Goal: Task Accomplishment & Management: Use online tool/utility

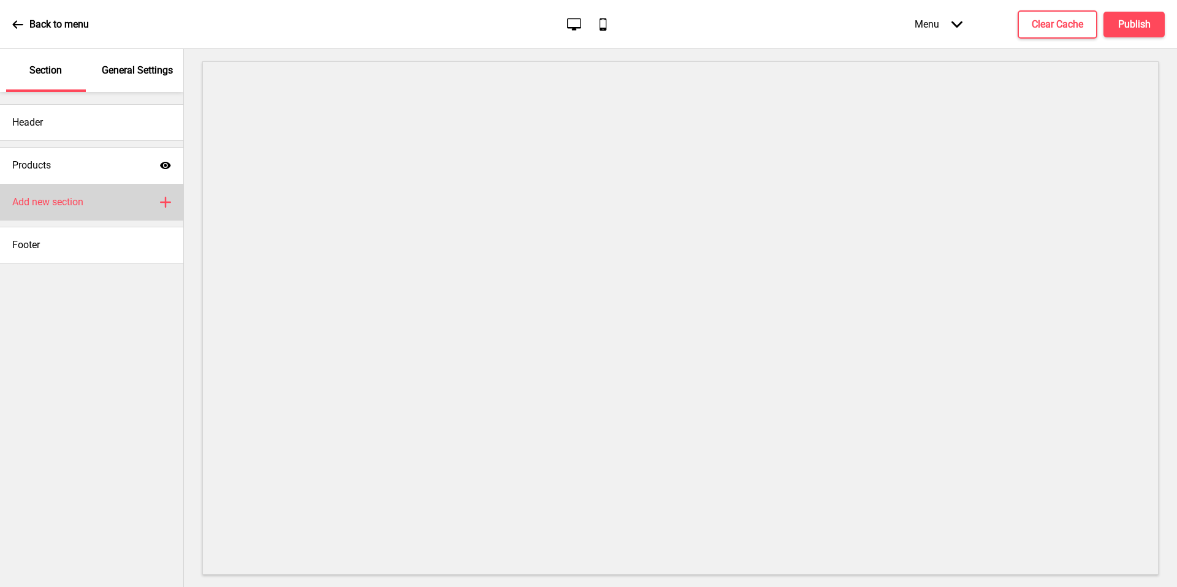
click at [115, 203] on div "Add new section Plus" at bounding box center [91, 202] width 183 height 37
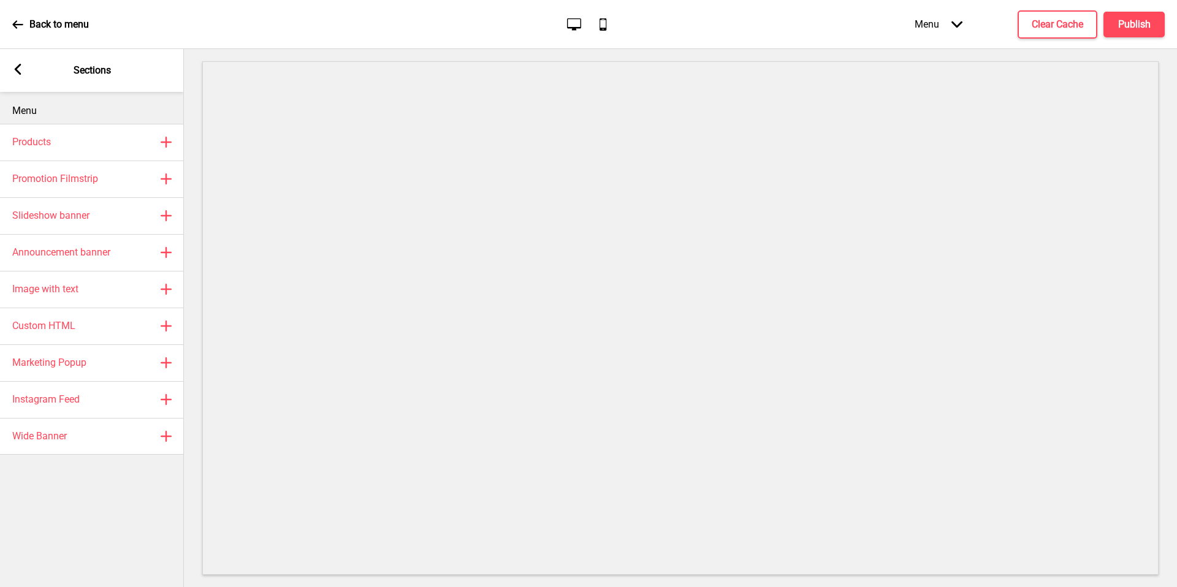
click at [17, 67] on icon at bounding box center [18, 69] width 7 height 11
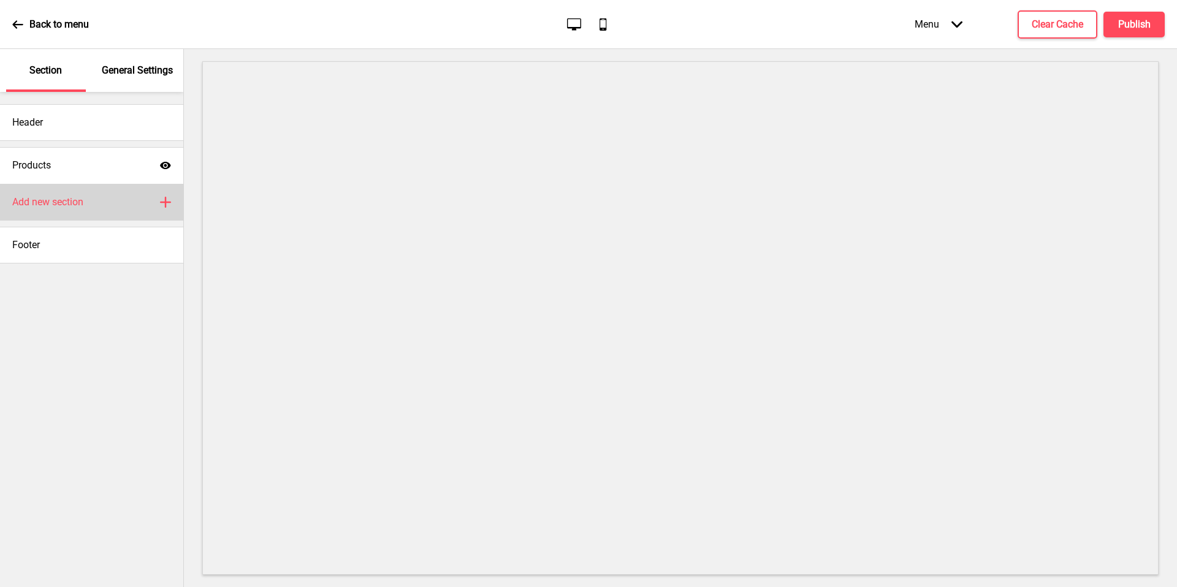
click at [65, 195] on h4 "Add new section" at bounding box center [47, 201] width 71 height 13
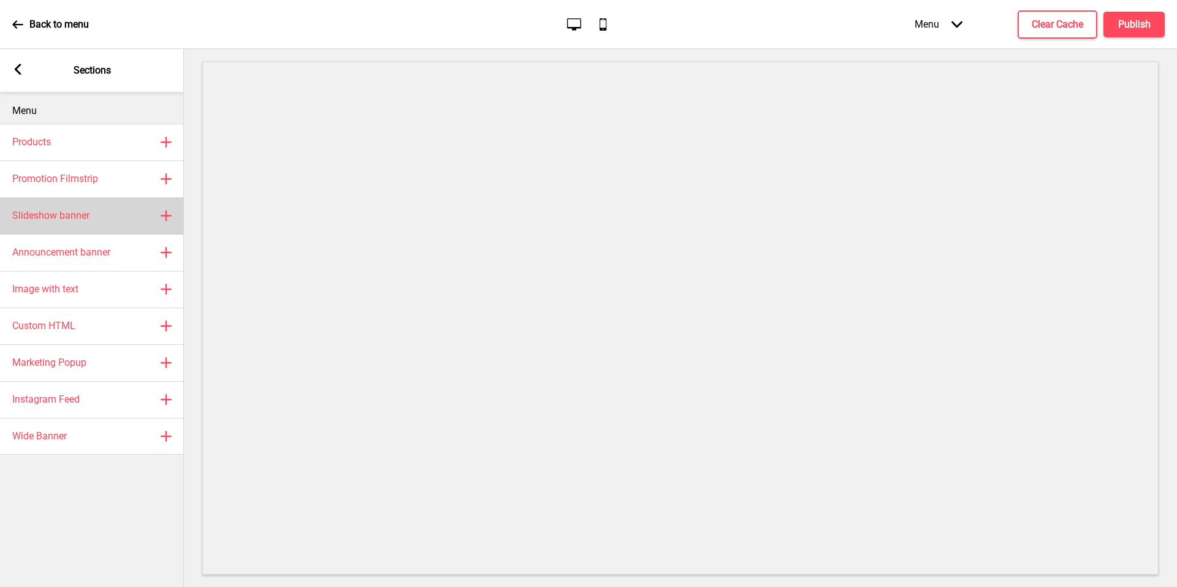
click at [104, 225] on div "Slideshow banner Plus" at bounding box center [92, 215] width 184 height 37
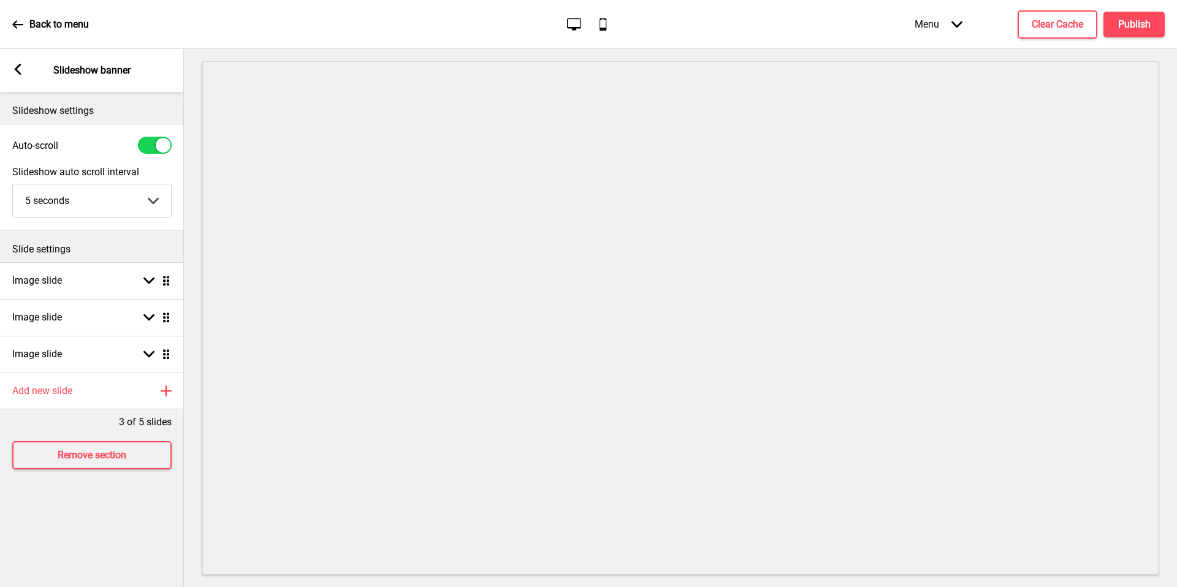
click at [159, 151] on div at bounding box center [163, 145] width 15 height 15
checkbox input "false"
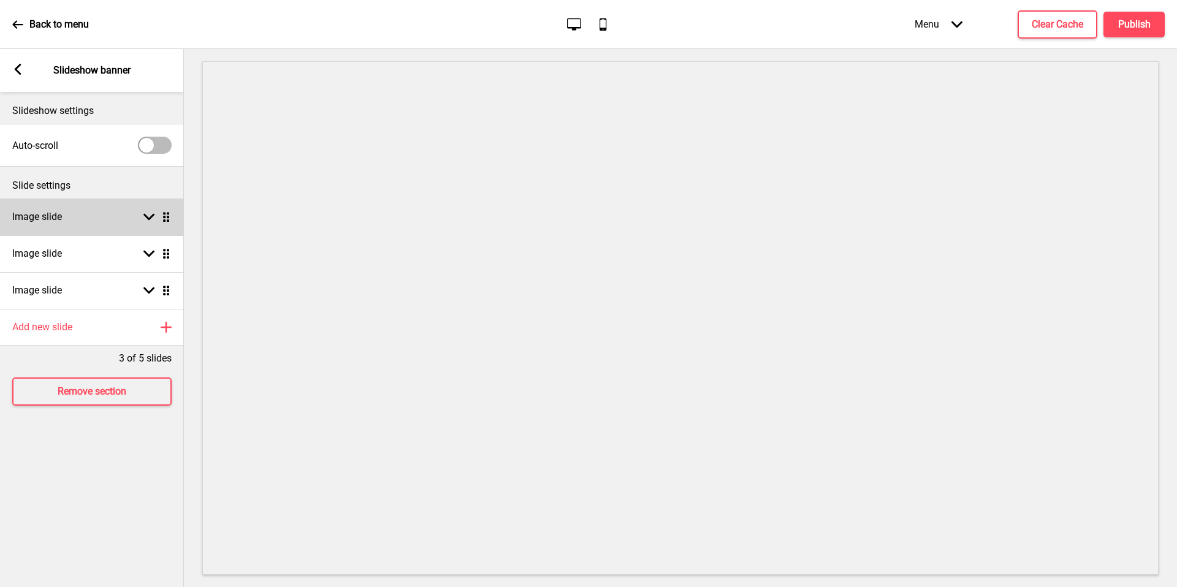
click at [136, 208] on div "Image slide Arrow down Drag" at bounding box center [92, 217] width 184 height 37
select select "right"
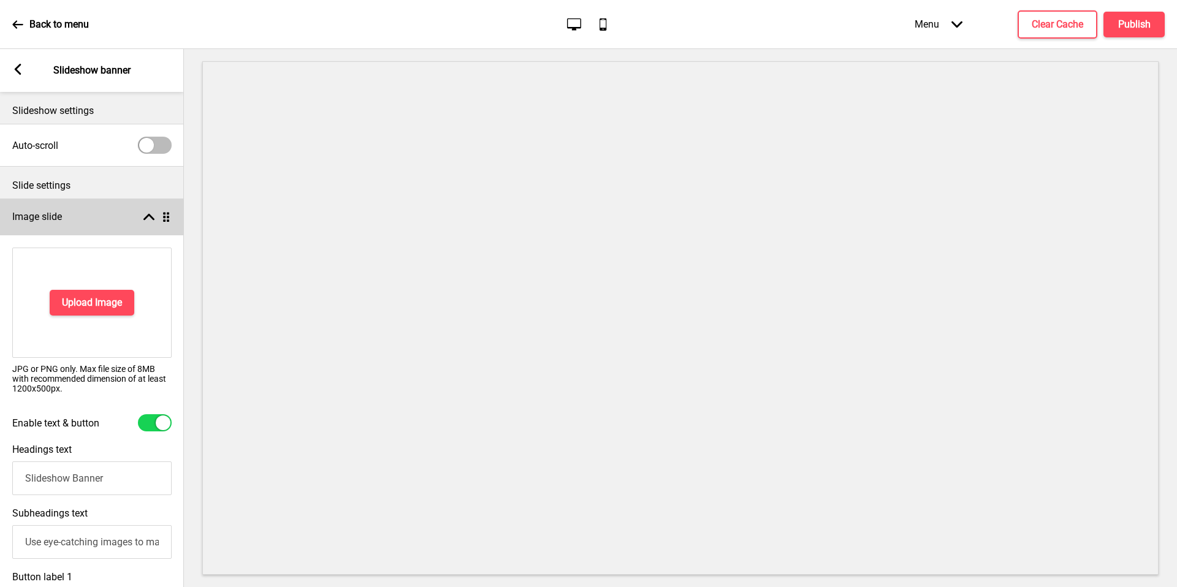
click at [137, 210] on div "Image slide Arrow up Drag" at bounding box center [92, 217] width 184 height 37
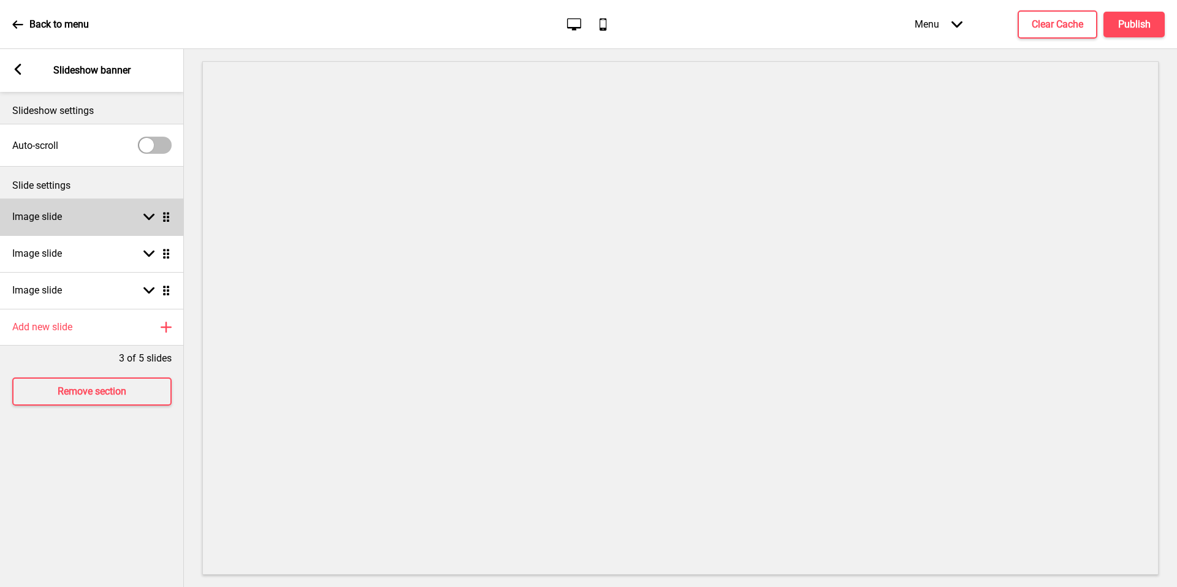
click at [137, 210] on div "Image slide Arrow down Drag" at bounding box center [92, 217] width 184 height 37
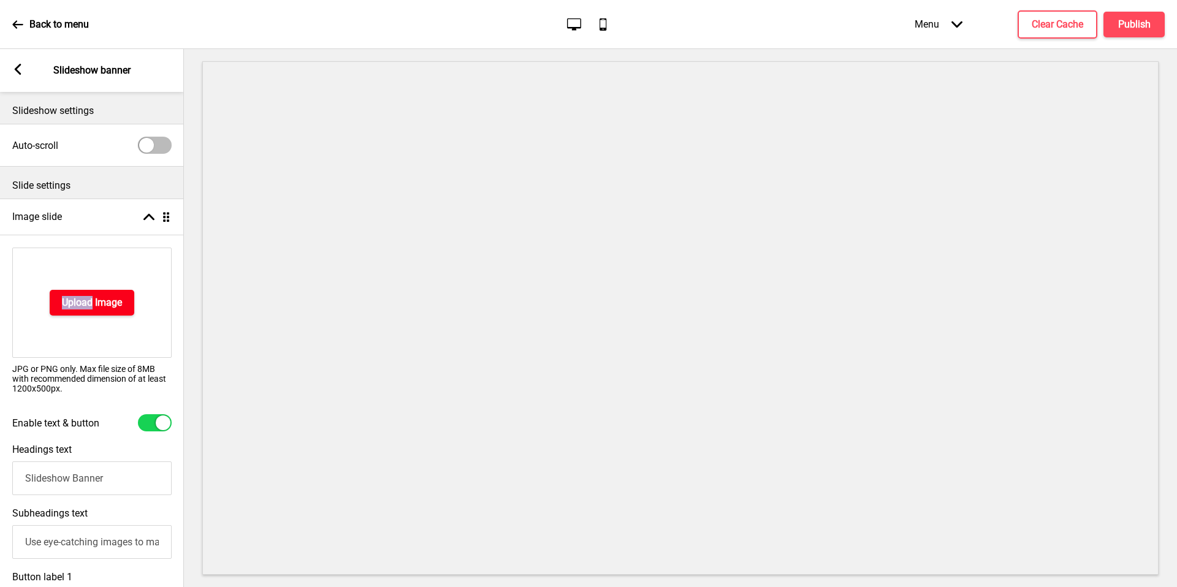
click at [119, 301] on h4 "Upload Image" at bounding box center [92, 302] width 60 height 13
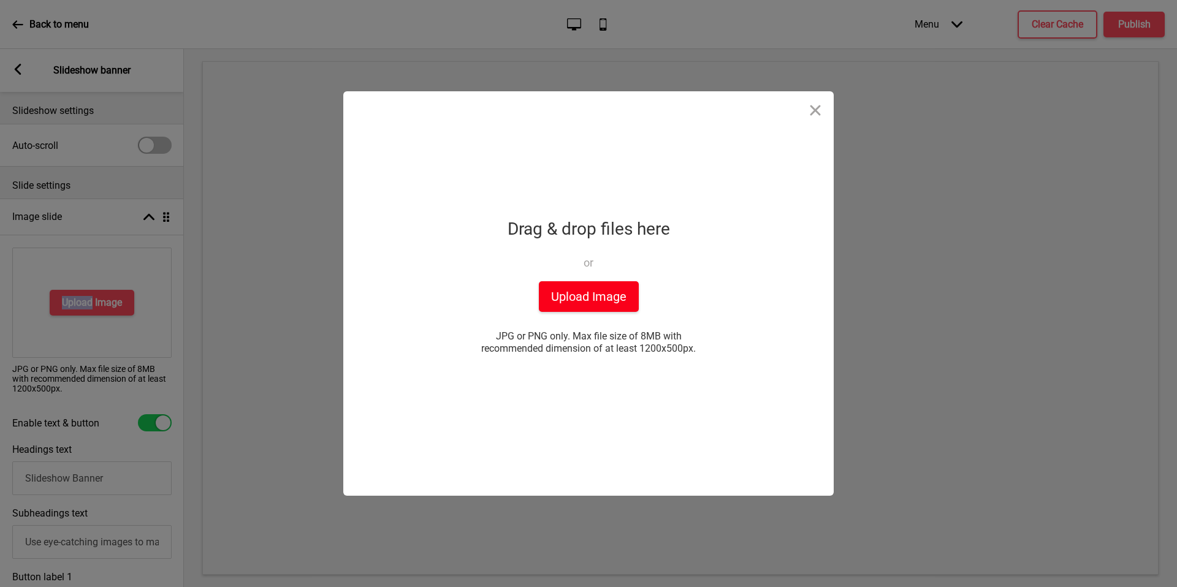
click at [582, 300] on button "Upload Image" at bounding box center [589, 296] width 100 height 31
click at [813, 108] on button "Close" at bounding box center [815, 109] width 37 height 37
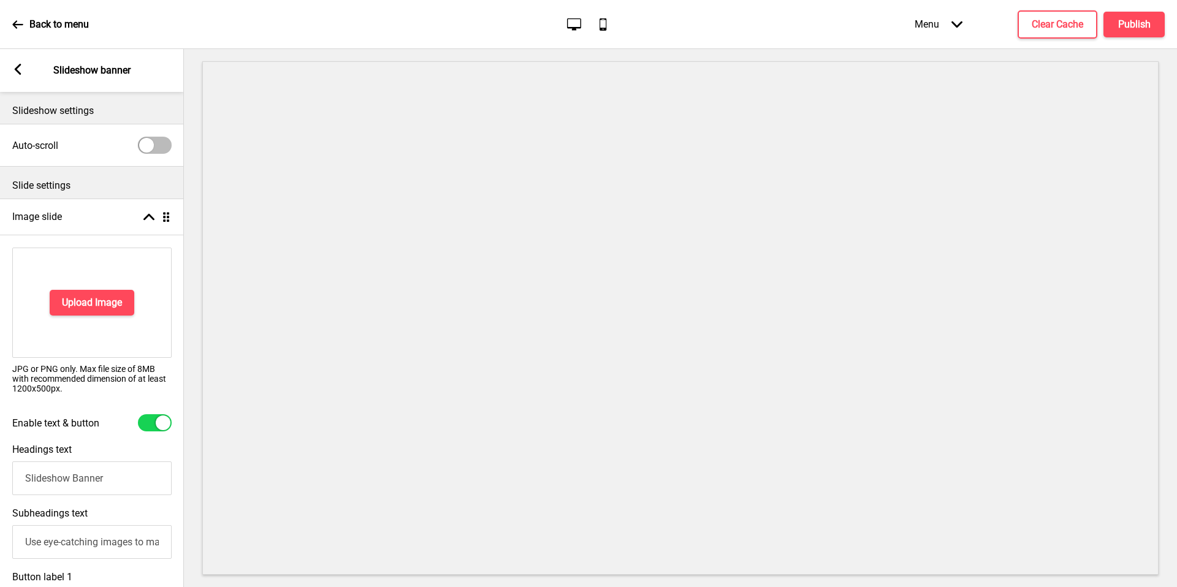
click at [82, 320] on div "Upload Image" at bounding box center [91, 303] width 159 height 110
click at [90, 317] on div "Upload Image" at bounding box center [91, 303] width 159 height 110
click at [88, 311] on button "Upload Image" at bounding box center [92, 303] width 85 height 26
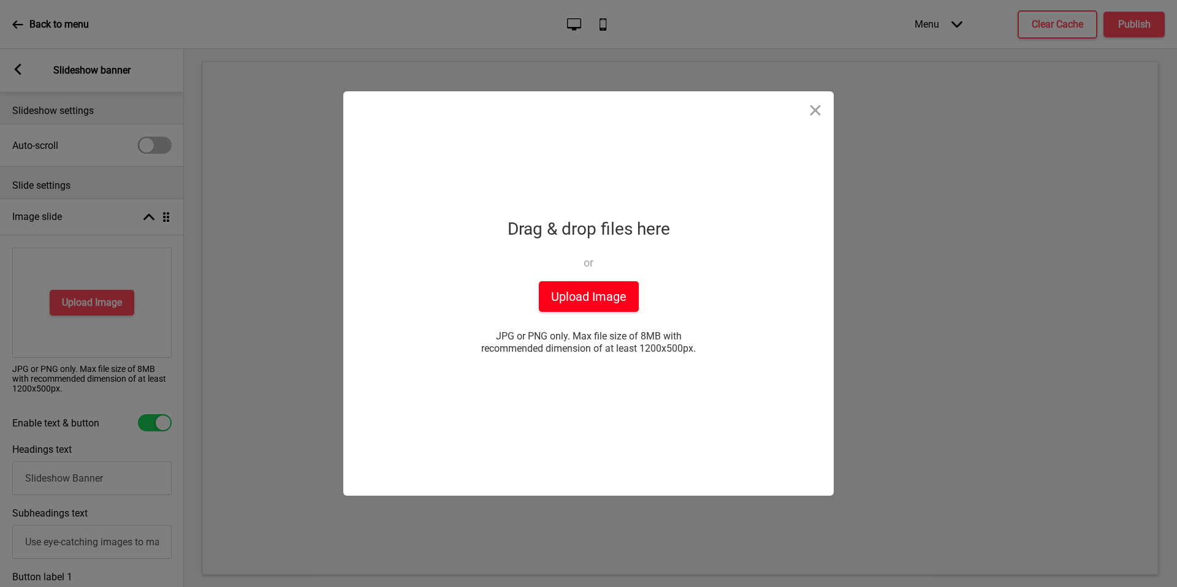
click at [631, 302] on button "Upload Image" at bounding box center [589, 296] width 100 height 31
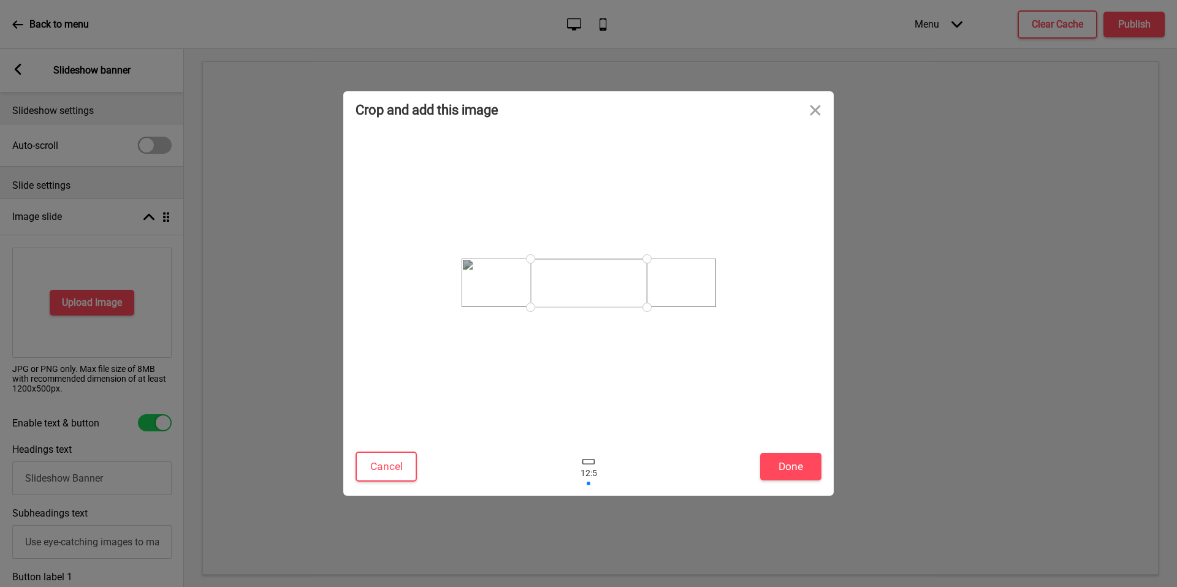
click at [588, 465] on div at bounding box center [588, 467] width 37 height 40
click at [379, 466] on button "Cancel" at bounding box center [385, 467] width 61 height 30
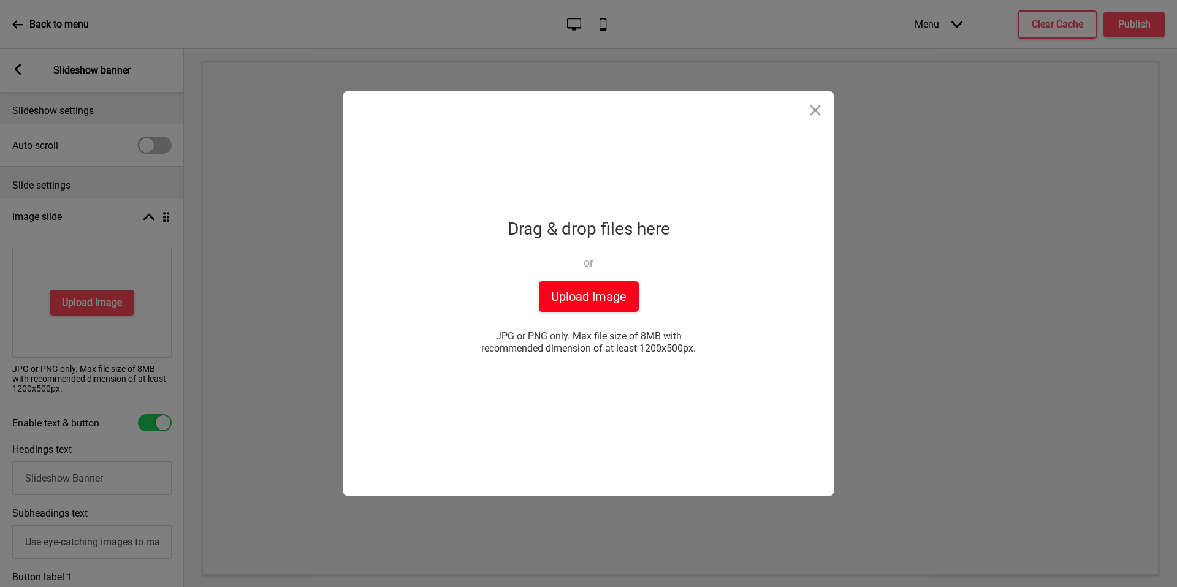
click at [618, 282] on button "Upload Image" at bounding box center [589, 296] width 100 height 31
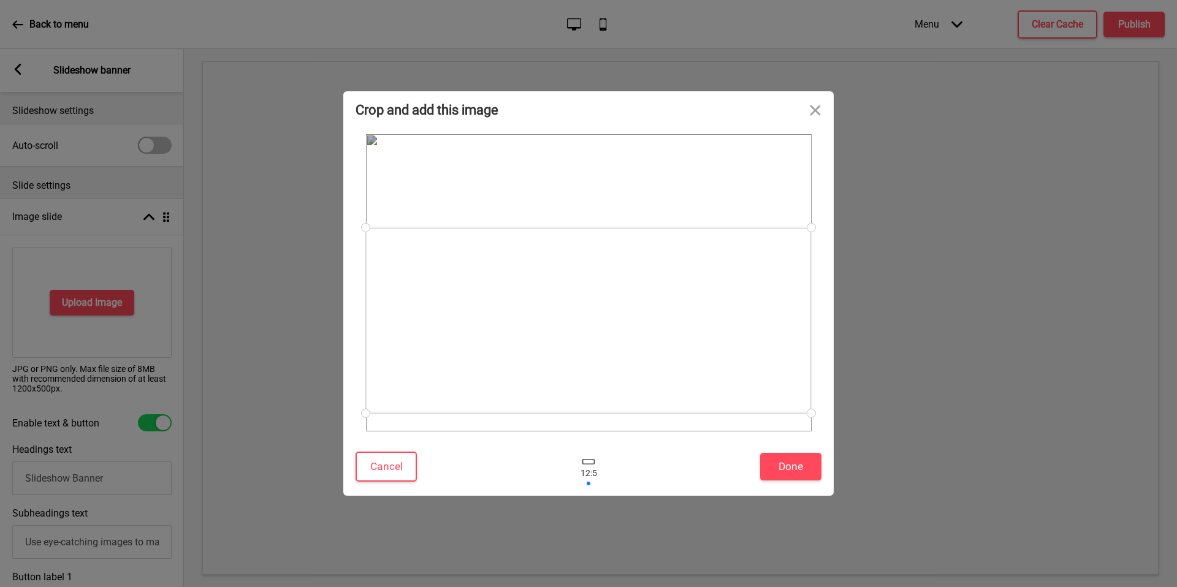
drag, startPoint x: 699, startPoint y: 336, endPoint x: 716, endPoint y: 389, distance: 55.6
click at [716, 389] on div at bounding box center [589, 320] width 446 height 186
click at [796, 468] on button "Done" at bounding box center [790, 467] width 61 height 28
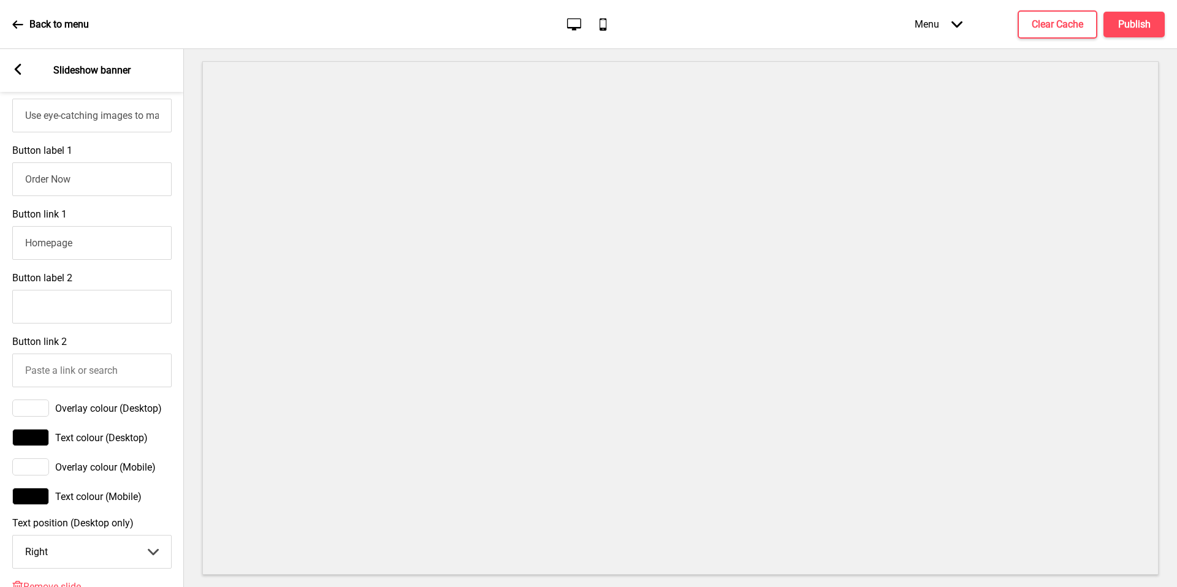
scroll to position [565, 0]
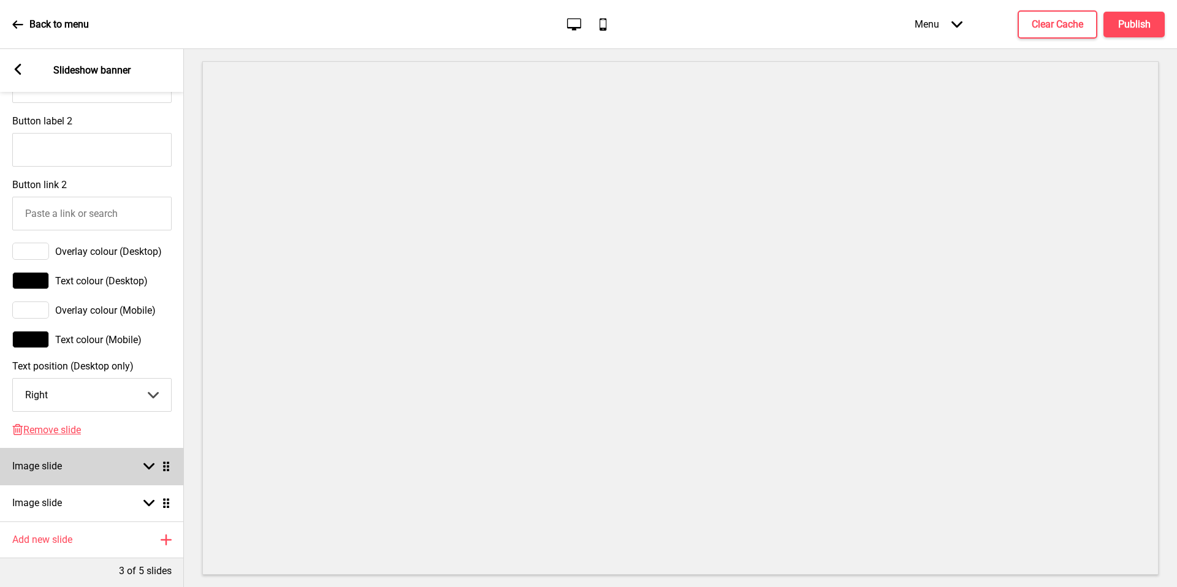
click at [86, 460] on div "Image slide Arrow down Drag" at bounding box center [92, 466] width 184 height 37
select select "right"
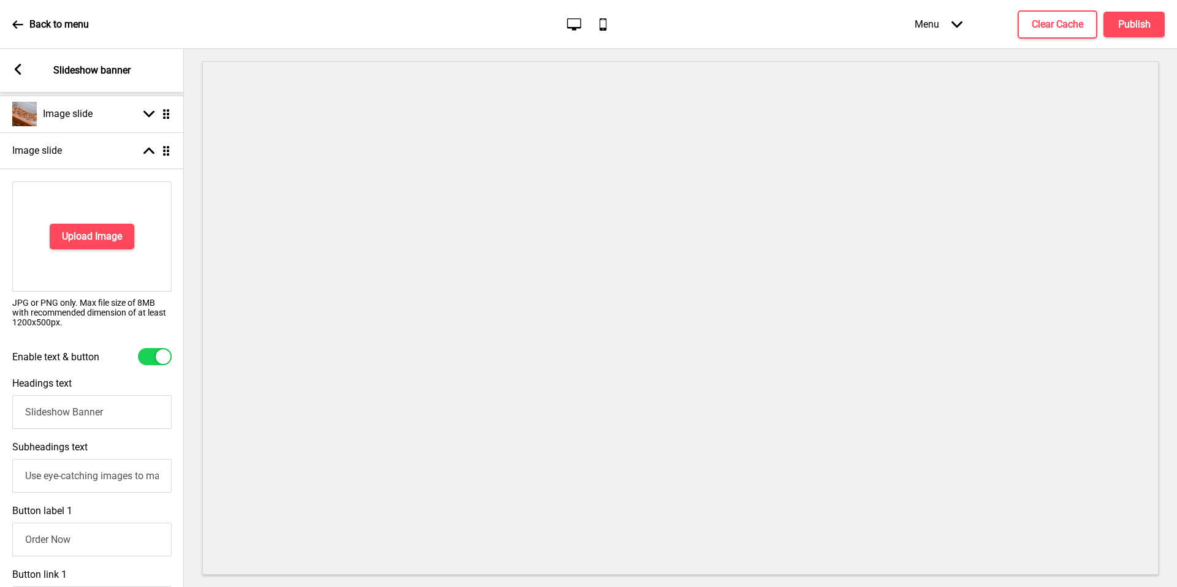
scroll to position [0, 0]
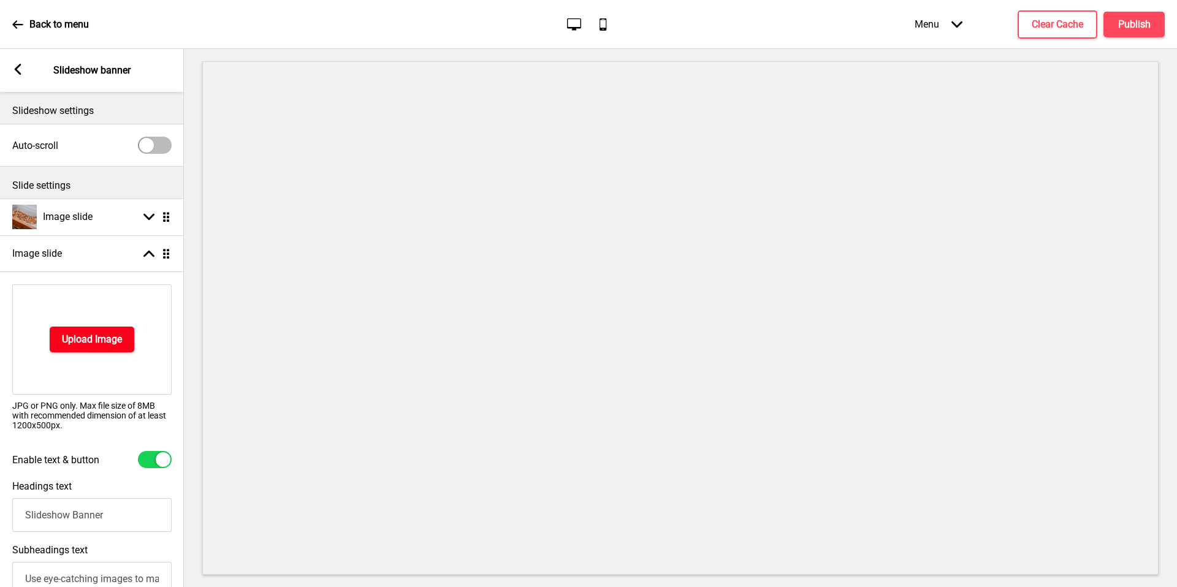
click at [86, 343] on h4 "Upload Image" at bounding box center [92, 339] width 60 height 13
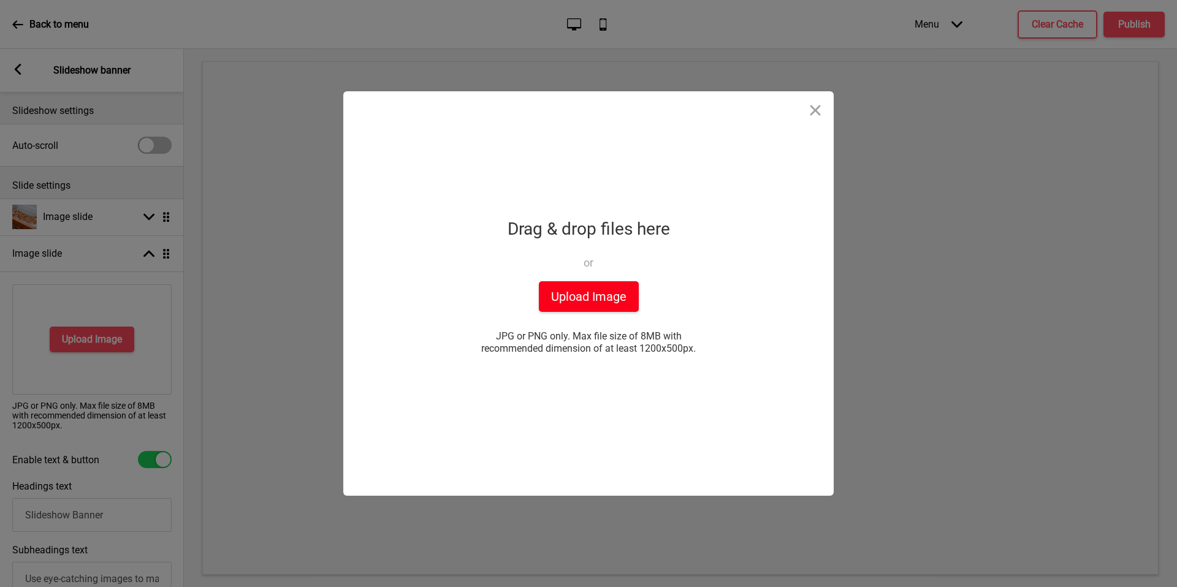
click at [561, 295] on button "Upload Image" at bounding box center [589, 296] width 100 height 31
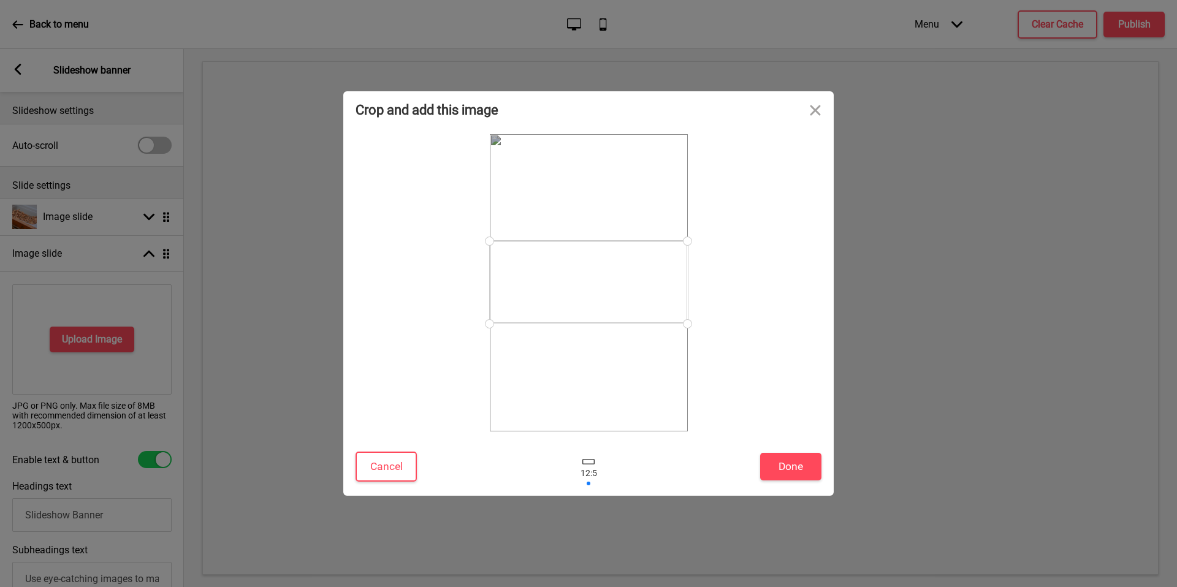
drag, startPoint x: 642, startPoint y: 281, endPoint x: 662, endPoint y: 256, distance: 32.4
click at [662, 256] on div at bounding box center [589, 282] width 198 height 83
click at [792, 455] on button "Done" at bounding box center [790, 467] width 61 height 28
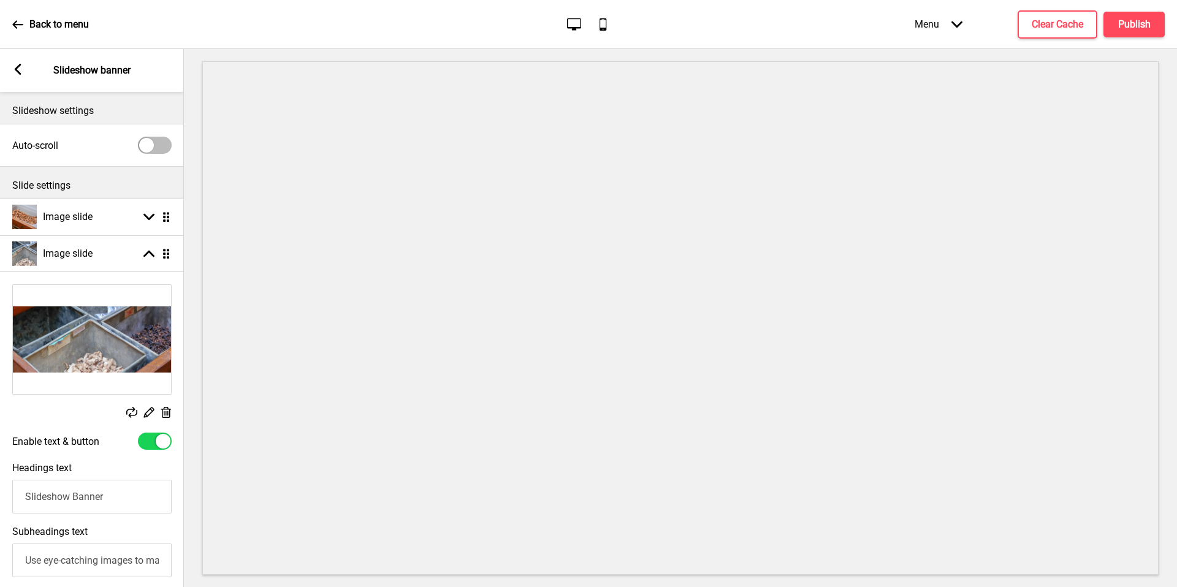
click at [151, 138] on div at bounding box center [155, 145] width 34 height 17
checkbox input "true"
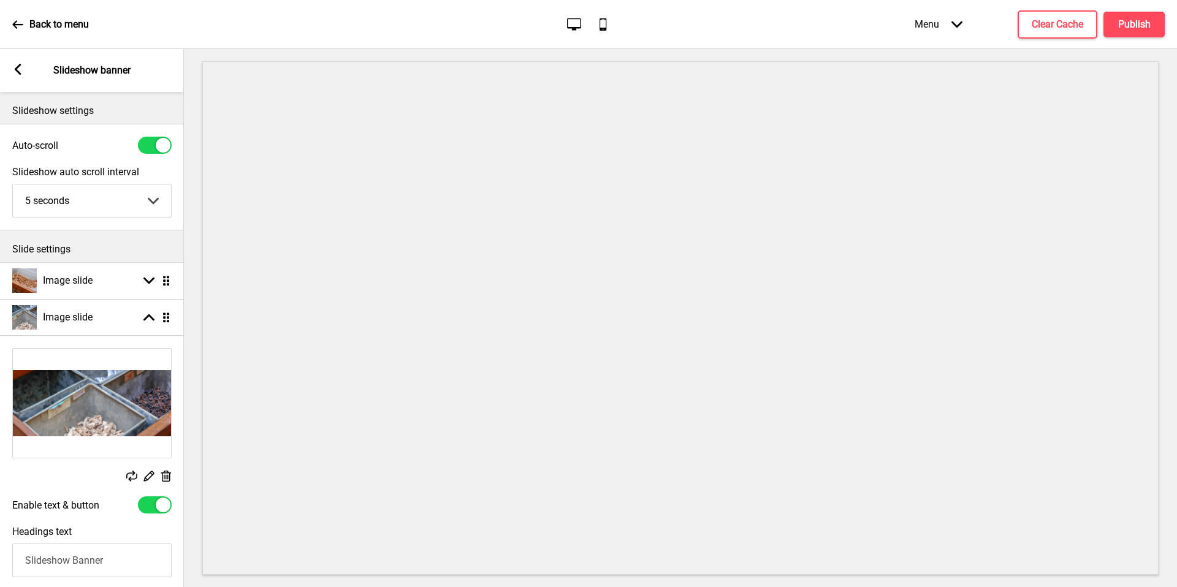
click at [102, 204] on select "5 seconds 6 seconds 7 seconds 8 seconds 9 seconds 10 seconds" at bounding box center [92, 200] width 158 height 32
click at [115, 149] on div "Auto-scroll" at bounding box center [91, 145] width 159 height 17
click at [17, 67] on icon at bounding box center [18, 69] width 7 height 11
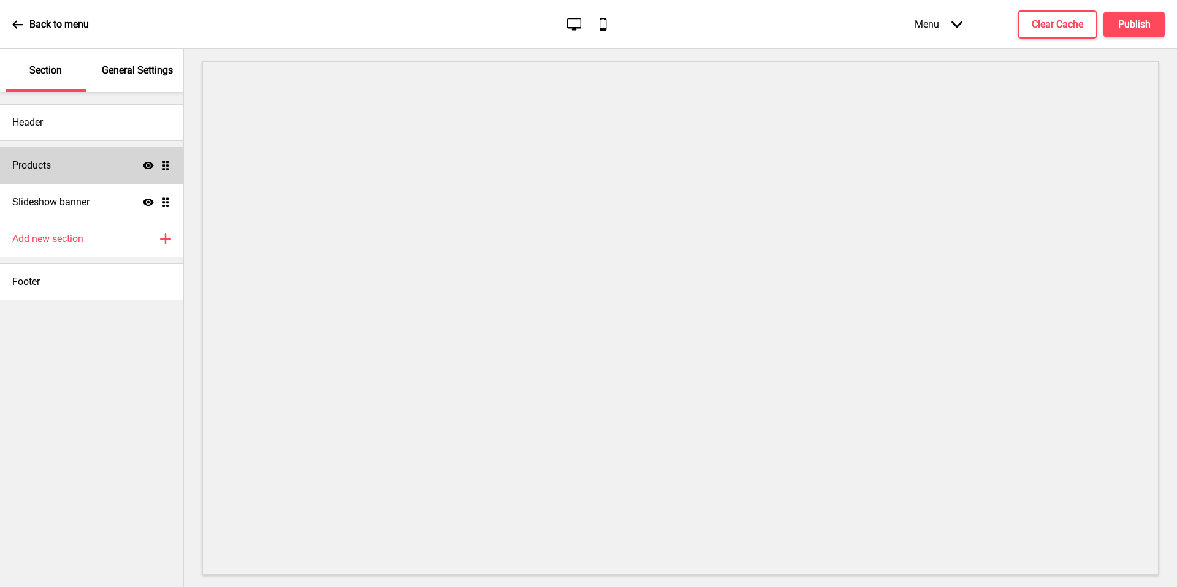
click at [148, 164] on icon at bounding box center [148, 165] width 11 height 7
click at [148, 164] on icon "Hide" at bounding box center [148, 165] width 11 height 11
click at [148, 164] on icon at bounding box center [148, 165] width 11 height 7
click at [146, 200] on icon at bounding box center [148, 202] width 11 height 7
click at [146, 200] on icon at bounding box center [148, 201] width 11 height 9
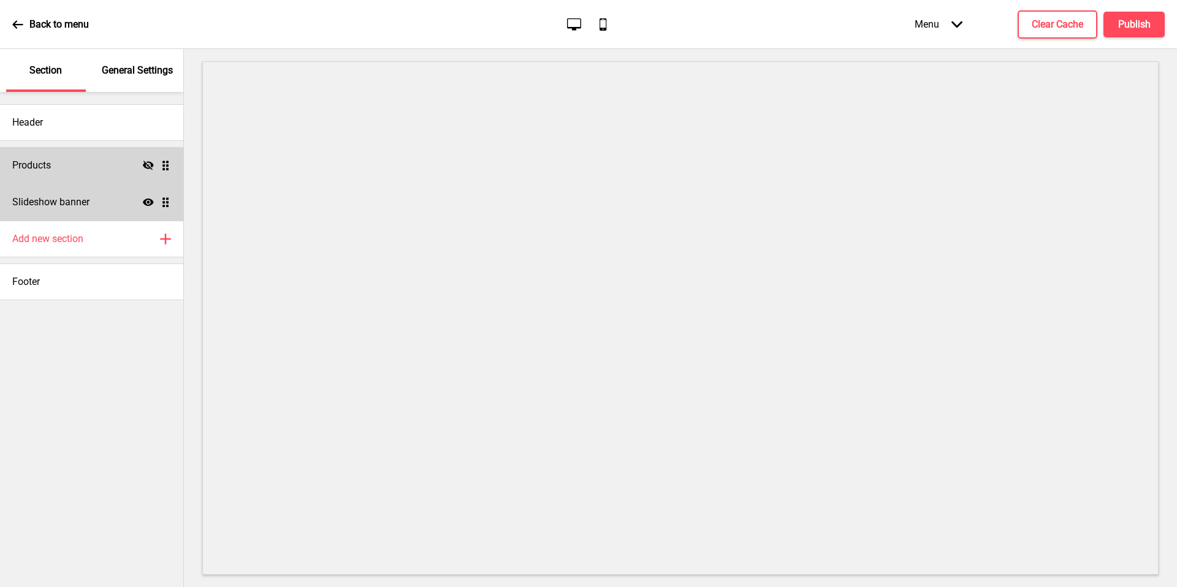
click at [146, 200] on icon at bounding box center [148, 202] width 11 height 7
click at [146, 200] on icon at bounding box center [148, 201] width 11 height 9
click at [150, 202] on icon "Show" at bounding box center [148, 202] width 11 height 11
click at [148, 155] on div "Products Hide Drag" at bounding box center [91, 165] width 183 height 37
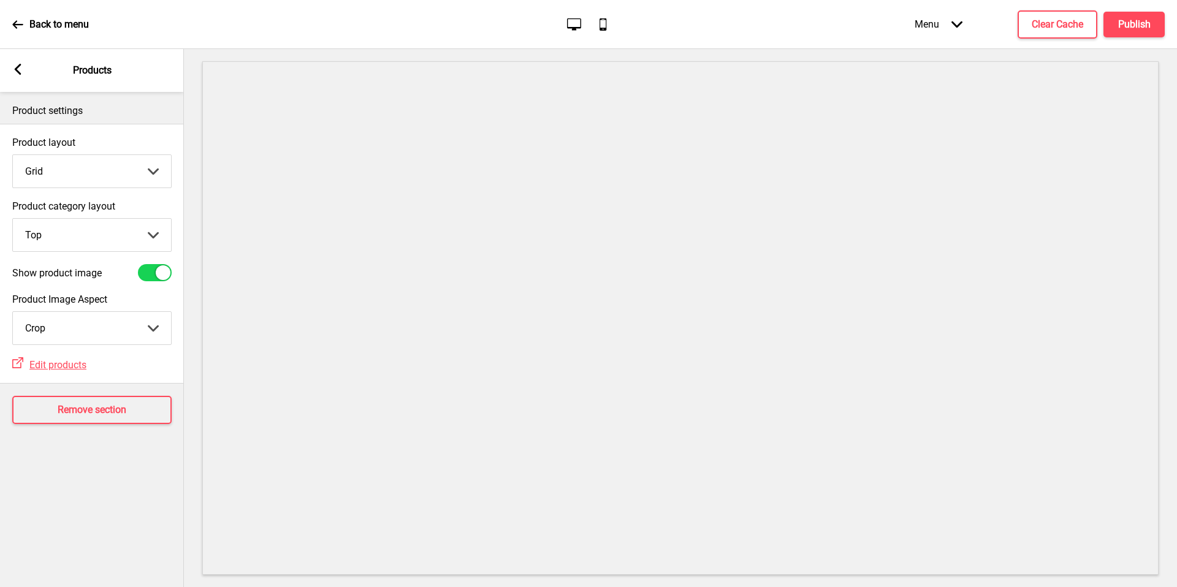
click at [16, 67] on icon at bounding box center [18, 69] width 7 height 11
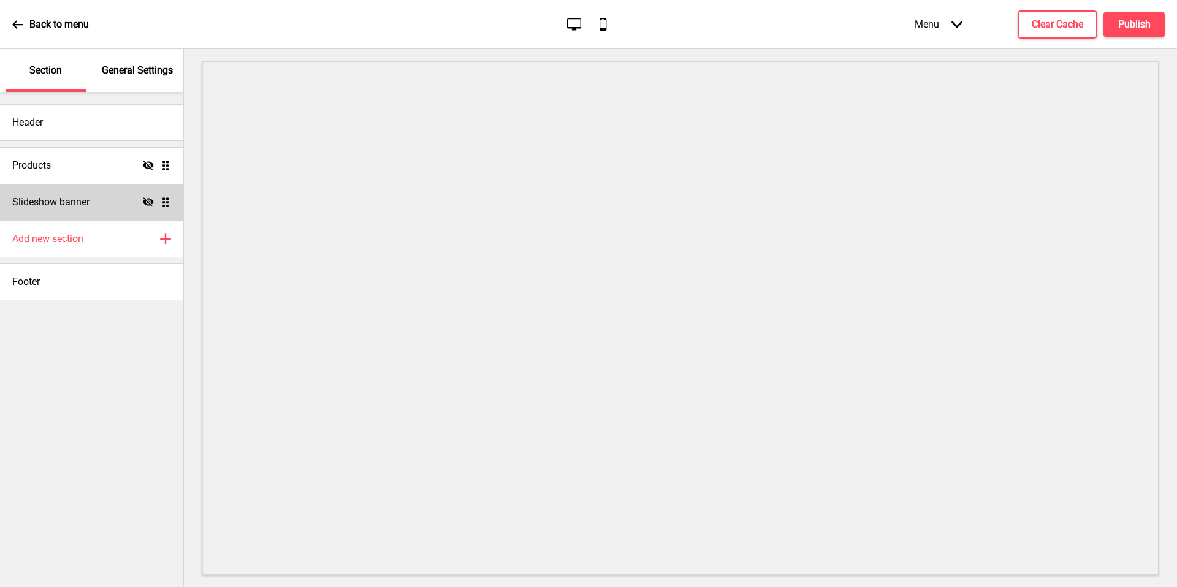
click at [143, 161] on icon "Hide" at bounding box center [148, 165] width 11 height 11
click at [146, 205] on icon at bounding box center [148, 201] width 11 height 9
click at [54, 72] on p "Section" at bounding box center [45, 70] width 32 height 13
click at [85, 241] on div "Add new section Plus" at bounding box center [91, 239] width 183 height 37
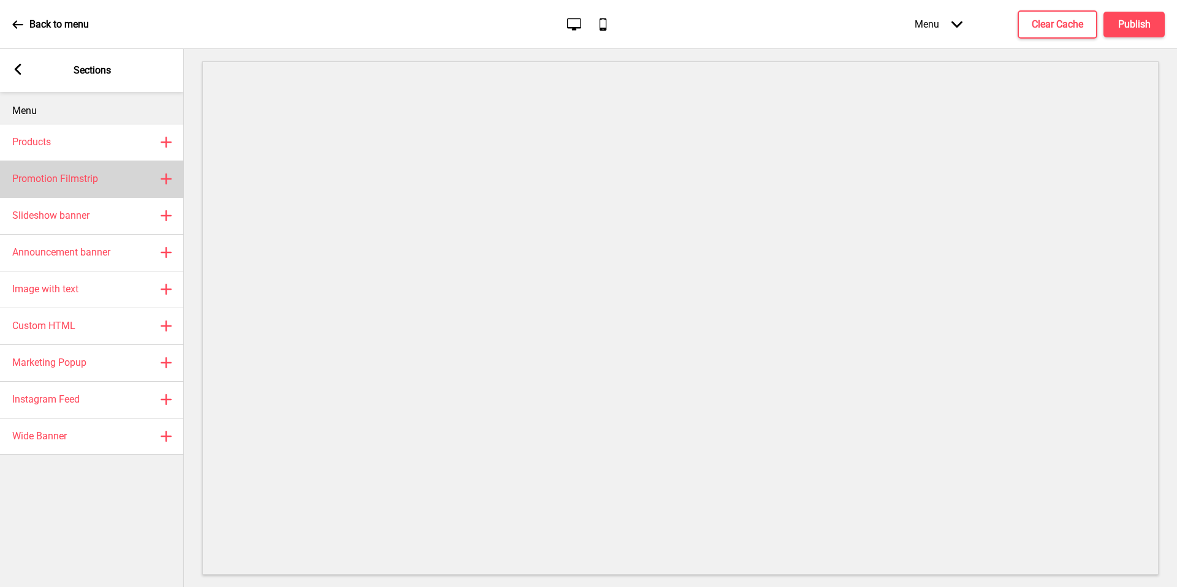
click at [172, 178] on div "Promotion Filmstrip Plus" at bounding box center [92, 179] width 184 height 37
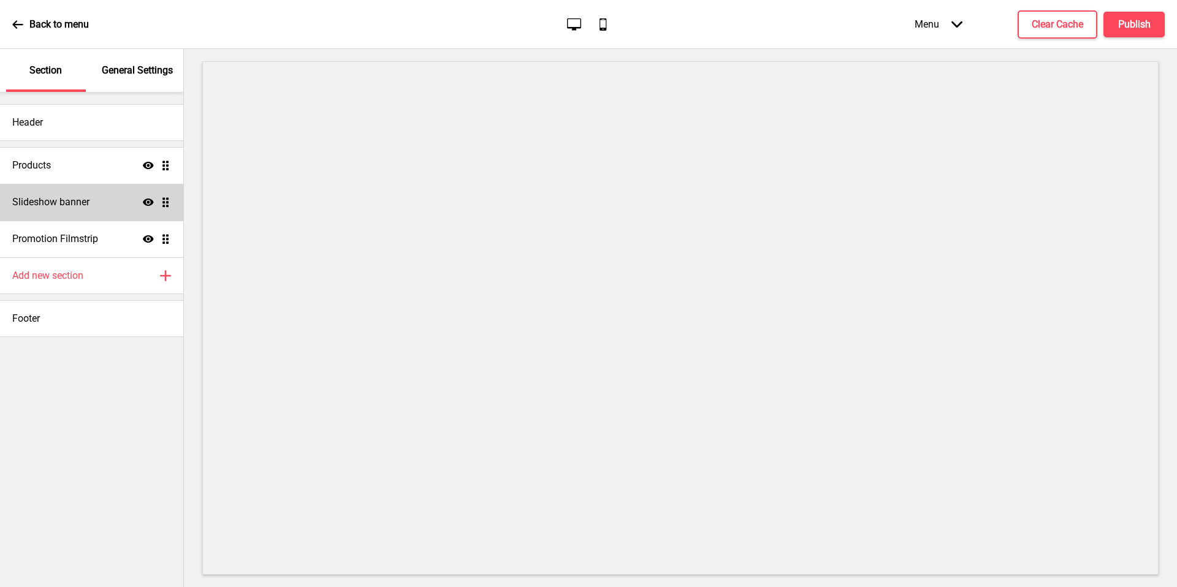
select select "center"
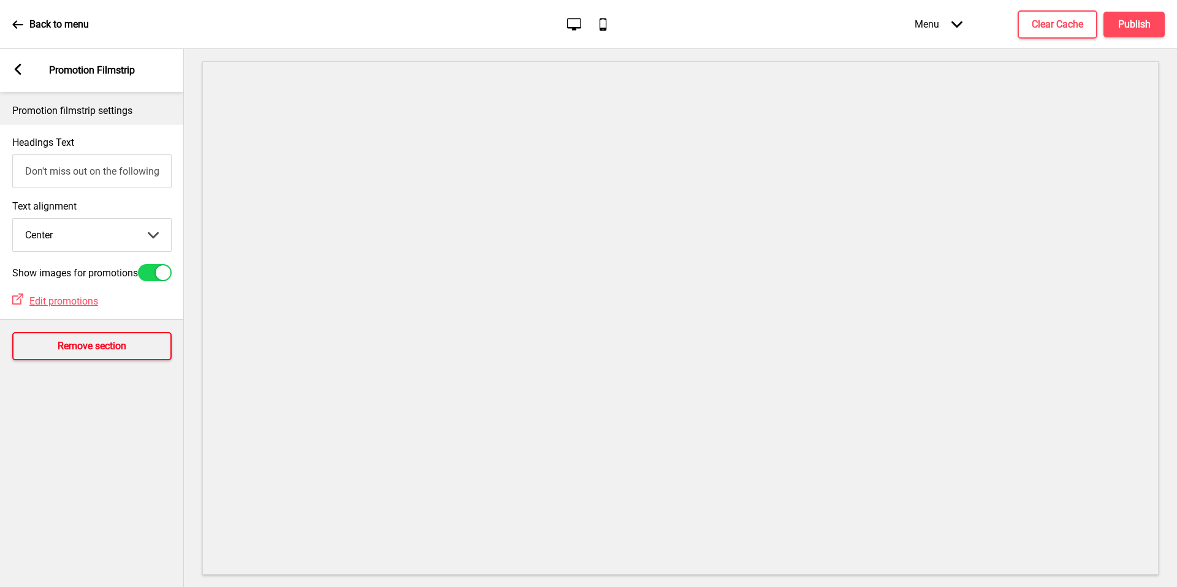
click at [128, 349] on button "Remove section" at bounding box center [91, 346] width 159 height 28
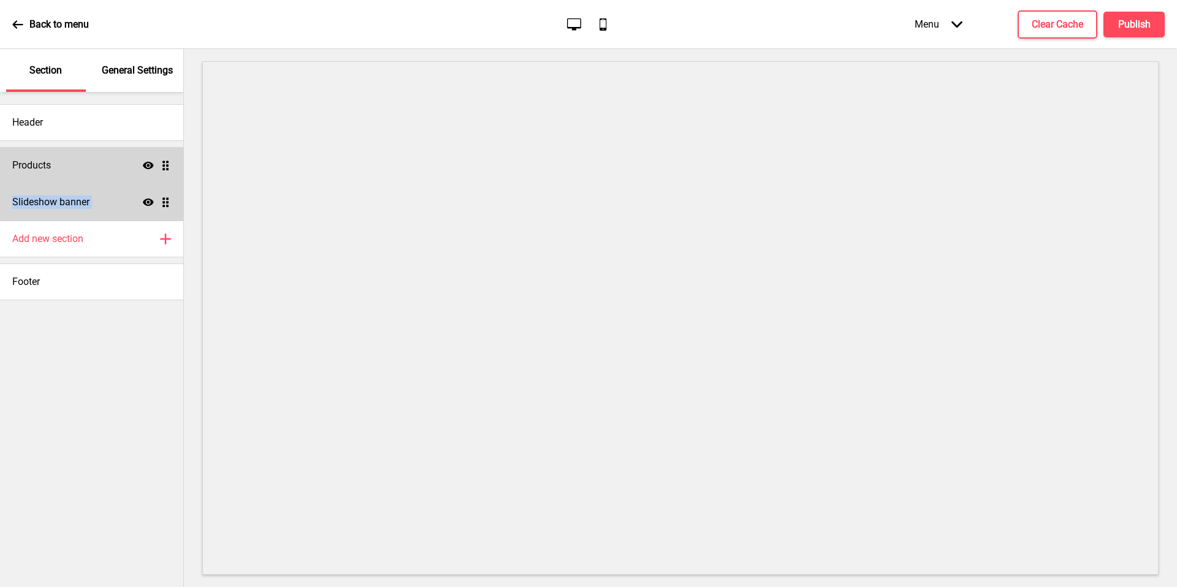
drag, startPoint x: 171, startPoint y: 200, endPoint x: 163, endPoint y: 153, distance: 48.5
click at [163, 153] on ul "Products Show Drag Slideshow banner Show Drag" at bounding box center [91, 184] width 183 height 74
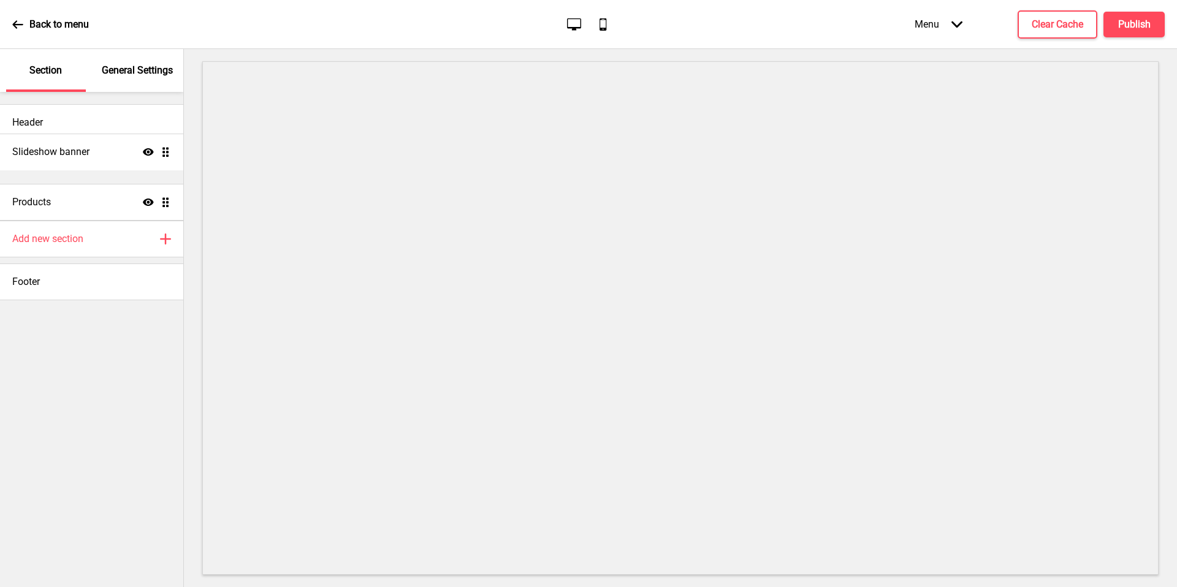
drag, startPoint x: 166, startPoint y: 203, endPoint x: 159, endPoint y: 154, distance: 49.5
click at [159, 153] on ul "Products Show Drag Slideshow banner Show Drag" at bounding box center [91, 184] width 183 height 74
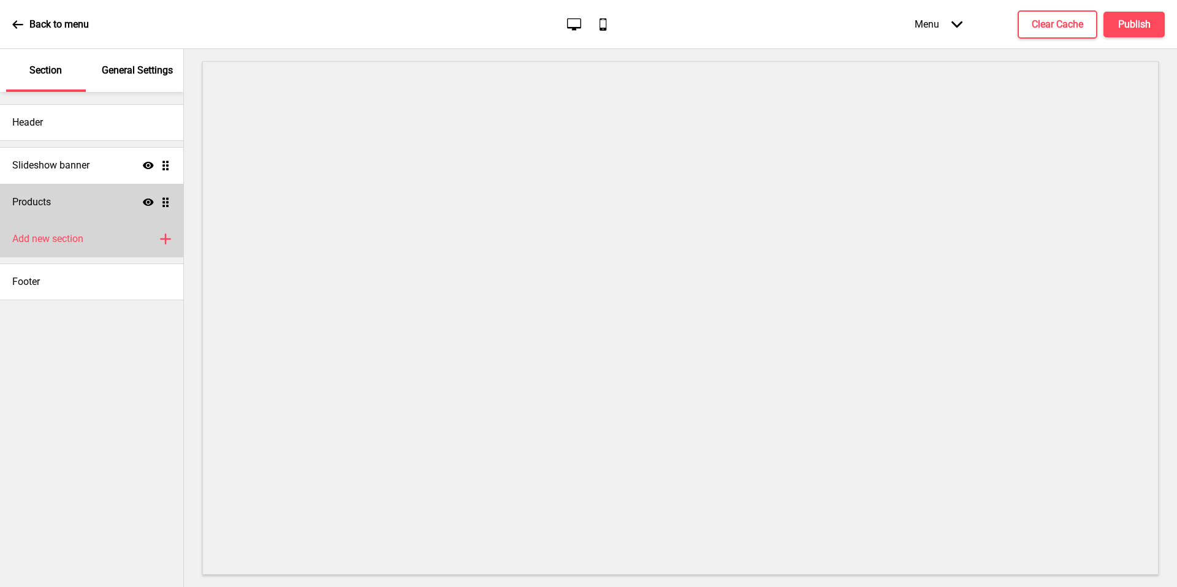
click at [99, 228] on div "Add new section Plus" at bounding box center [91, 239] width 183 height 37
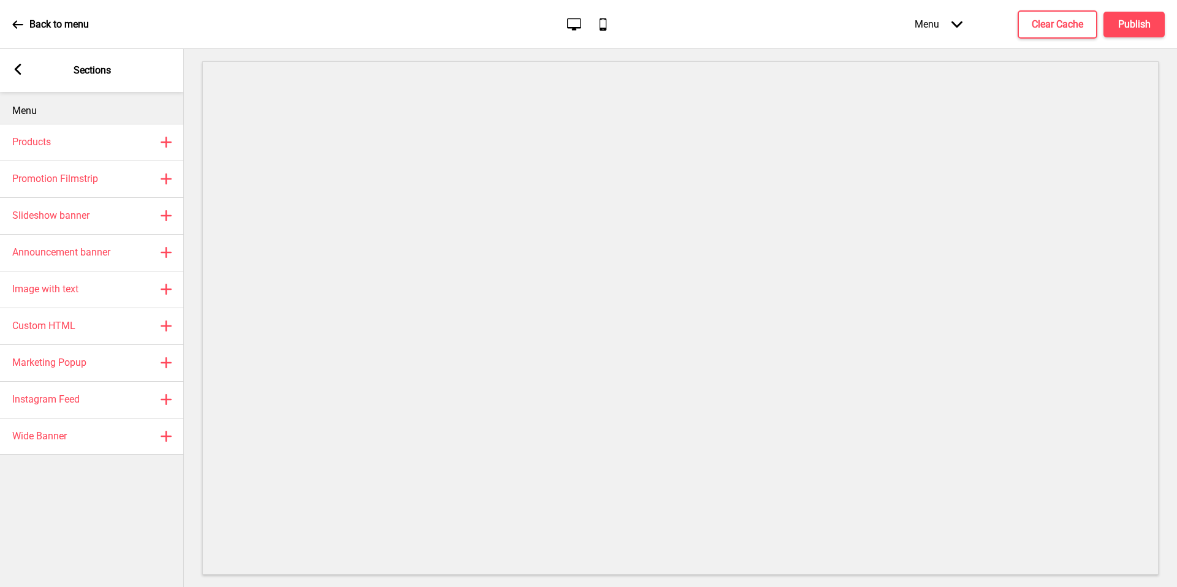
click at [44, 455] on div "Menu Products Plus Promotion Filmstrip Plus Slideshow banner Plus Announcement …" at bounding box center [92, 339] width 184 height 495
click at [49, 450] on div "Wide Banner Plus" at bounding box center [92, 436] width 184 height 37
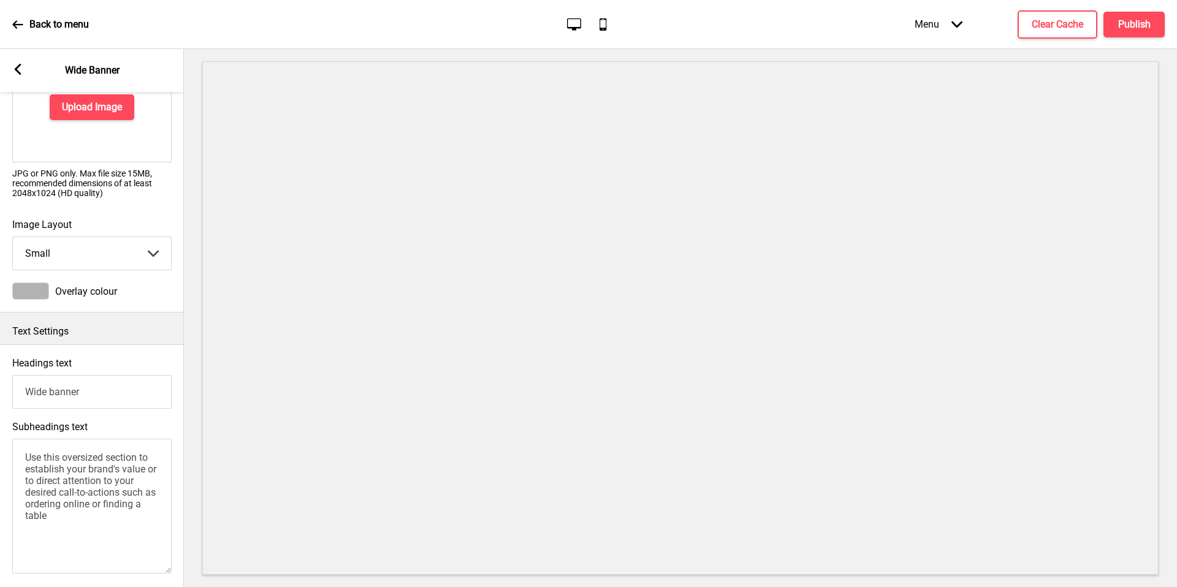
scroll to position [105, 0]
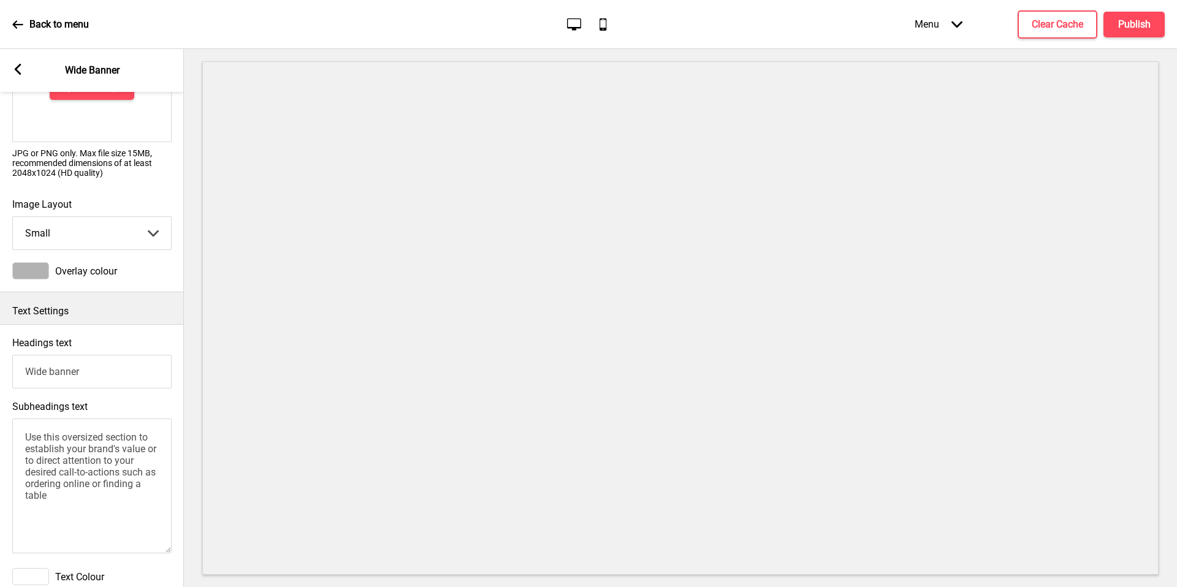
click at [119, 441] on textarea "Use this oversized section to establish your brand's value or to direct attenti…" at bounding box center [91, 486] width 159 height 135
paste textarea "At Imperial Restaurant, the traditional Chinese health concept has been incorpo…"
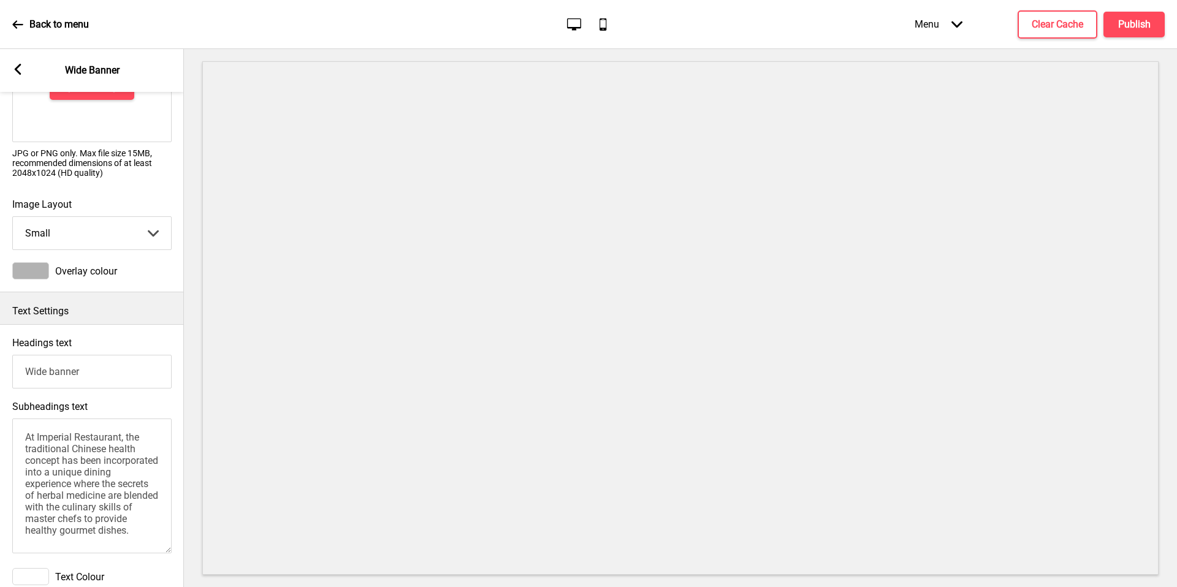
type textarea "At Imperial Restaurant, the traditional Chinese health concept has been incorpo…"
click at [143, 374] on input "Wide banner" at bounding box center [91, 372] width 159 height 34
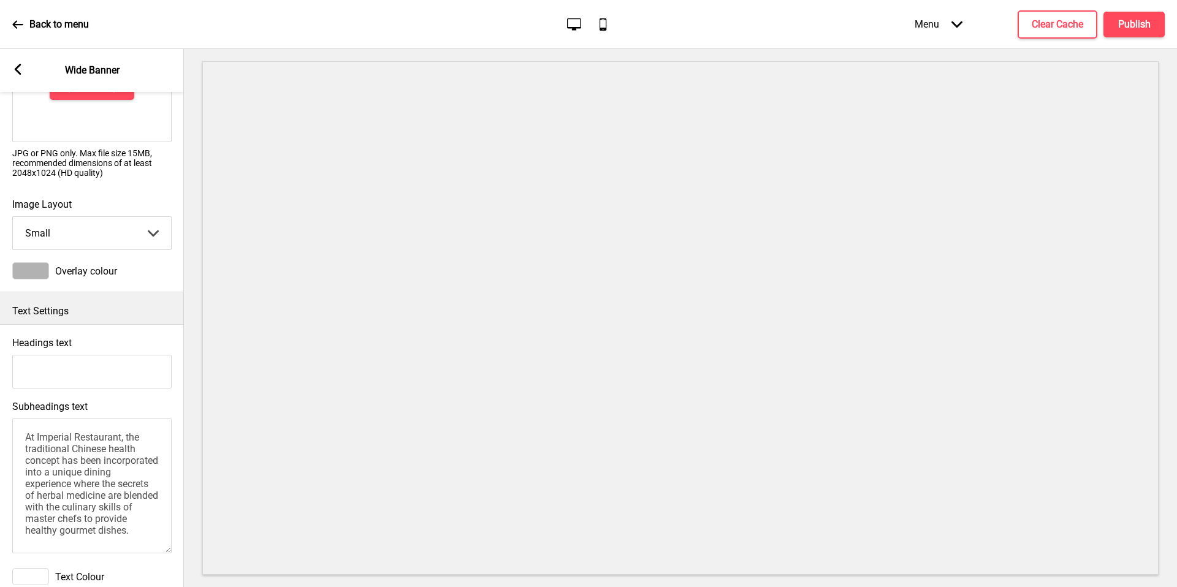
click at [127, 344] on div "Headings text" at bounding box center [92, 363] width 184 height 64
click at [132, 335] on div "Headings text" at bounding box center [92, 363] width 184 height 64
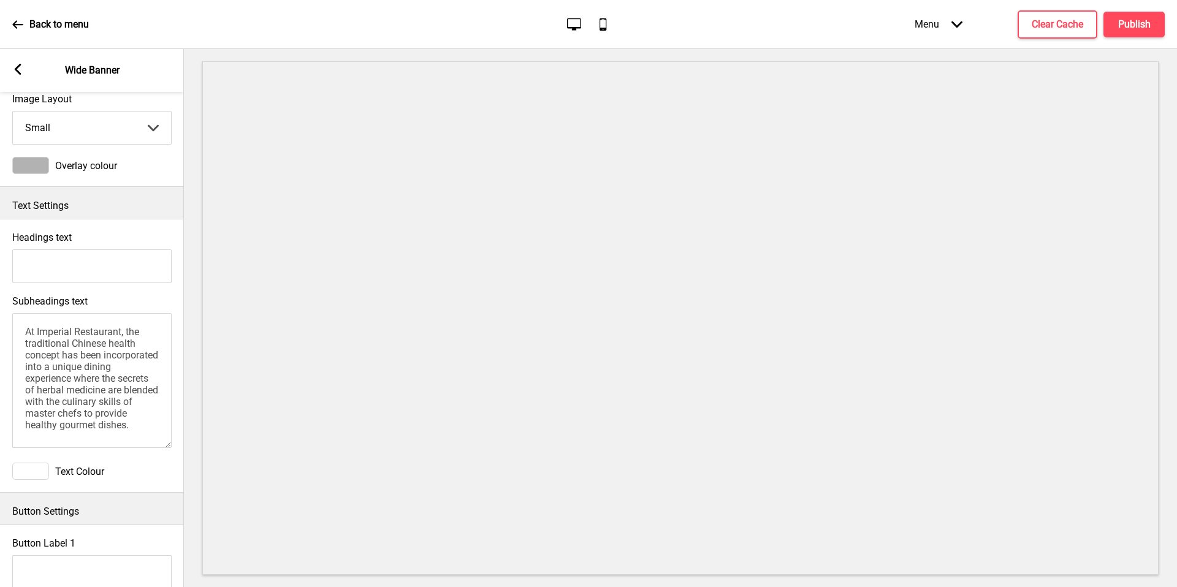
scroll to position [0, 0]
click at [115, 467] on div "Text Colour" at bounding box center [91, 471] width 159 height 17
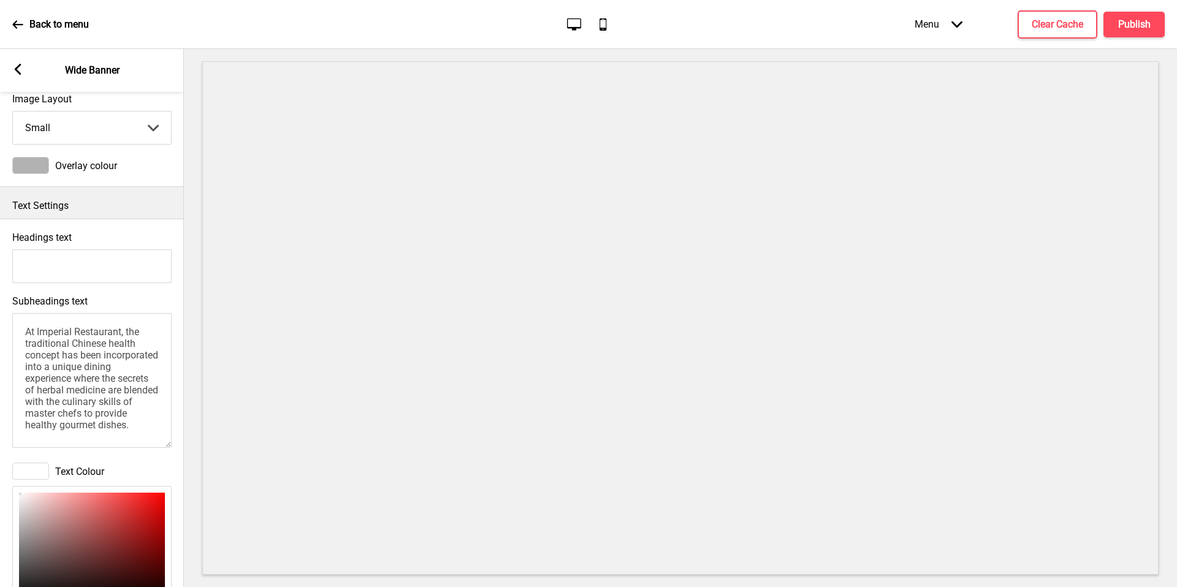
click at [119, 319] on textarea "At Imperial Restaurant, the traditional Chinese health concept has been incorpo…" at bounding box center [91, 380] width 159 height 135
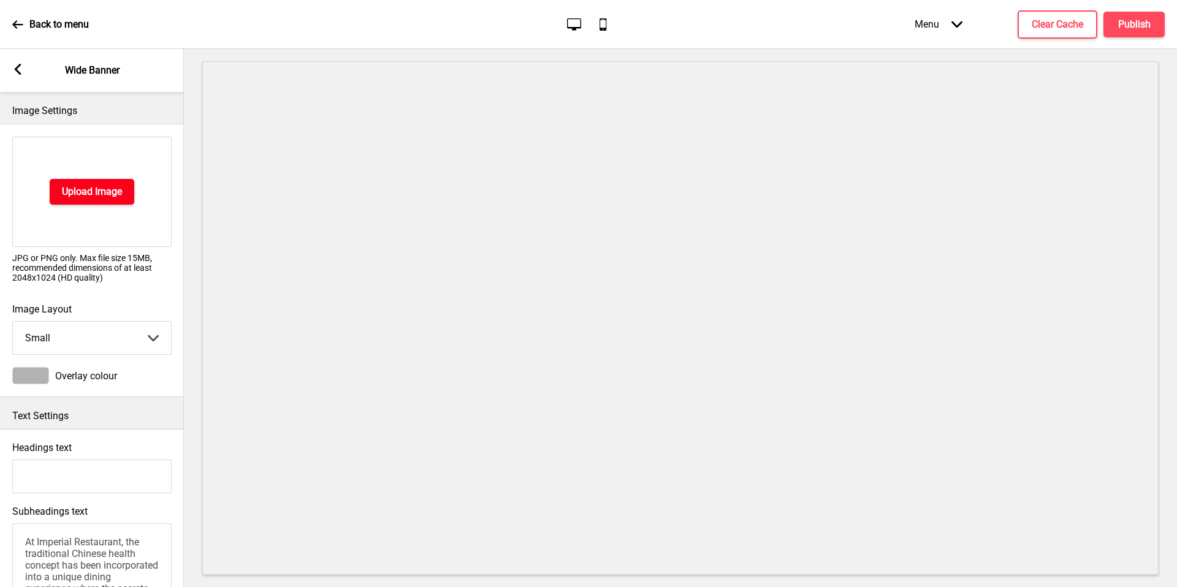
click at [120, 183] on button "Upload Image" at bounding box center [92, 192] width 85 height 26
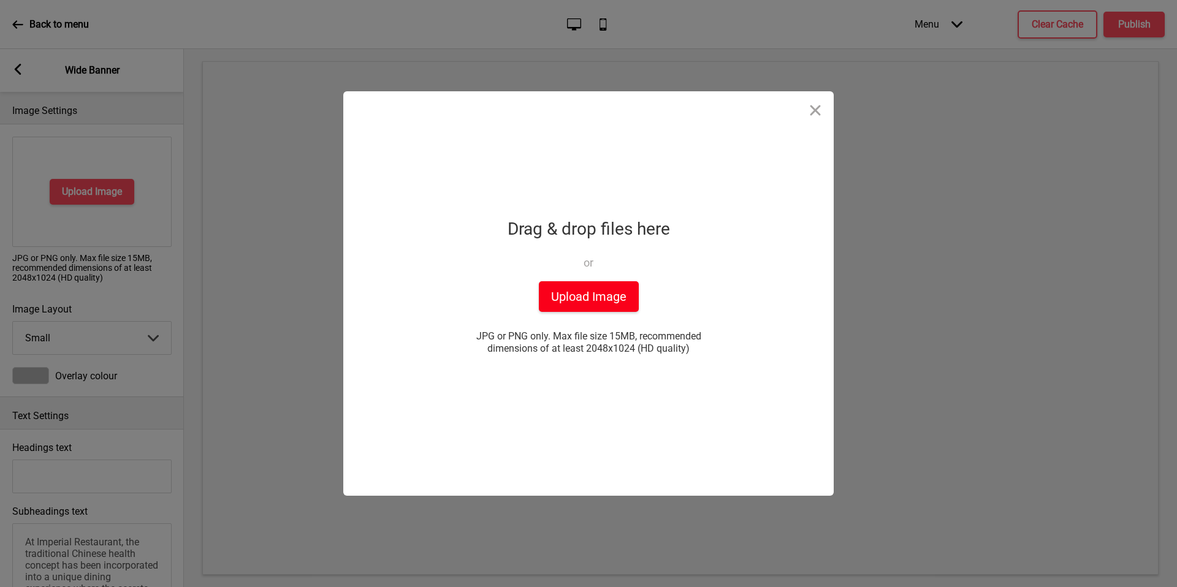
click at [589, 301] on button "Upload Image" at bounding box center [589, 296] width 100 height 31
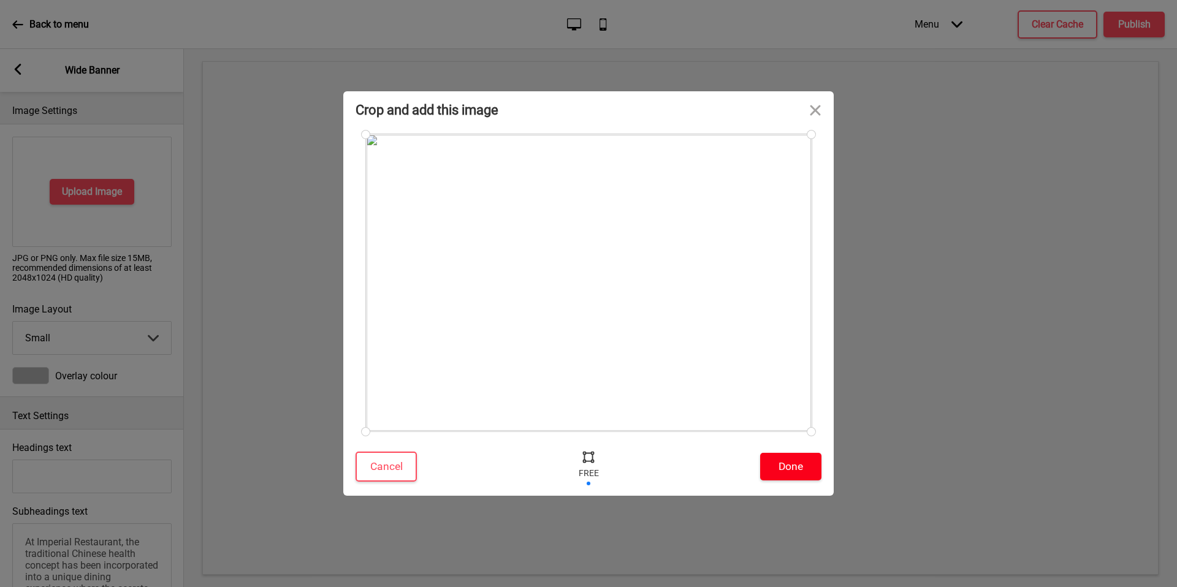
click at [791, 476] on button "Done" at bounding box center [790, 467] width 61 height 28
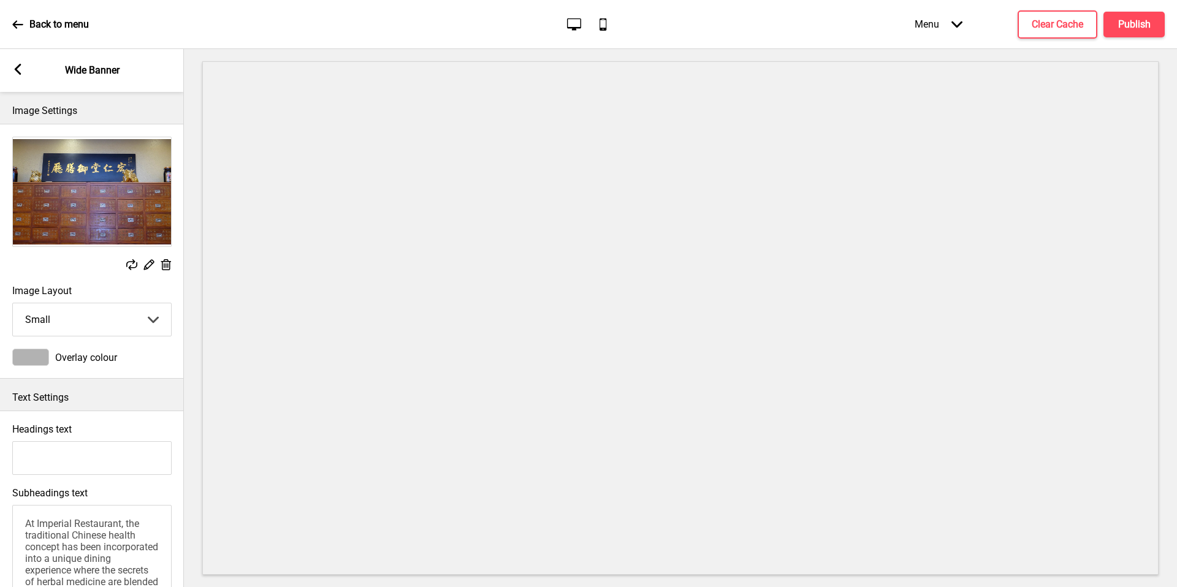
click at [110, 184] on img at bounding box center [92, 191] width 158 height 109
click at [145, 263] on rect at bounding box center [148, 264] width 13 height 13
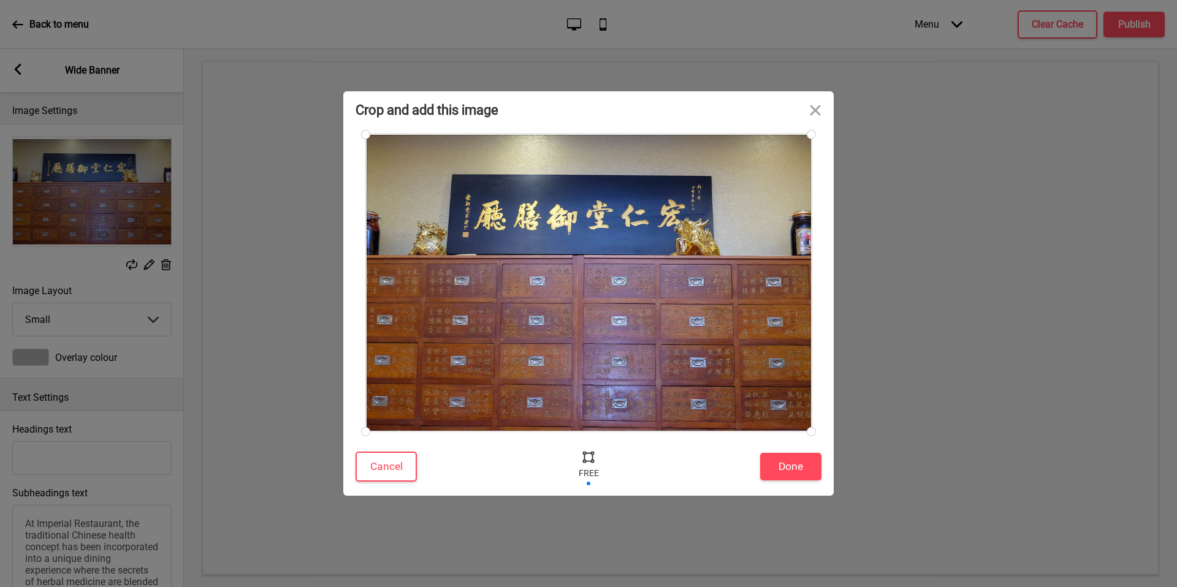
drag, startPoint x: 610, startPoint y: 270, endPoint x: 591, endPoint y: 354, distance: 85.6
click at [591, 354] on div at bounding box center [589, 282] width 446 height 297
drag, startPoint x: 632, startPoint y: 258, endPoint x: 629, endPoint y: 265, distance: 8.2
click at [632, 259] on div at bounding box center [589, 282] width 446 height 297
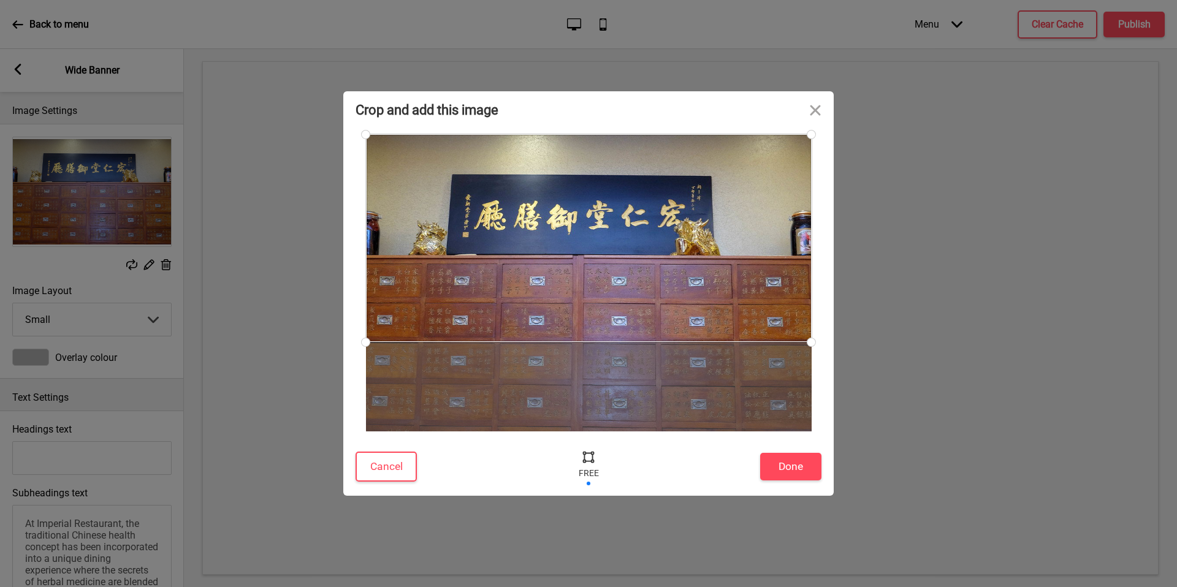
drag, startPoint x: 807, startPoint y: 428, endPoint x: 840, endPoint y: 342, distance: 92.3
click at [840, 342] on div "Crop and add this image Cancel Done Drop a file here Drag & drop files here or …" at bounding box center [588, 293] width 1177 height 587
click at [802, 473] on button "Done" at bounding box center [790, 467] width 61 height 28
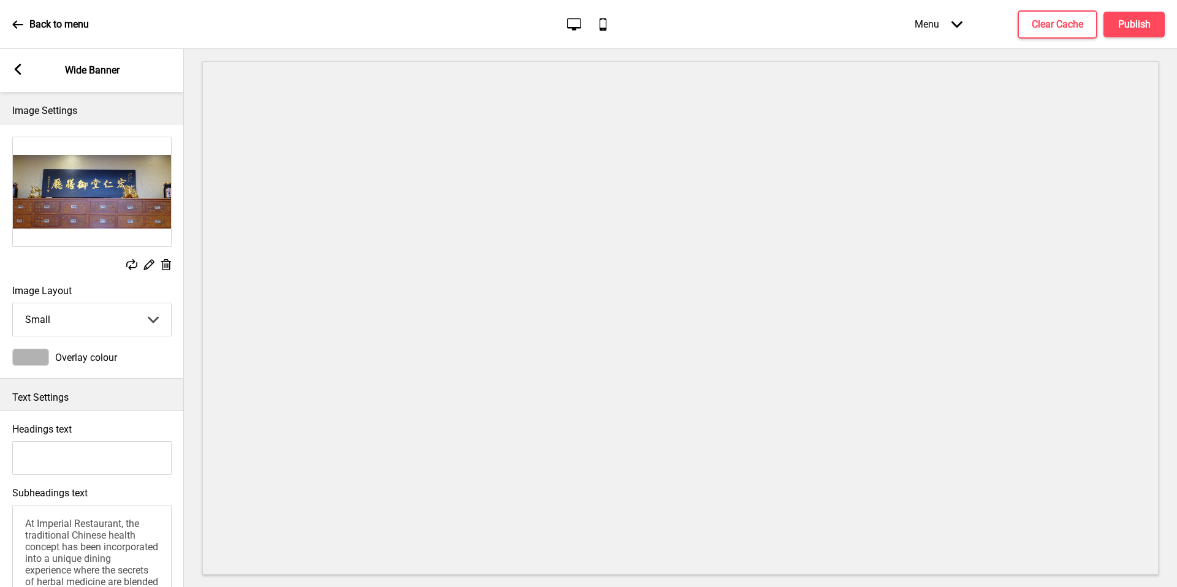
click at [162, 262] on icon at bounding box center [166, 264] width 10 height 11
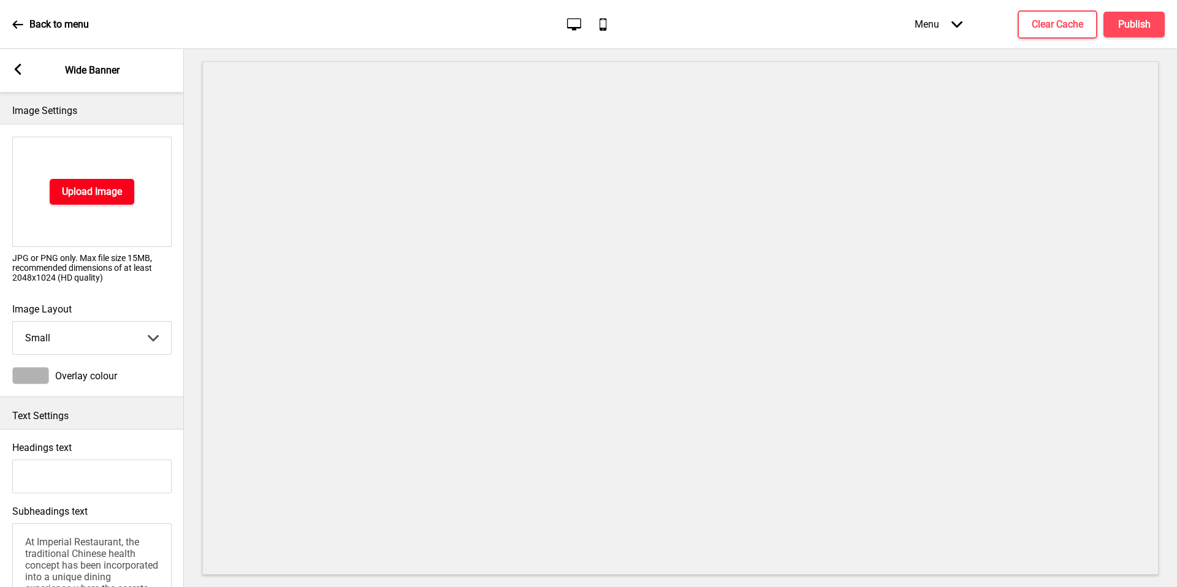
click at [64, 180] on button "Upload Image" at bounding box center [92, 192] width 85 height 26
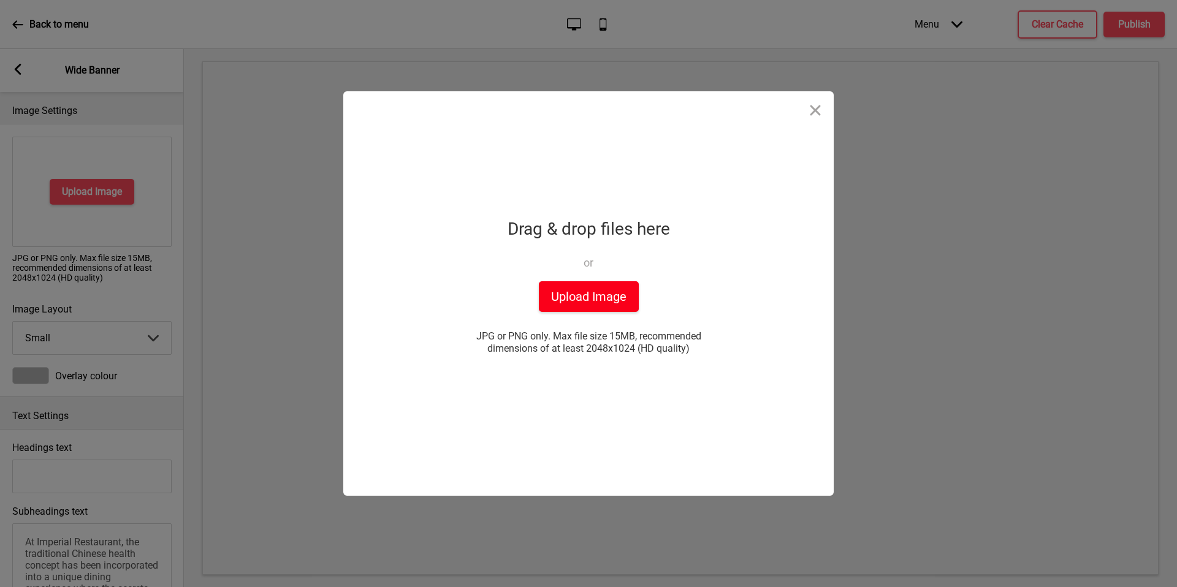
click at [585, 292] on button "Upload Image" at bounding box center [589, 296] width 100 height 31
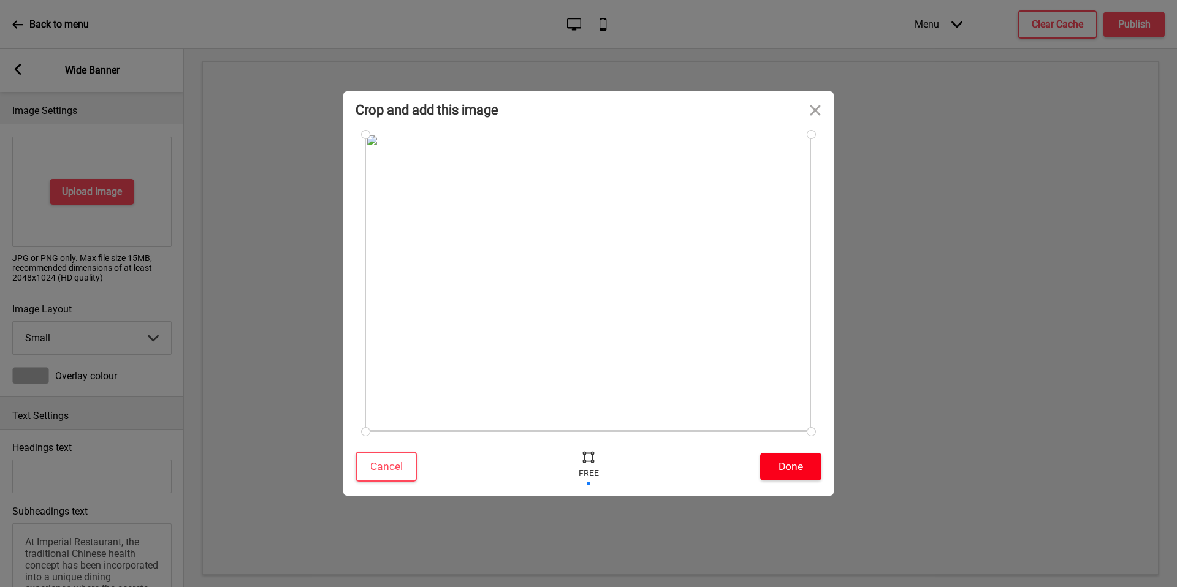
click at [778, 462] on button "Done" at bounding box center [790, 467] width 61 height 28
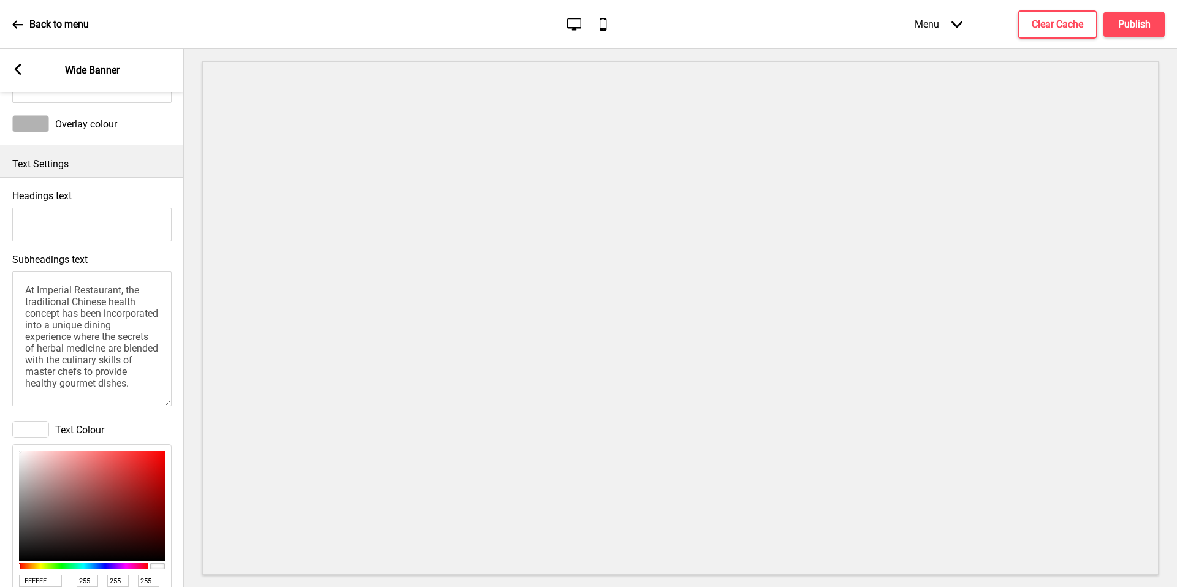
scroll to position [286, 0]
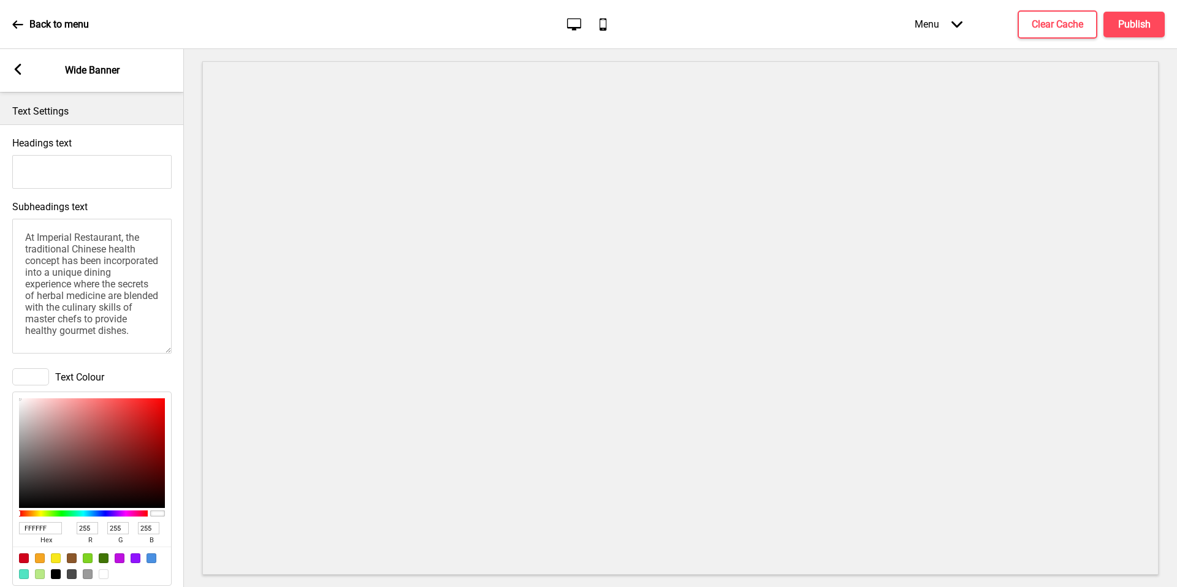
click at [97, 182] on input "Headings text" at bounding box center [91, 172] width 159 height 34
type input "Good Taste, Good Health through food & T"
type textarea "At Imperial Restaurant, the traditional Chinese health concept has been incorpo…"
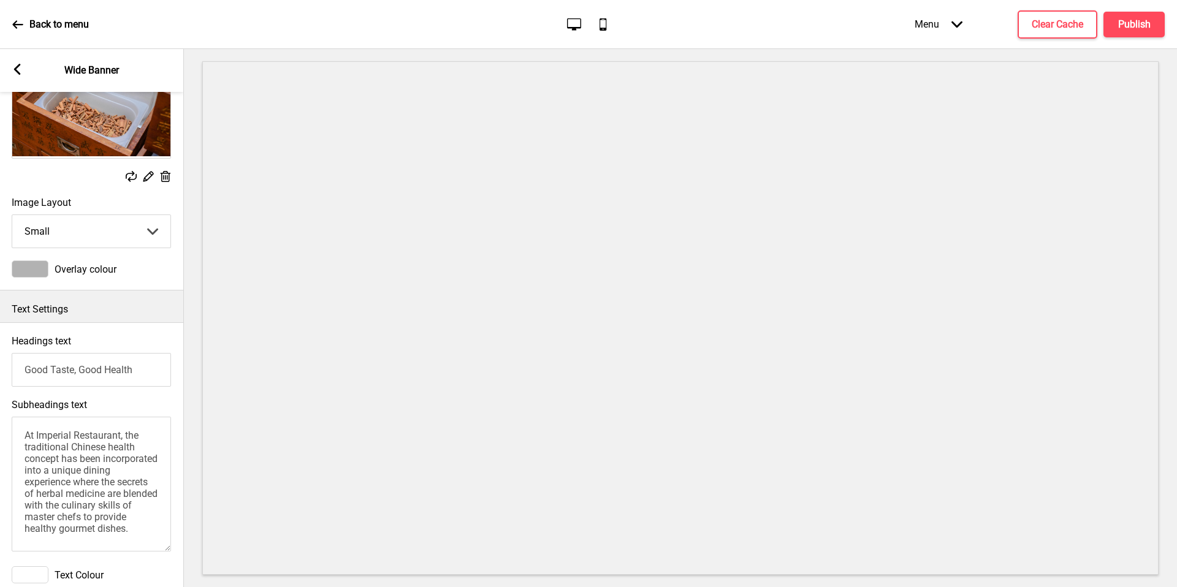
scroll to position [63, 0]
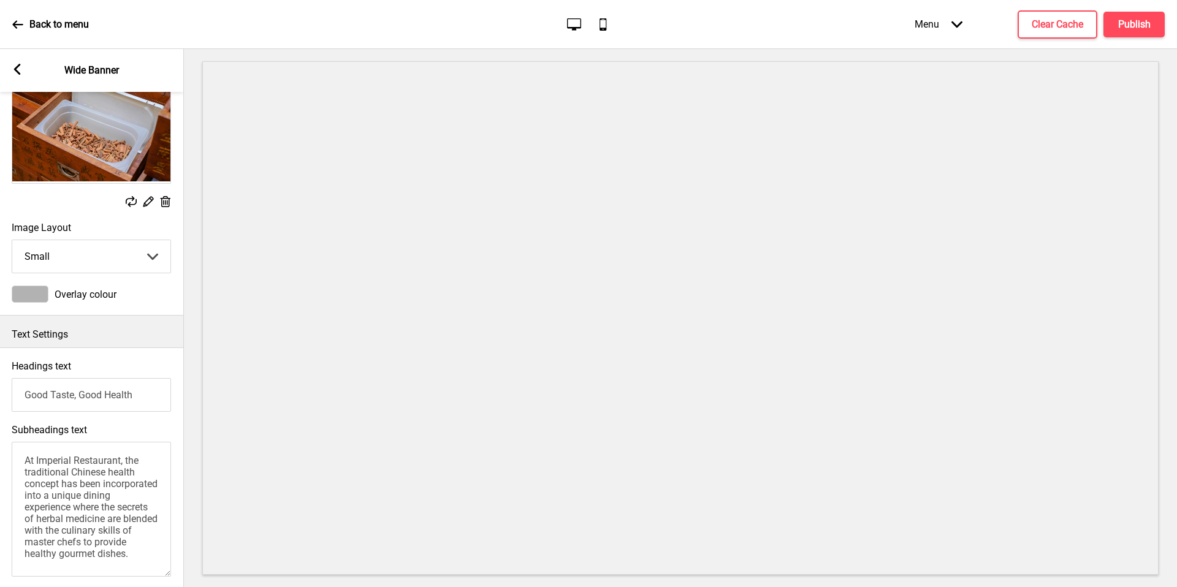
type input "Good Taste, Good Health"
click at [137, 252] on select "Small Medium Large" at bounding box center [91, 256] width 158 height 32
click at [135, 235] on div "Image Layout Medium Small Medium Large Arrow down" at bounding box center [91, 247] width 159 height 51
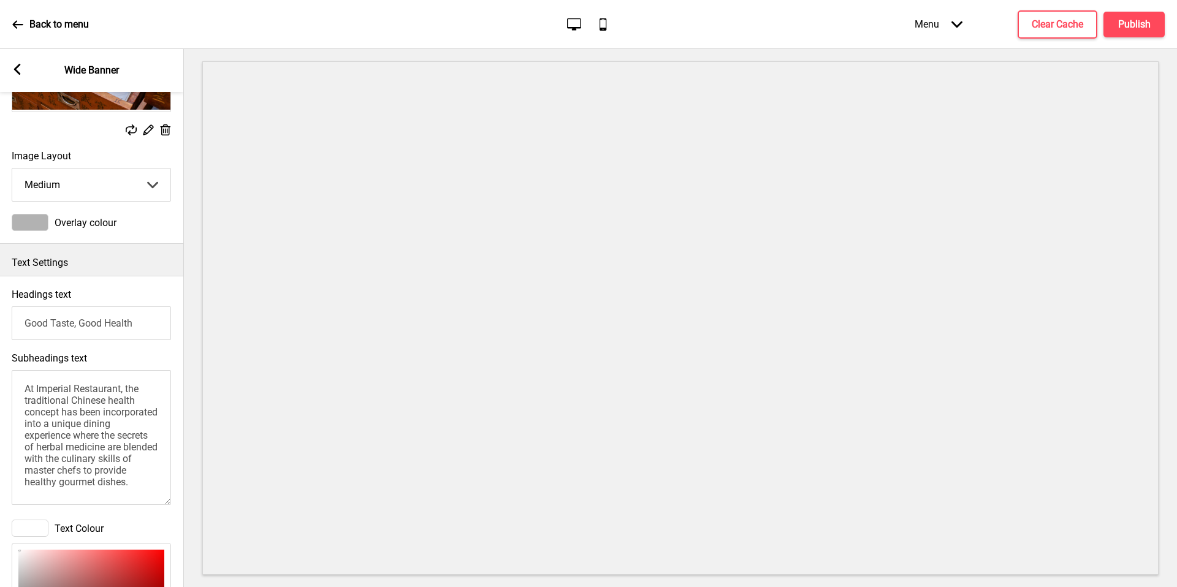
scroll to position [162, 0]
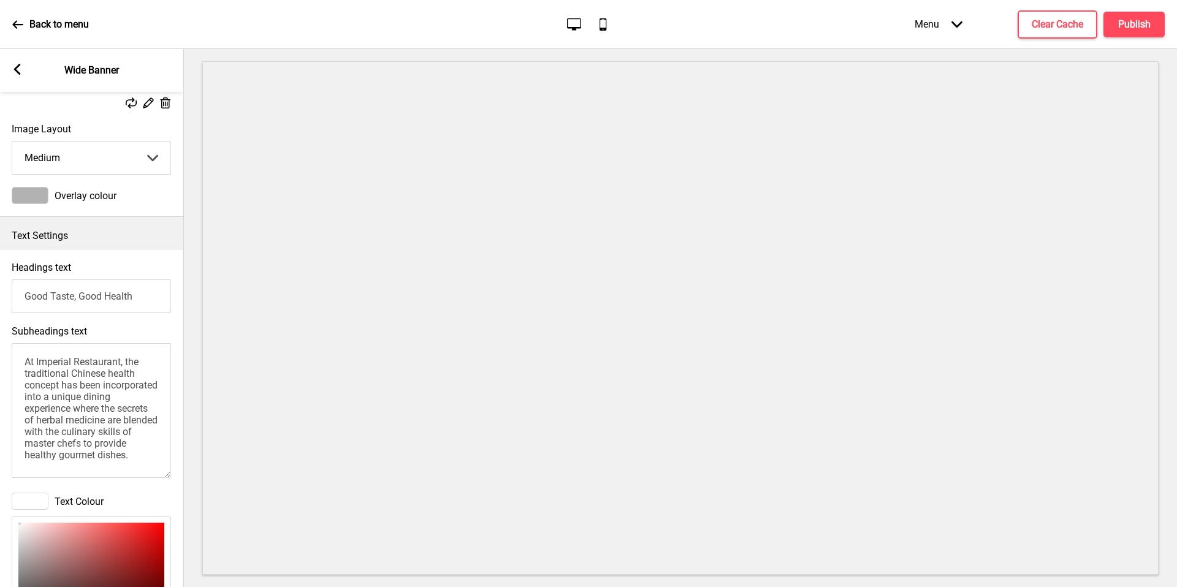
click at [115, 165] on select "Small Medium Large" at bounding box center [91, 158] width 158 height 32
select select "small"
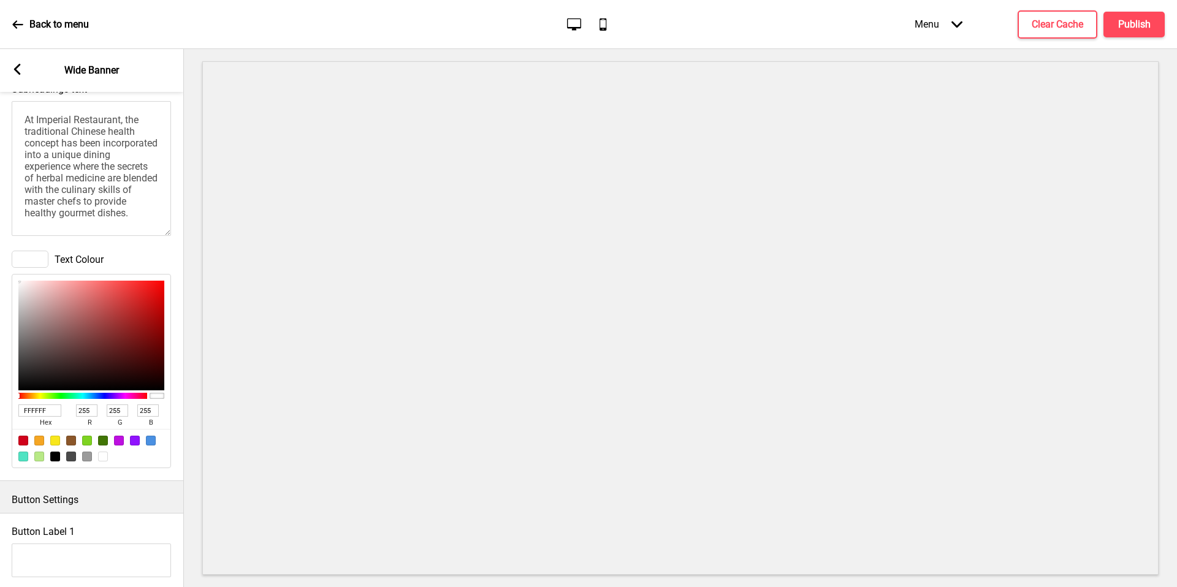
scroll to position [419, 0]
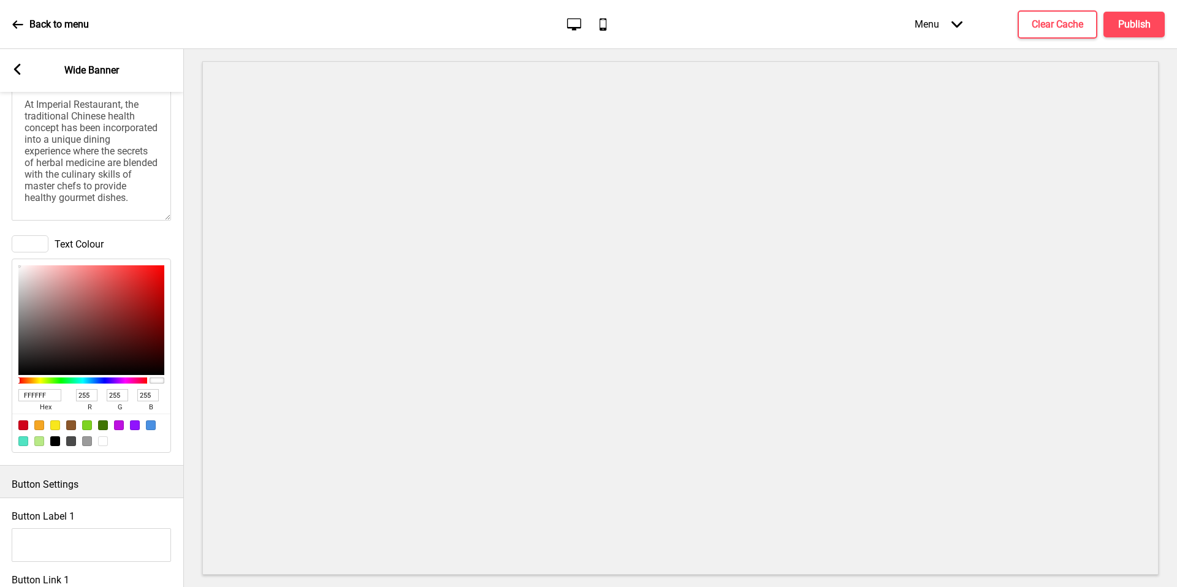
type input "D88F8F"
type input "216"
type input "143"
click at [68, 281] on div at bounding box center [91, 320] width 146 height 110
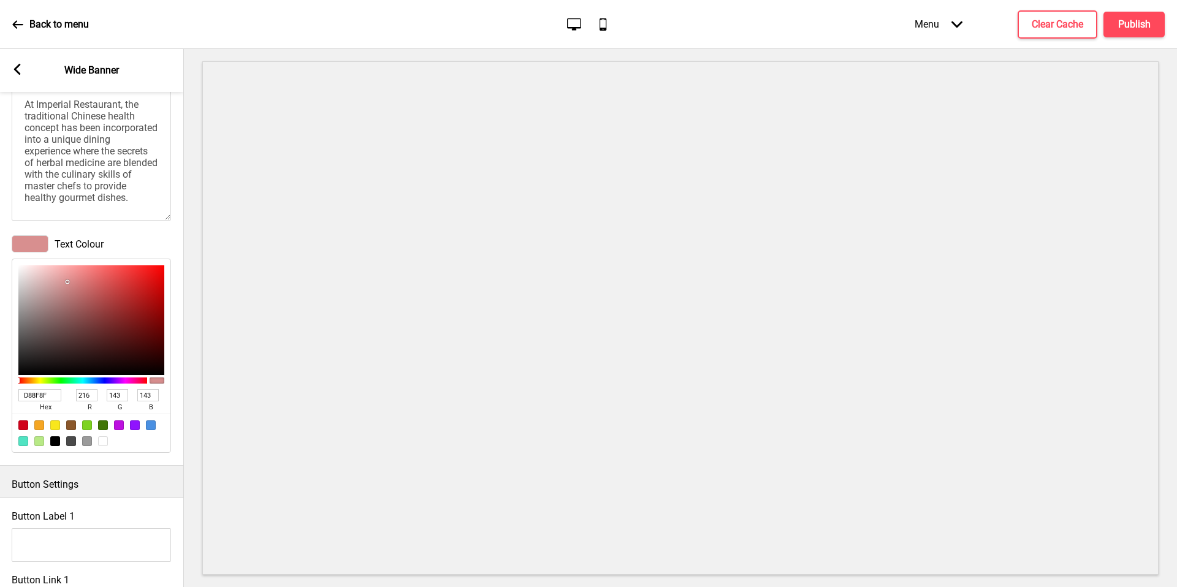
type input "DA9B9B"
type input "218"
type input "155"
type input "FFFFFF"
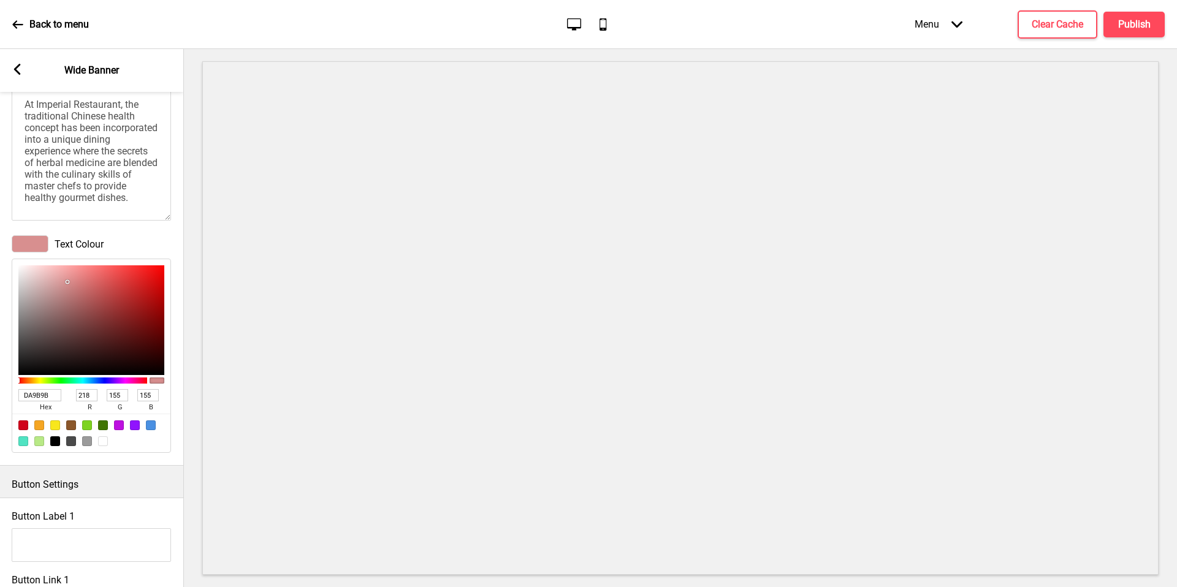
type input "255"
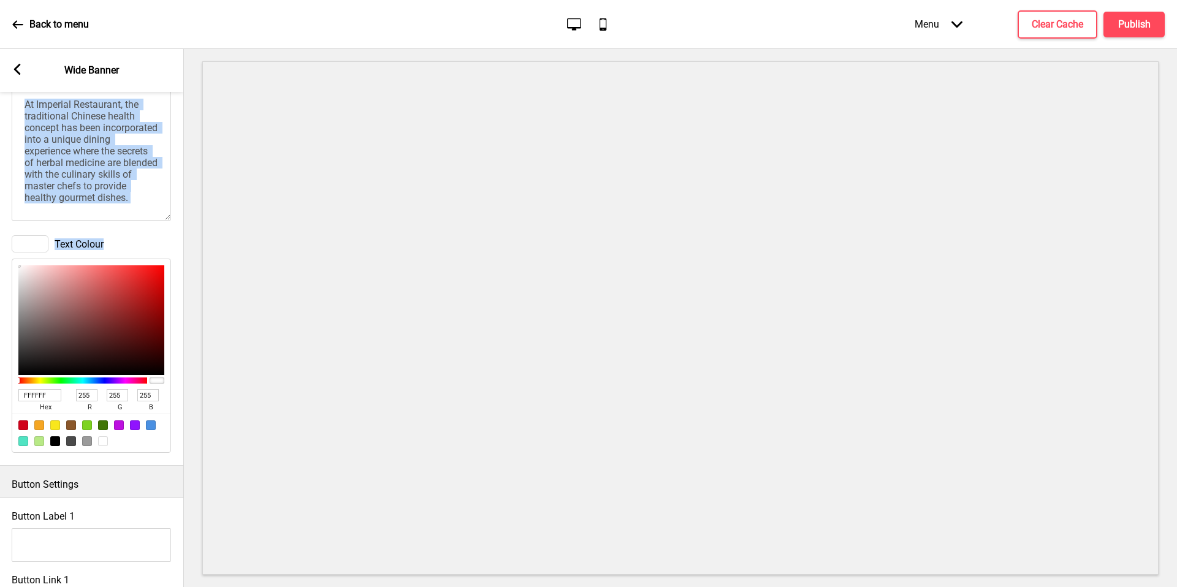
scroll to position [0, 0]
drag, startPoint x: 68, startPoint y: 281, endPoint x: 0, endPoint y: 211, distance: 97.5
click at [0, 211] on div "Headings text Good Taste, Good Health Subheadings text At Imperial Restaurant, …" at bounding box center [92, 228] width 184 height 474
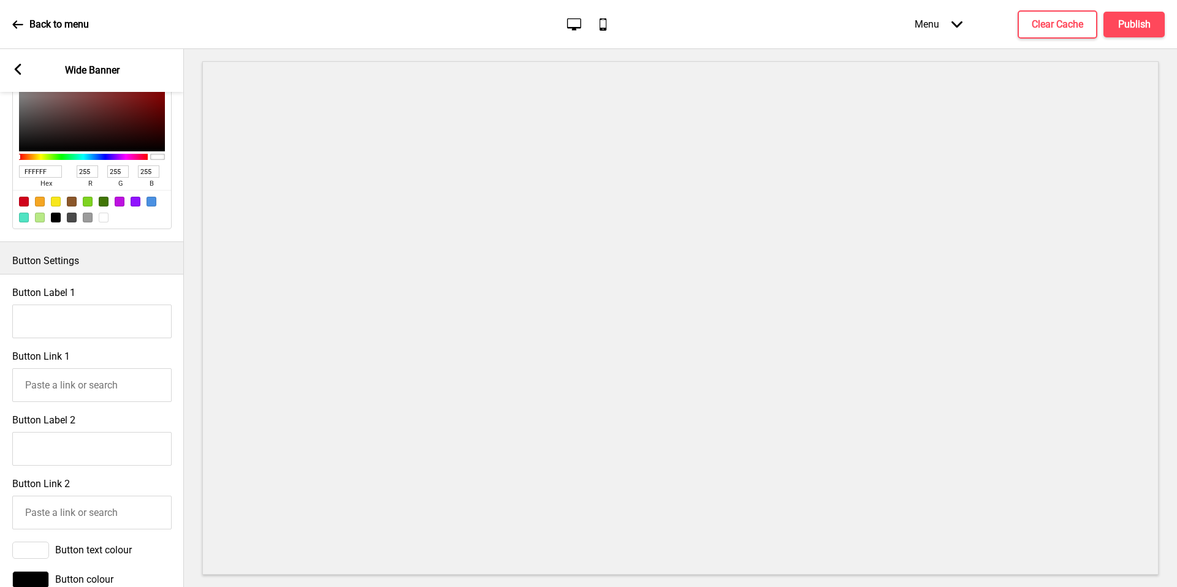
scroll to position [652, 0]
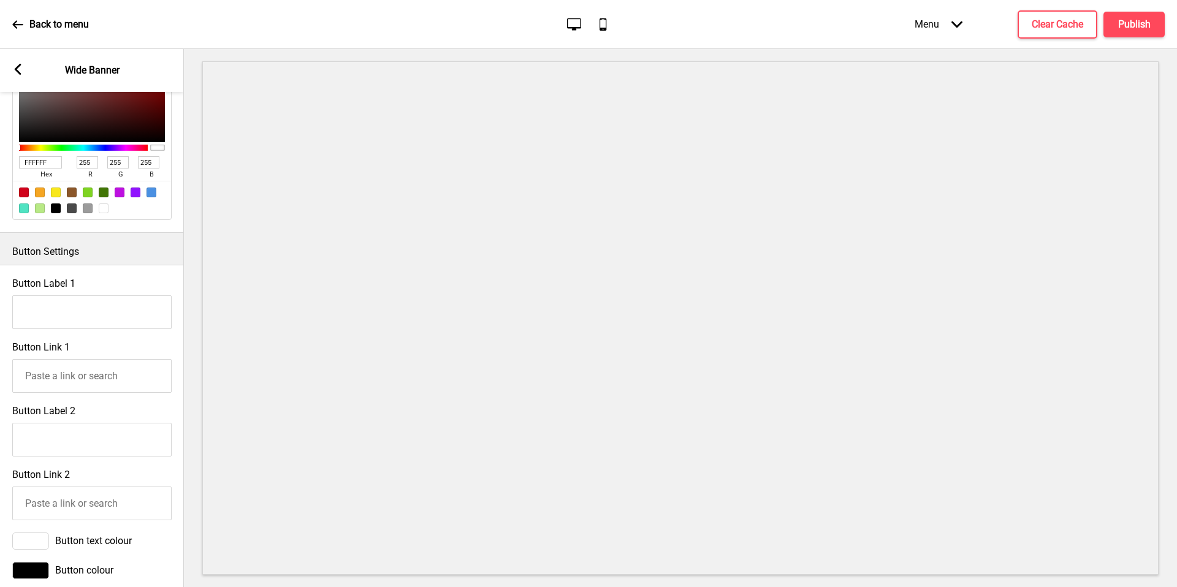
click at [145, 316] on input "Button Label 1" at bounding box center [91, 312] width 159 height 34
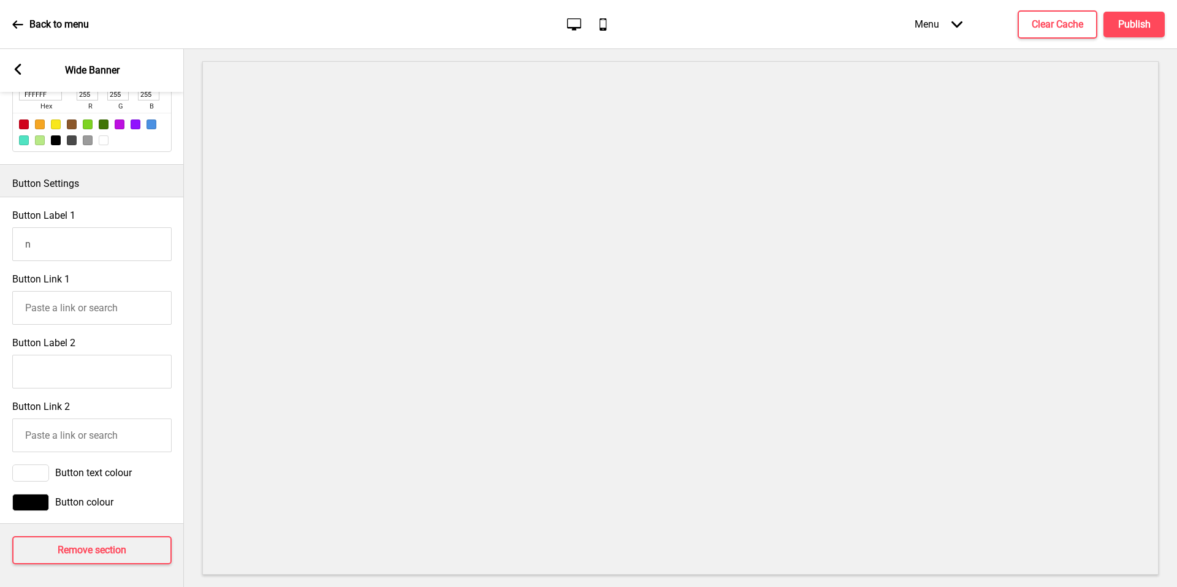
type input "n"
click at [195, 322] on div at bounding box center [680, 318] width 993 height 538
click at [185, 313] on div at bounding box center [680, 318] width 993 height 538
click at [115, 229] on input "n" at bounding box center [91, 244] width 159 height 34
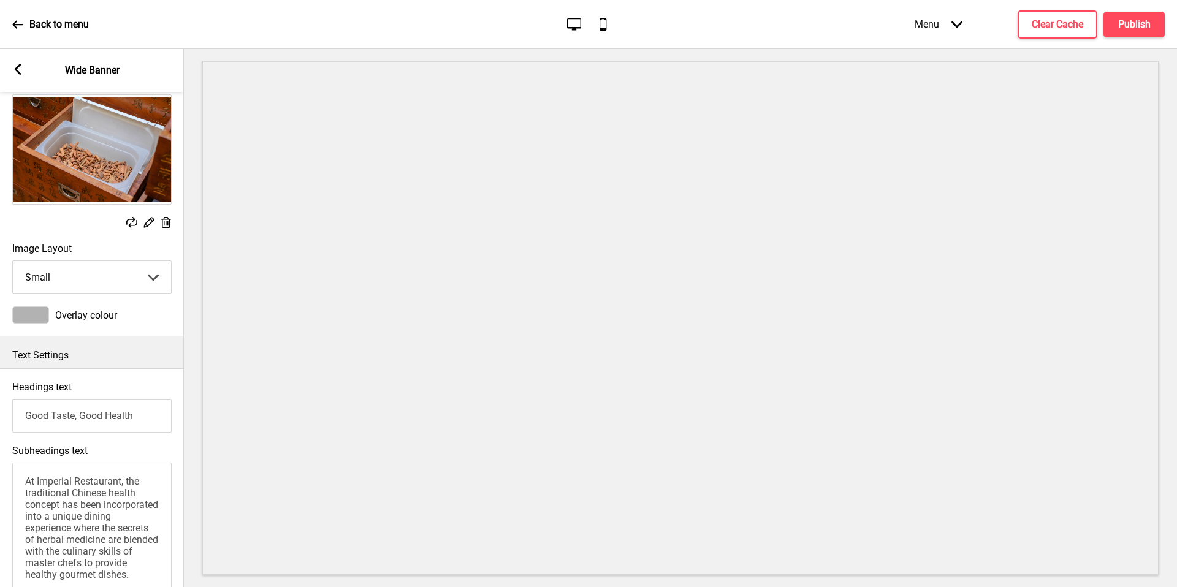
scroll to position [23, 0]
click at [98, 561] on textarea "At Imperial Restaurant, the traditional Chinese health concept has been incorpo…" at bounding box center [91, 530] width 159 height 135
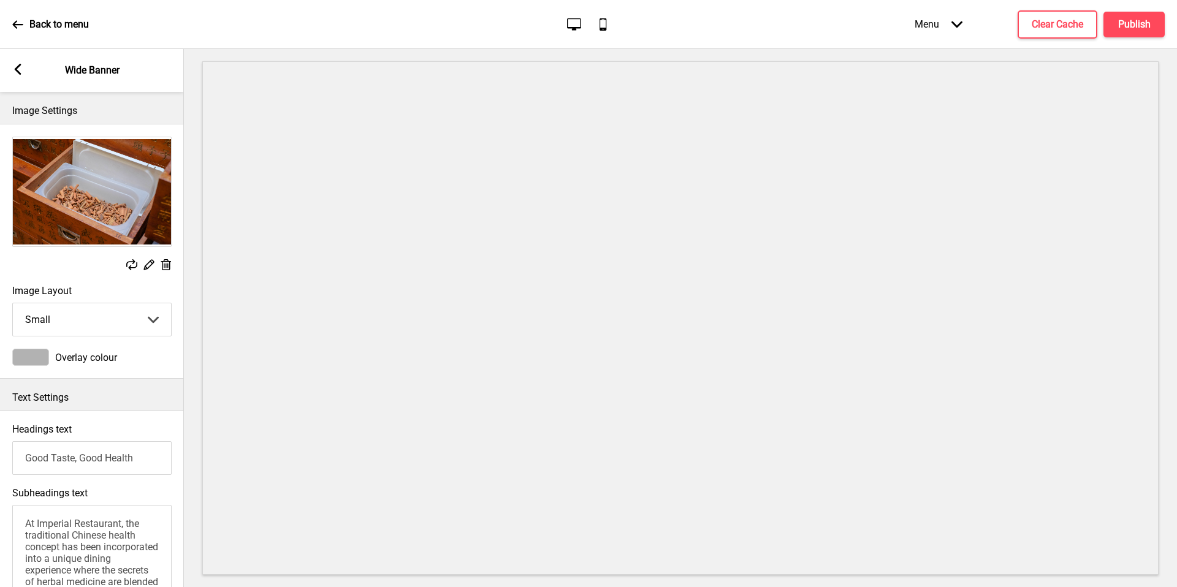
type textarea "At Imperial Restaurant, the traditional Chinese health concept has been incorpo…"
click at [15, 58] on div "Arrow left Wide Banner" at bounding box center [92, 70] width 184 height 43
click at [20, 77] on div "Arrow left Wide Banner" at bounding box center [92, 70] width 184 height 43
click at [17, 73] on icon at bounding box center [18, 69] width 7 height 11
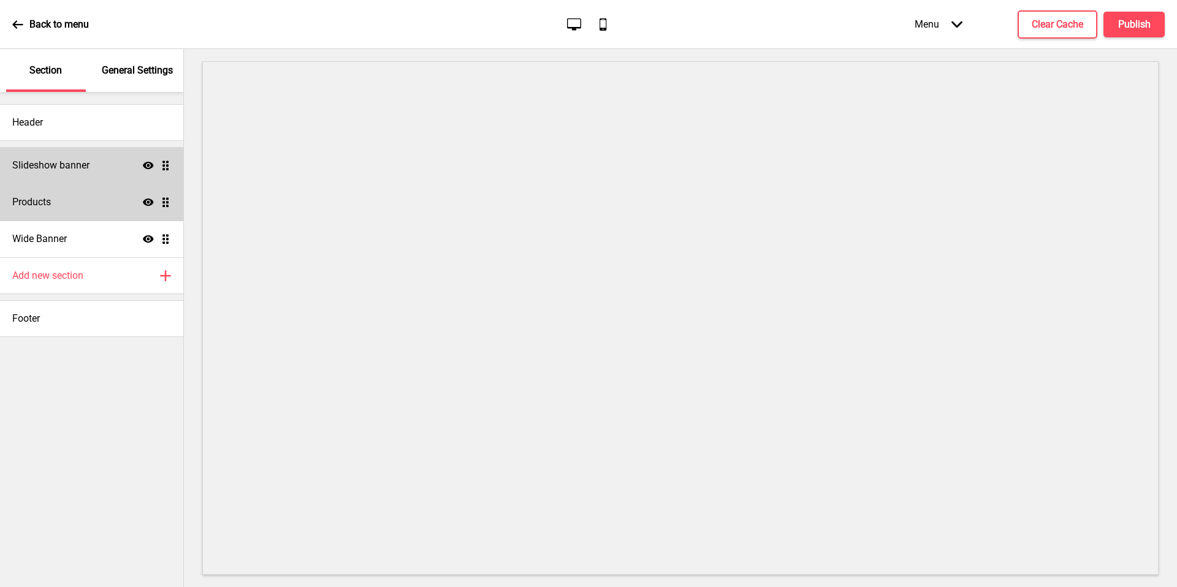
click at [97, 179] on div "Slideshow banner Show Drag" at bounding box center [91, 165] width 183 height 37
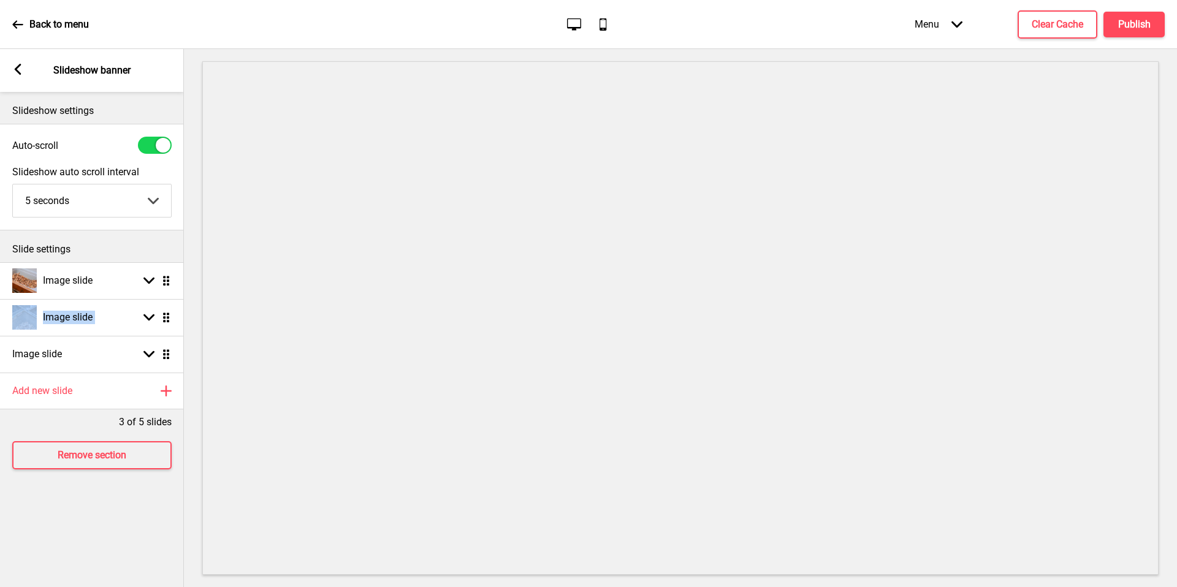
click at [165, 279] on ul "Image slide Arrow down Drag Image slide Arrow down Drag Image slide Arrow down …" at bounding box center [92, 317] width 184 height 110
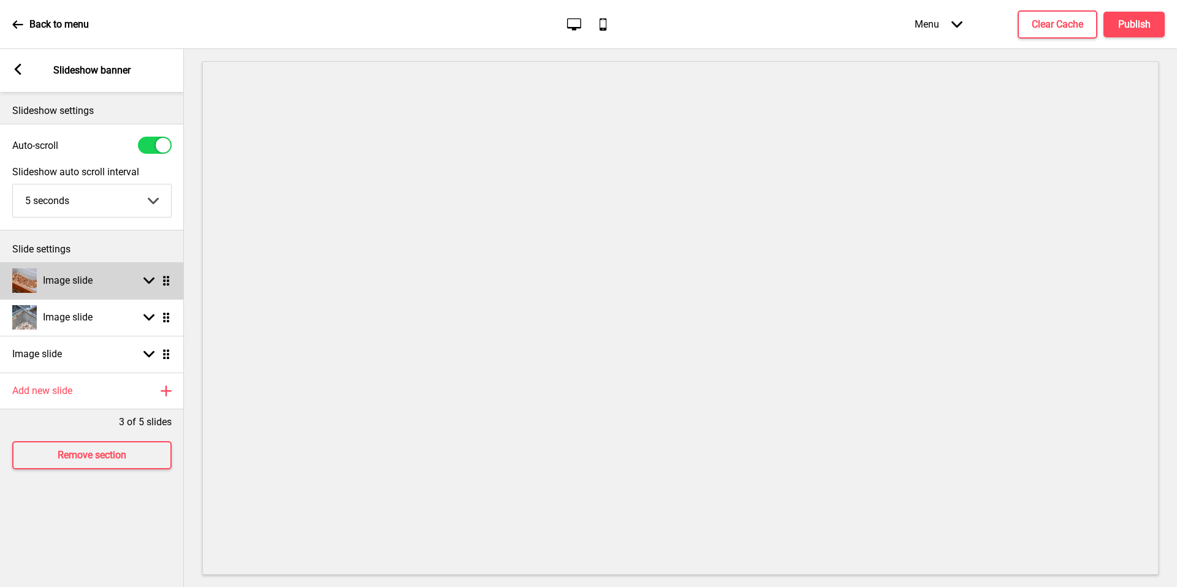
click at [147, 278] on rect at bounding box center [148, 280] width 11 height 11
select select "right"
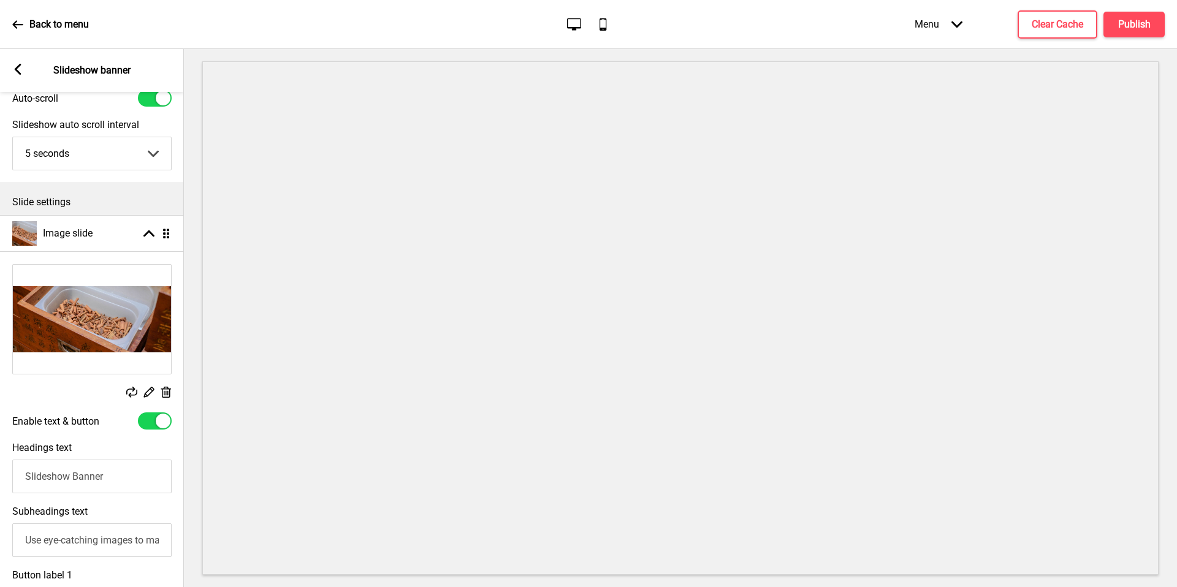
scroll to position [55, 0]
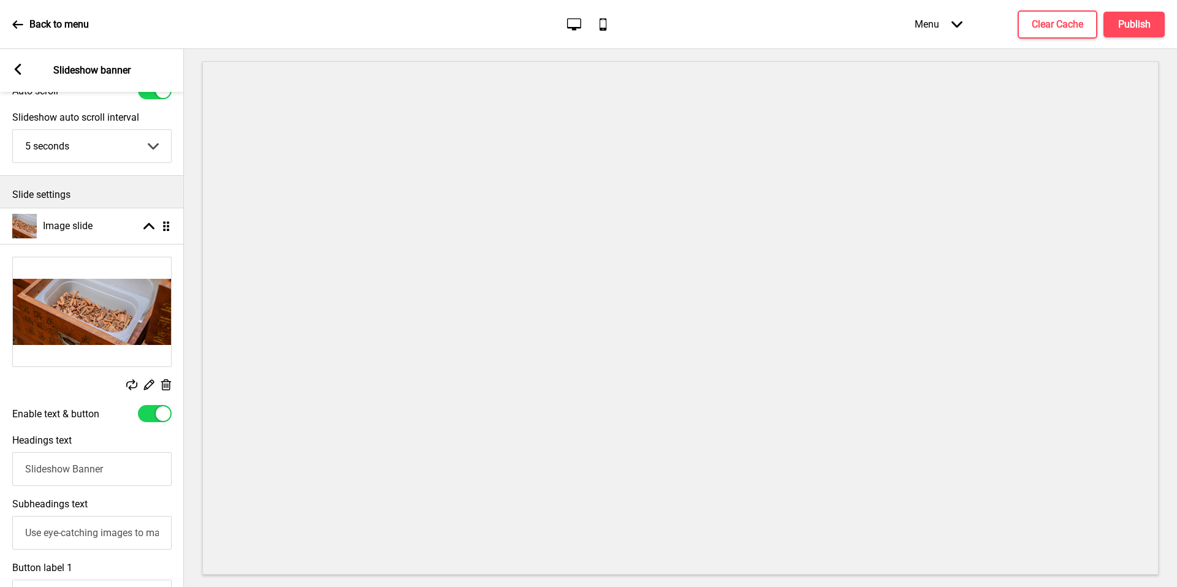
click at [164, 389] on rect at bounding box center [165, 385] width 13 height 13
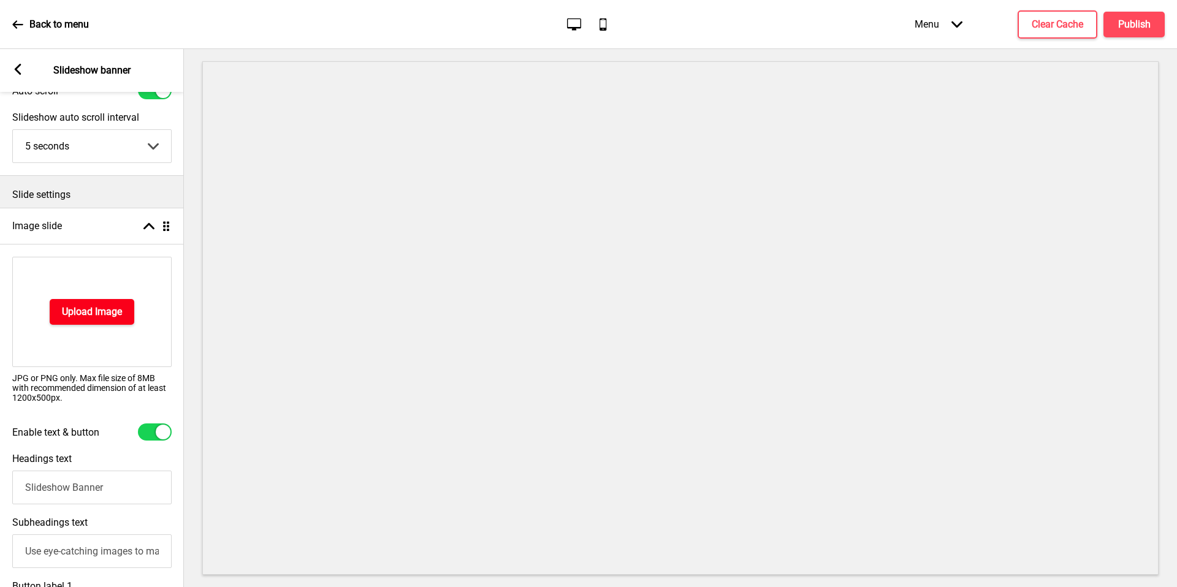
click at [113, 314] on h4 "Upload Image" at bounding box center [92, 311] width 60 height 13
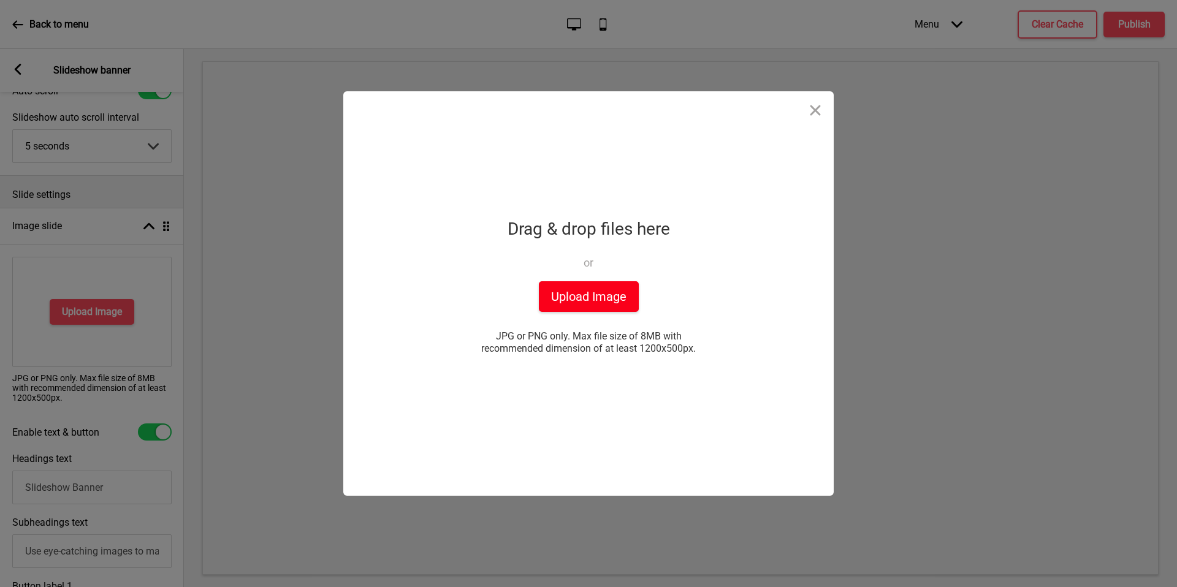
click at [570, 309] on button "Upload Image" at bounding box center [589, 296] width 100 height 31
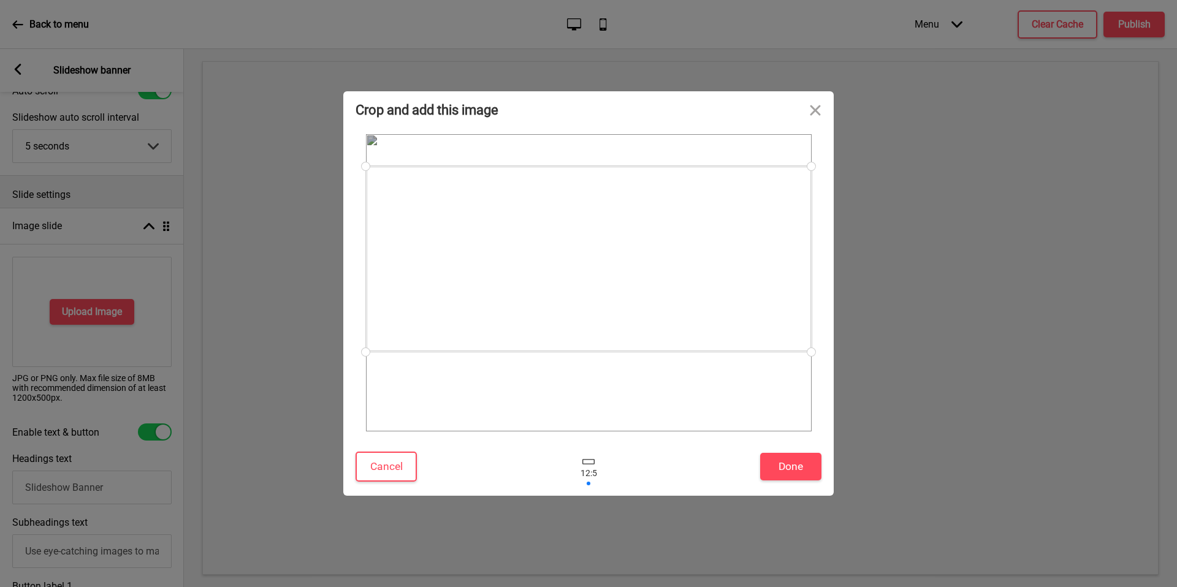
drag, startPoint x: 681, startPoint y: 267, endPoint x: 692, endPoint y: 231, distance: 37.2
click at [692, 231] on div at bounding box center [589, 259] width 446 height 186
click at [776, 476] on button "Done" at bounding box center [790, 467] width 61 height 28
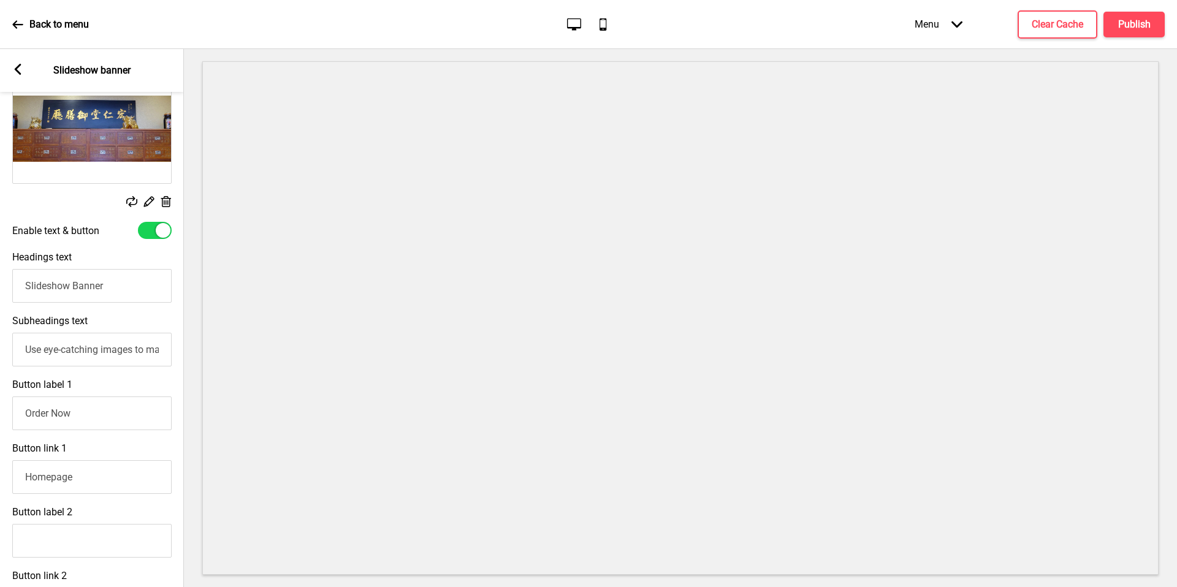
scroll to position [238, 0]
click at [138, 356] on input "Use eye-catching images to make a strong first impression of your brand" at bounding box center [91, 349] width 159 height 34
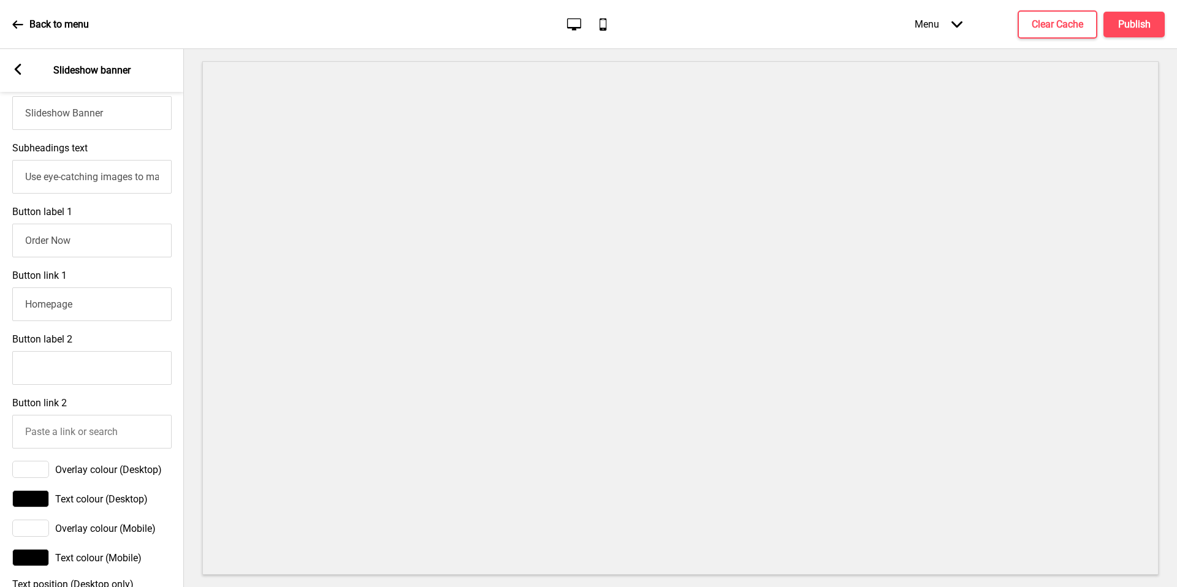
scroll to position [392, 0]
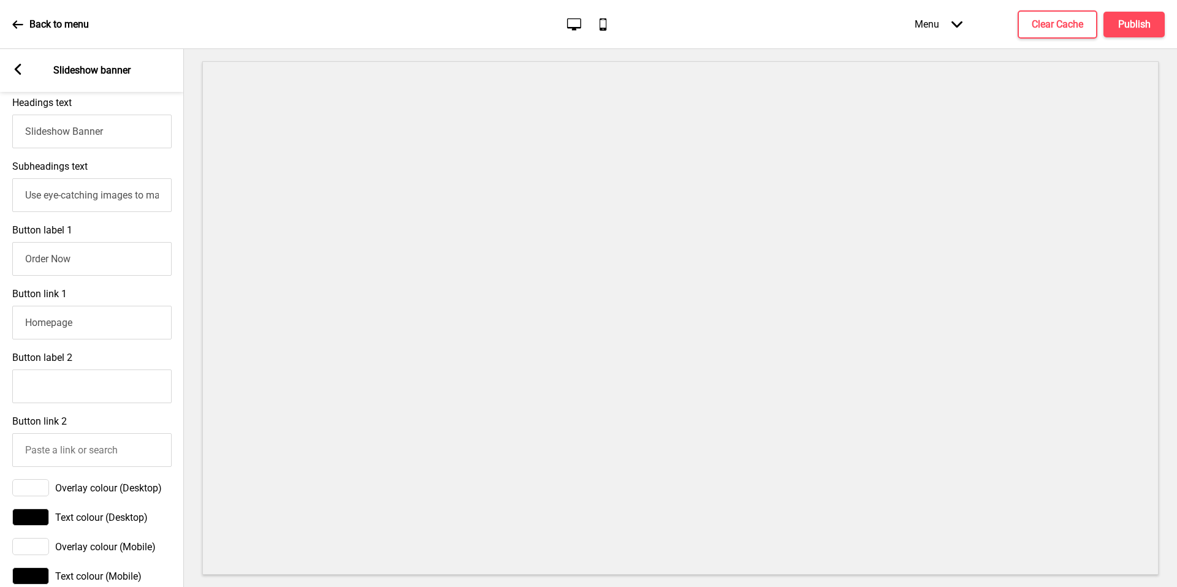
click at [126, 224] on div "Button label 1 Order Now" at bounding box center [92, 250] width 184 height 64
click at [126, 273] on input "Order Now" at bounding box center [91, 259] width 159 height 34
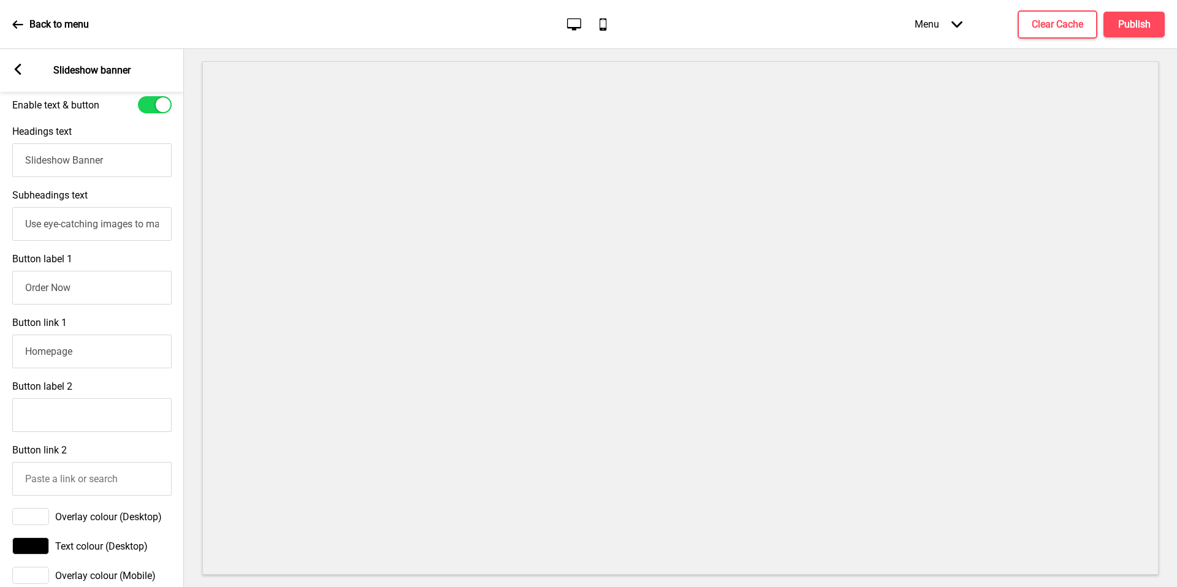
scroll to position [366, 0]
click at [135, 217] on input "Use eye-catching images to make a strong first impression of your brand" at bounding box center [91, 221] width 159 height 34
paste input "GOOD TASTE, GOOD HEALTH THROUGH FOODS & TONICS"
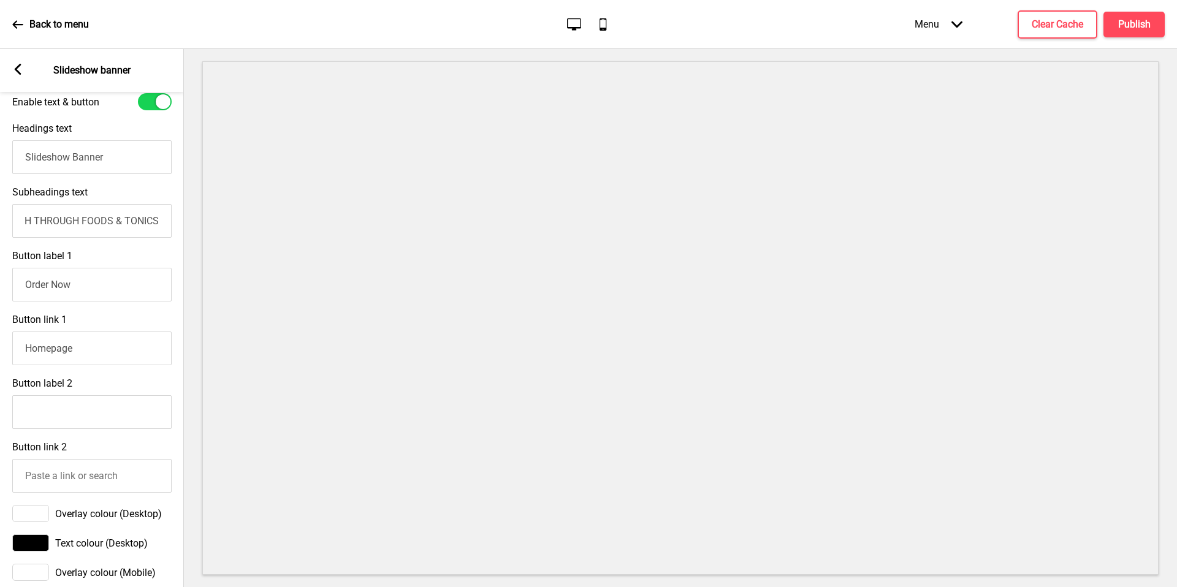
scroll to position [0, 0]
drag, startPoint x: 51, startPoint y: 220, endPoint x: 0, endPoint y: 214, distance: 51.2
click at [0, 214] on div "Subheadings text GOOD TASTE, GOOD HEALTH THROUGH FOODS & TONICS" at bounding box center [92, 212] width 184 height 64
click at [94, 222] on input "GOOD TASTE, GOOD HEALTH THROUGH FOODS & TONICS" at bounding box center [91, 221] width 159 height 34
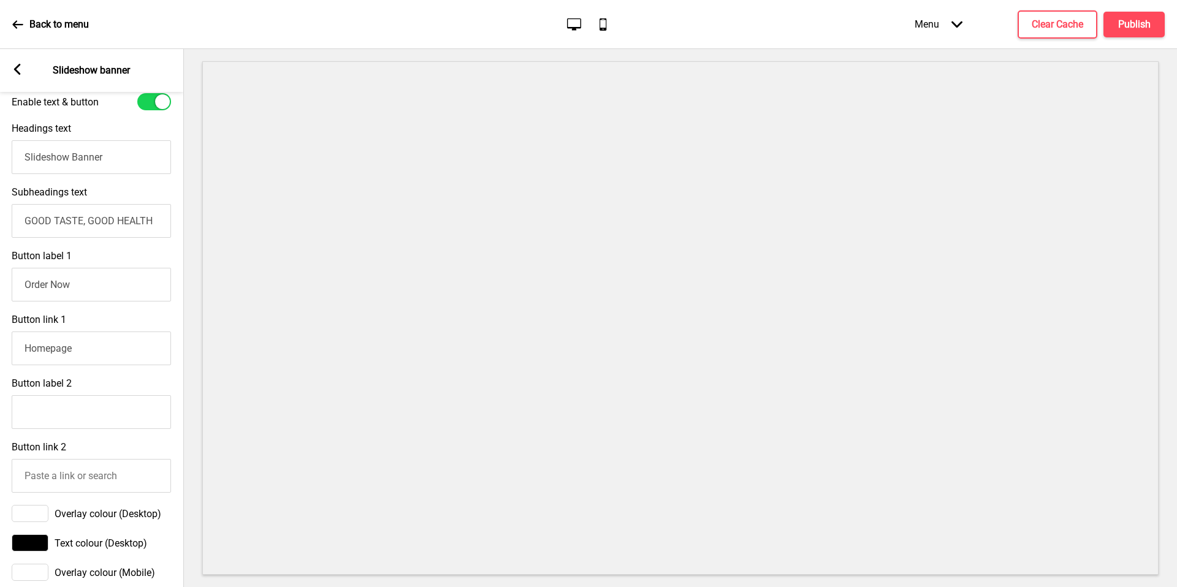
scroll to position [0, 1]
type input "GOOD TASTE, GOOD HEALTH"
click at [109, 222] on input "GOOD TASTE, GOOD HEALTH" at bounding box center [91, 221] width 159 height 34
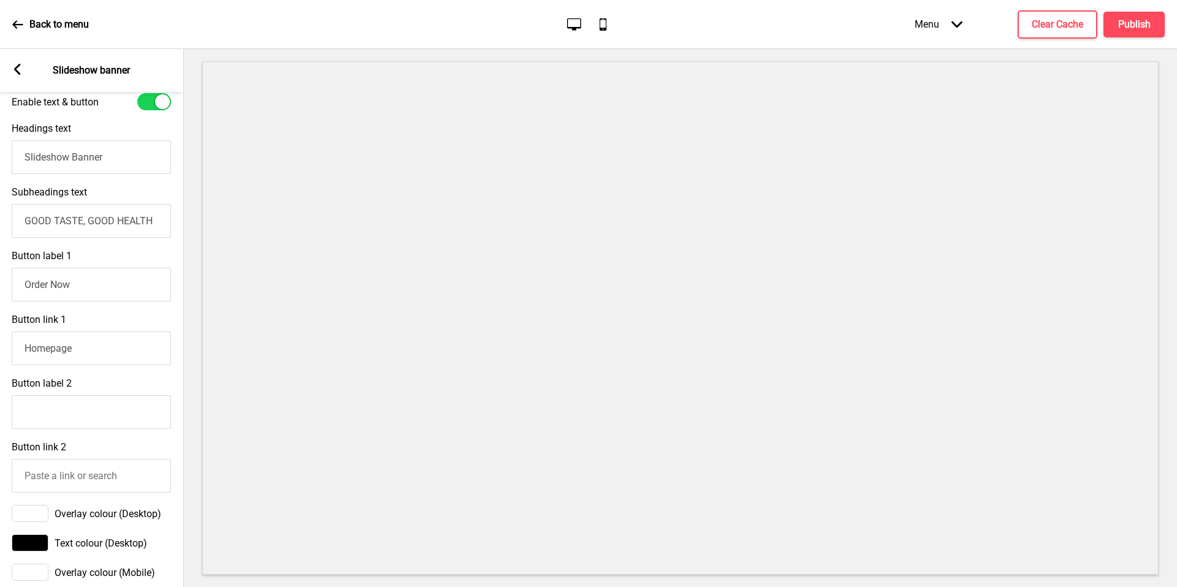
click at [109, 222] on input "GOOD TASTE, GOOD HEALTH" at bounding box center [91, 221] width 159 height 34
click at [109, 261] on div "Button label 1 Order Now" at bounding box center [91, 276] width 184 height 64
click at [110, 286] on input "Order Now" at bounding box center [91, 285] width 159 height 34
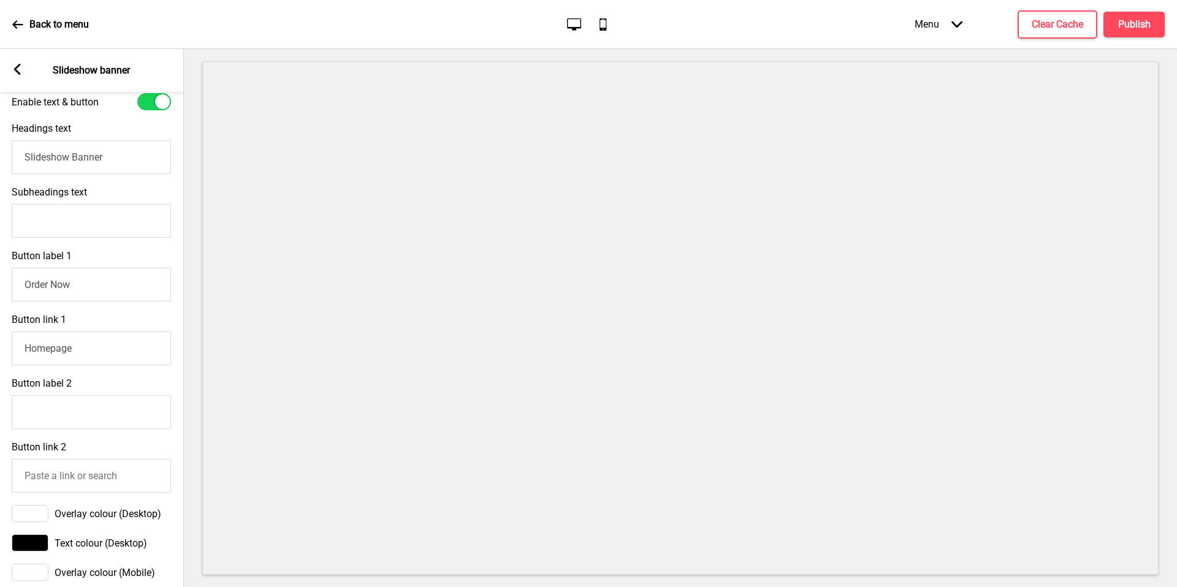
click at [110, 286] on input "Order Now" at bounding box center [91, 285] width 159 height 34
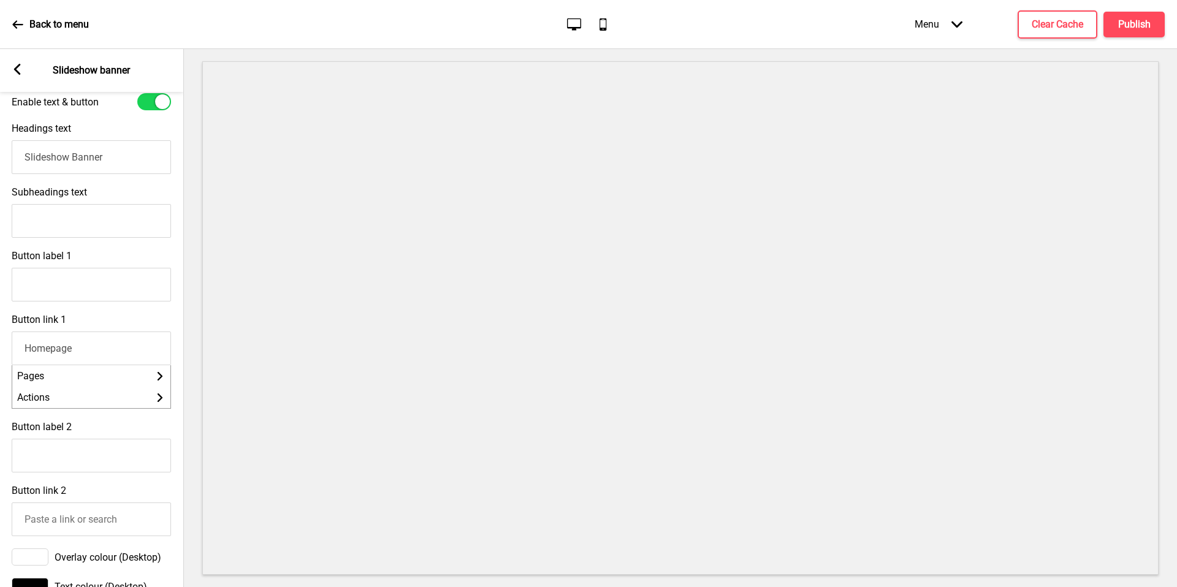
click at [109, 349] on input "Homepage" at bounding box center [91, 349] width 159 height 34
click at [143, 259] on div "Button label 1" at bounding box center [91, 276] width 184 height 64
click at [116, 156] on input "Slideshow Banner" at bounding box center [91, 157] width 159 height 34
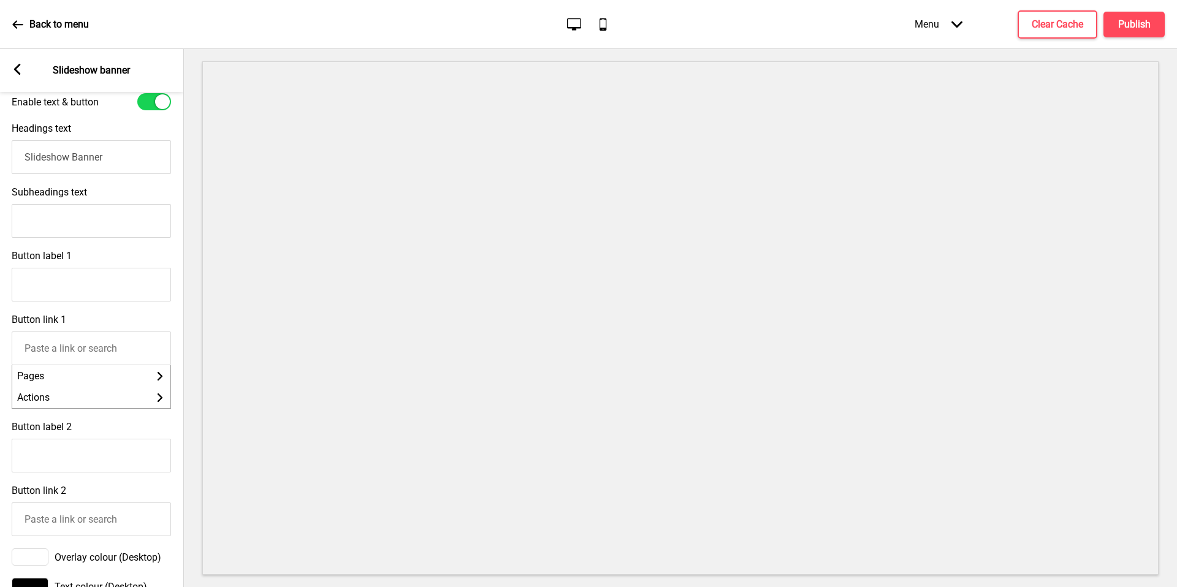
click at [116, 156] on input "Slideshow Banner" at bounding box center [91, 157] width 159 height 34
click at [159, 197] on div "Subheadings text" at bounding box center [91, 212] width 184 height 64
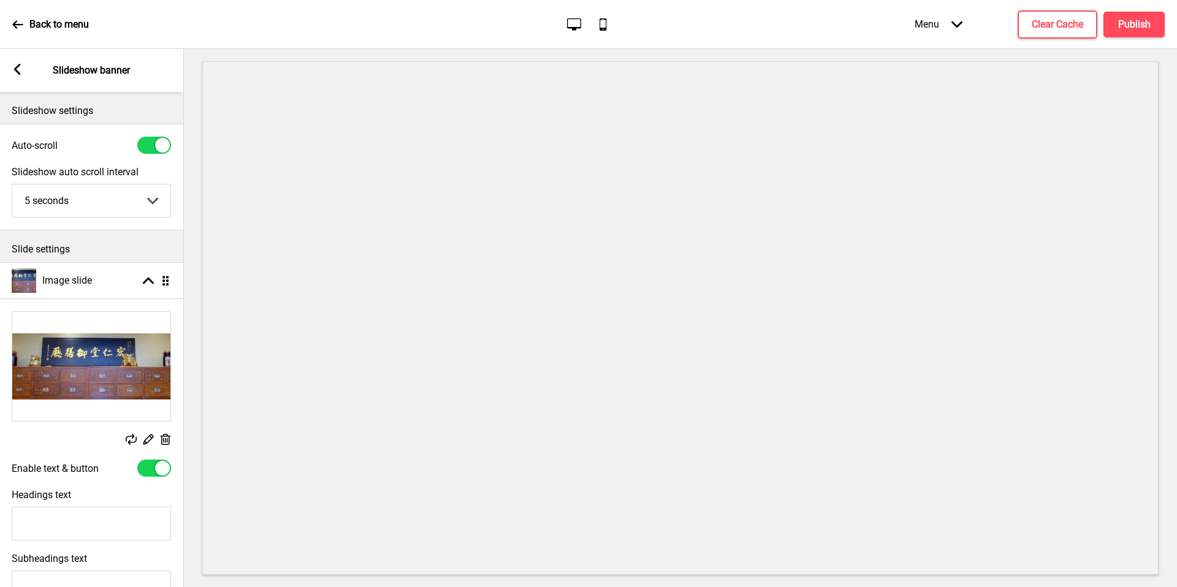
click at [16, 70] on icon at bounding box center [17, 69] width 7 height 11
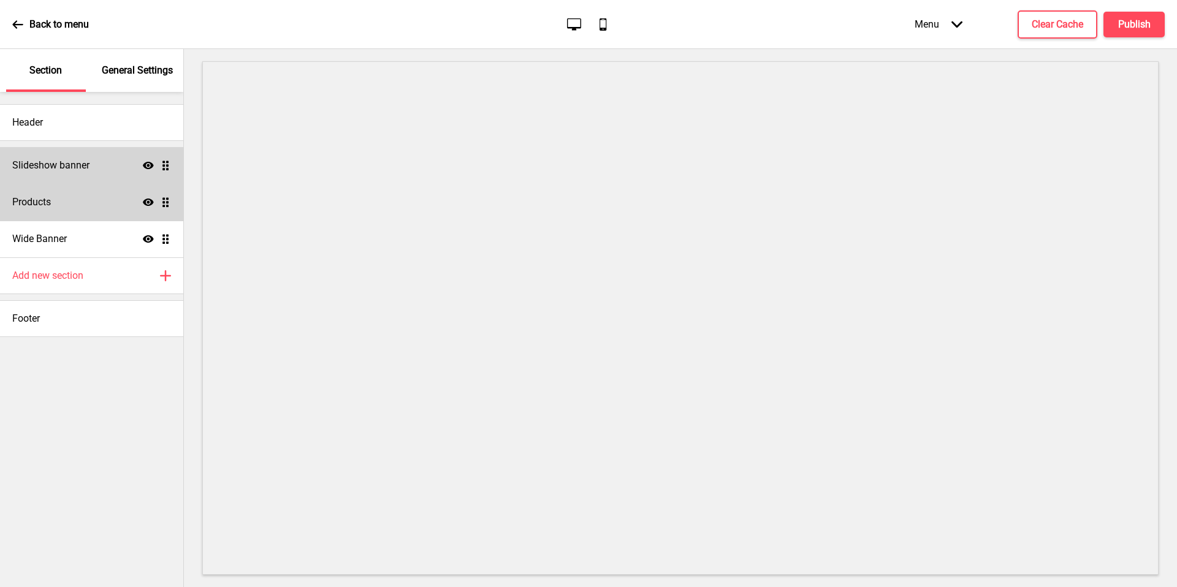
click at [97, 171] on div "Slideshow banner Show Drag" at bounding box center [91, 165] width 183 height 37
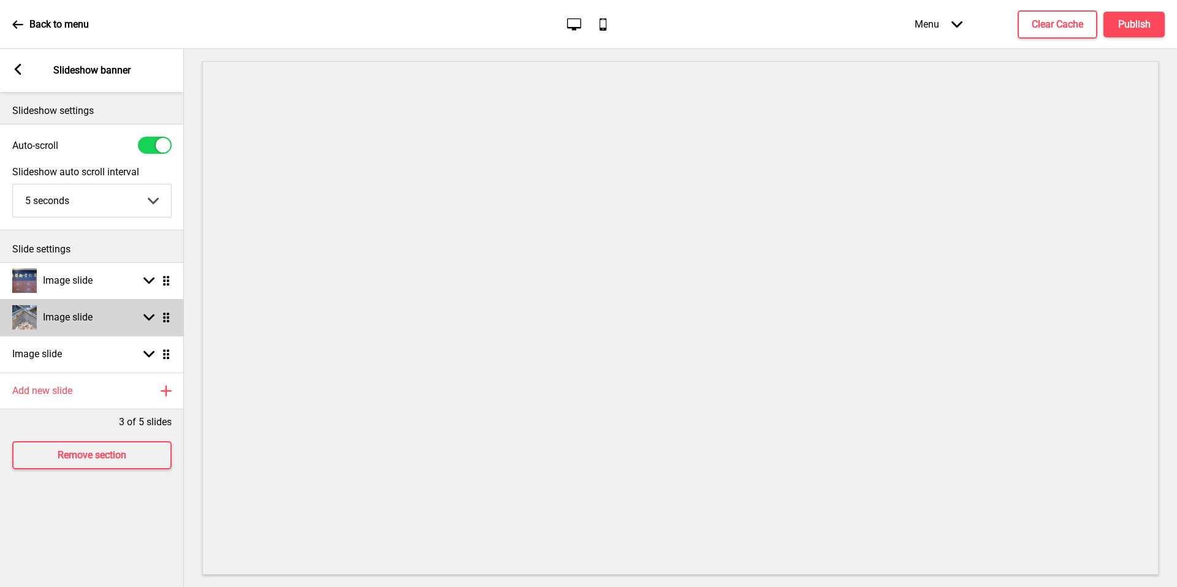
click at [110, 302] on div "Image slide Arrow down Drag" at bounding box center [92, 317] width 184 height 37
select select "right"
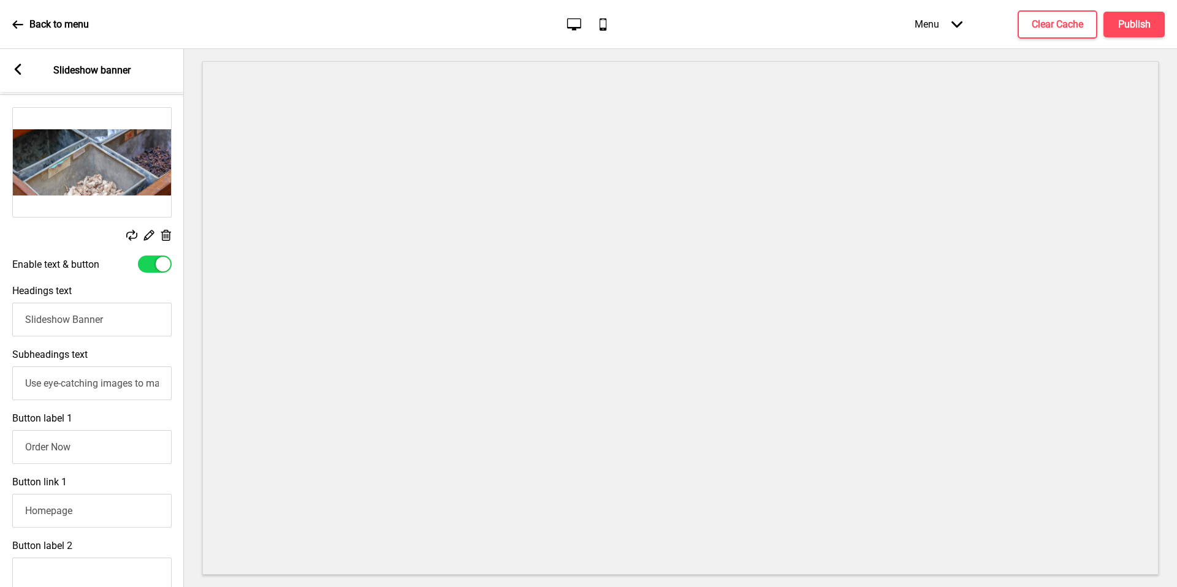
scroll to position [246, 0]
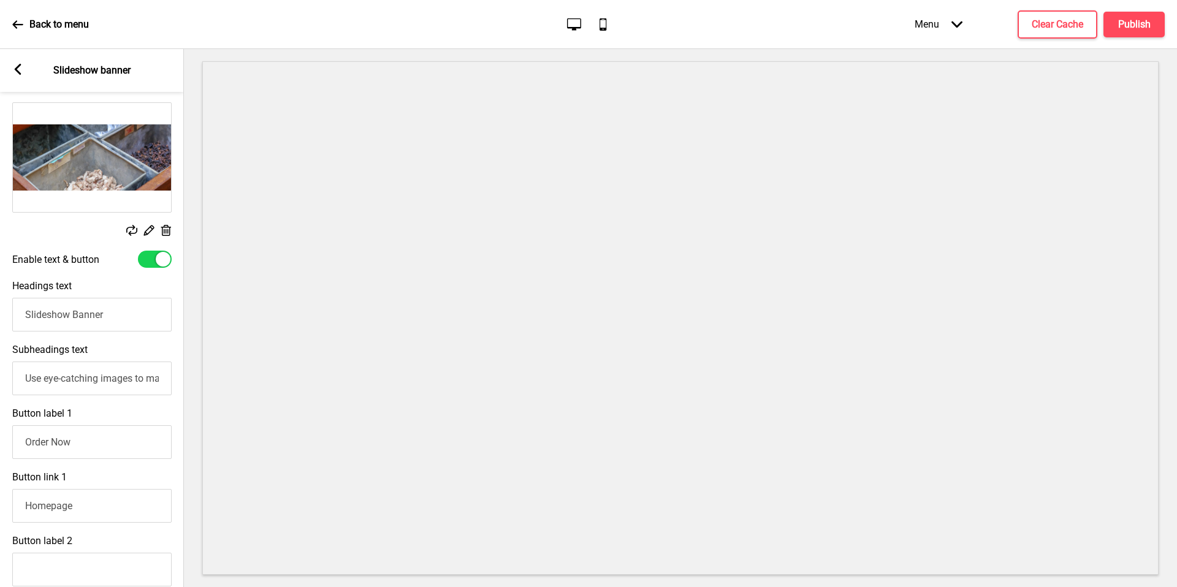
click at [151, 266] on div at bounding box center [155, 259] width 34 height 17
checkbox input "false"
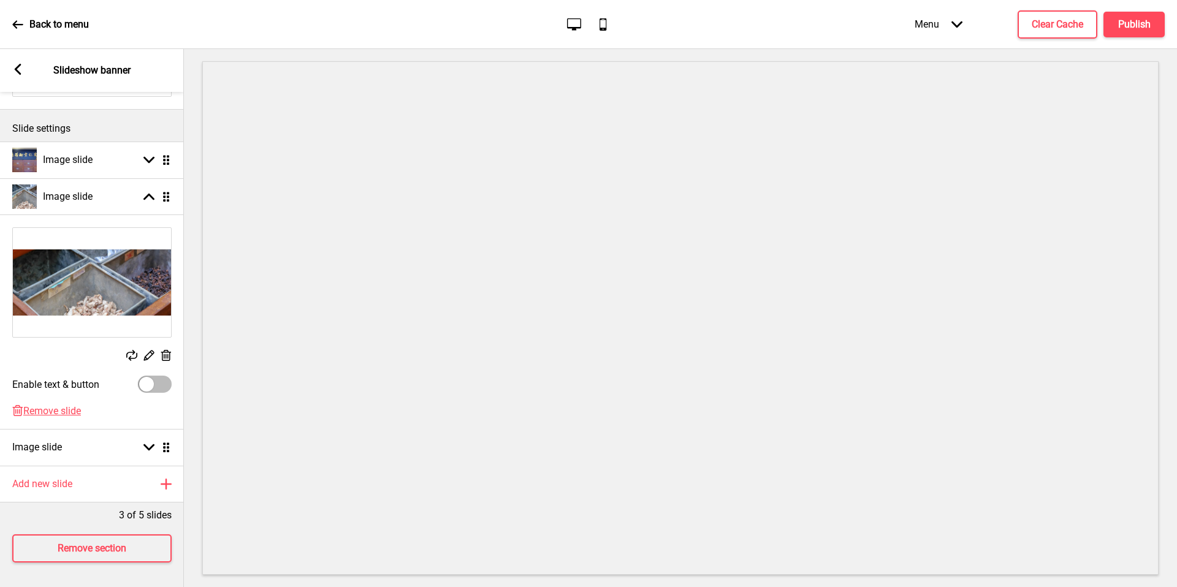
scroll to position [120, 0]
click at [146, 192] on rect at bounding box center [148, 197] width 11 height 11
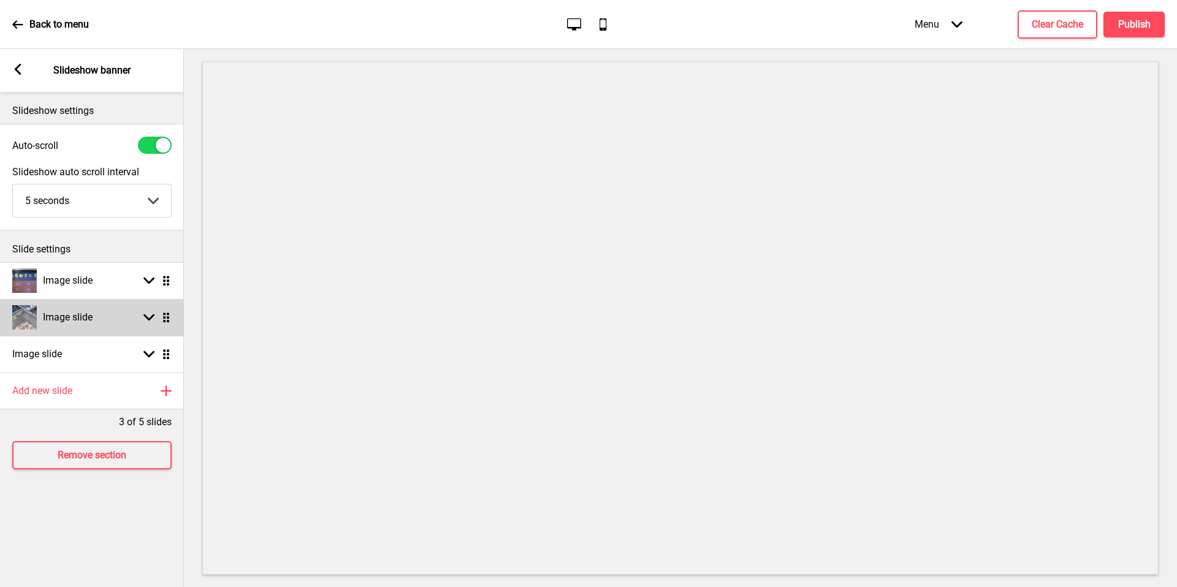
scroll to position [0, 0]
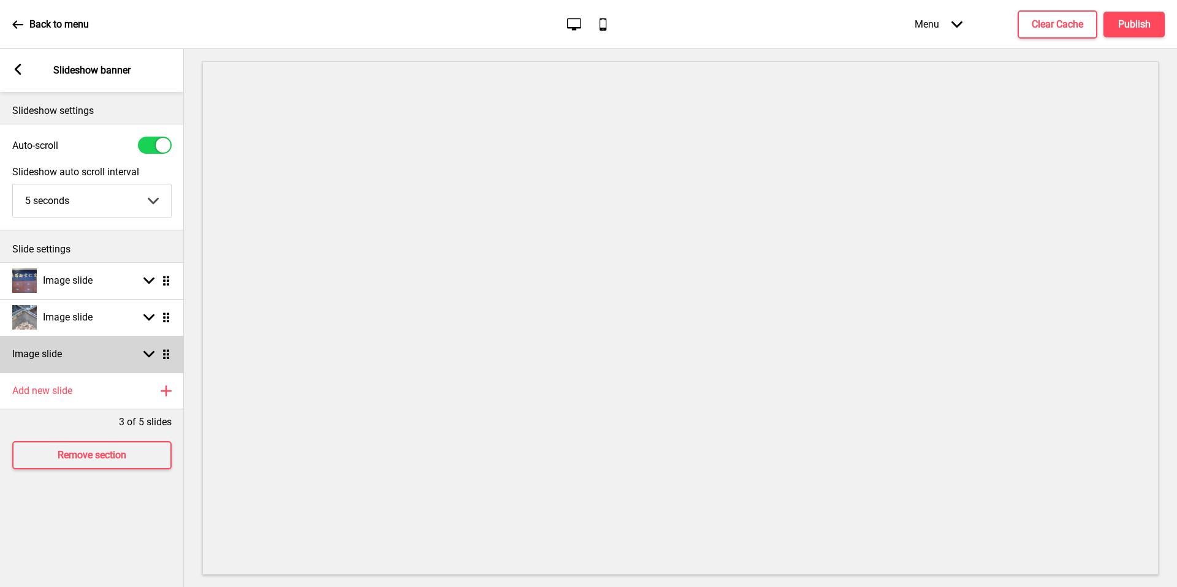
click at [150, 354] on rect at bounding box center [148, 354] width 11 height 11
select select "right"
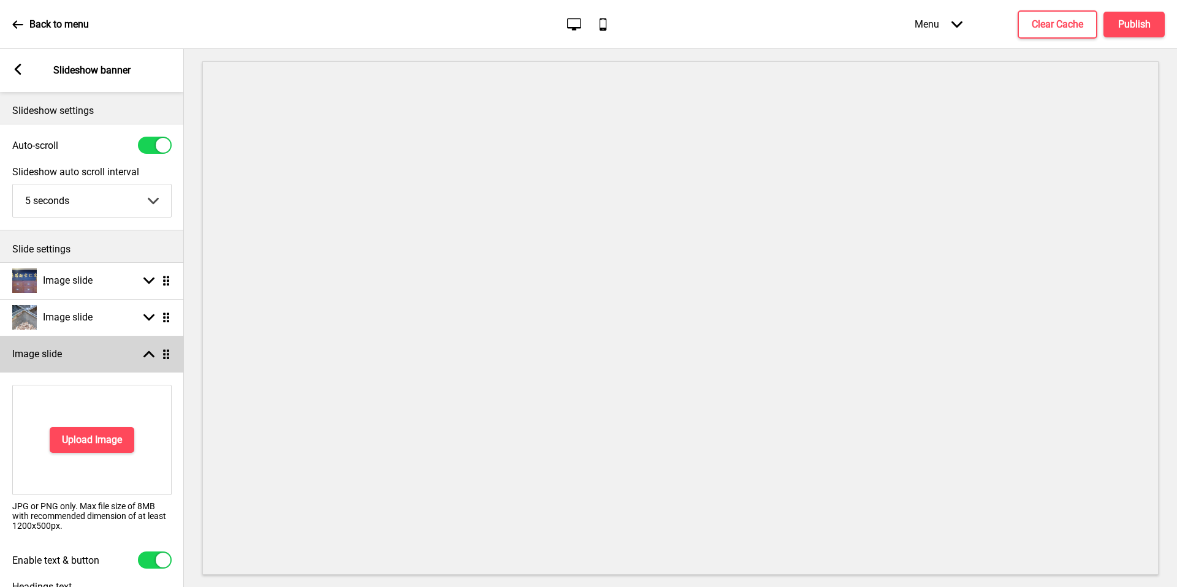
click at [150, 354] on icon at bounding box center [148, 354] width 11 height 7
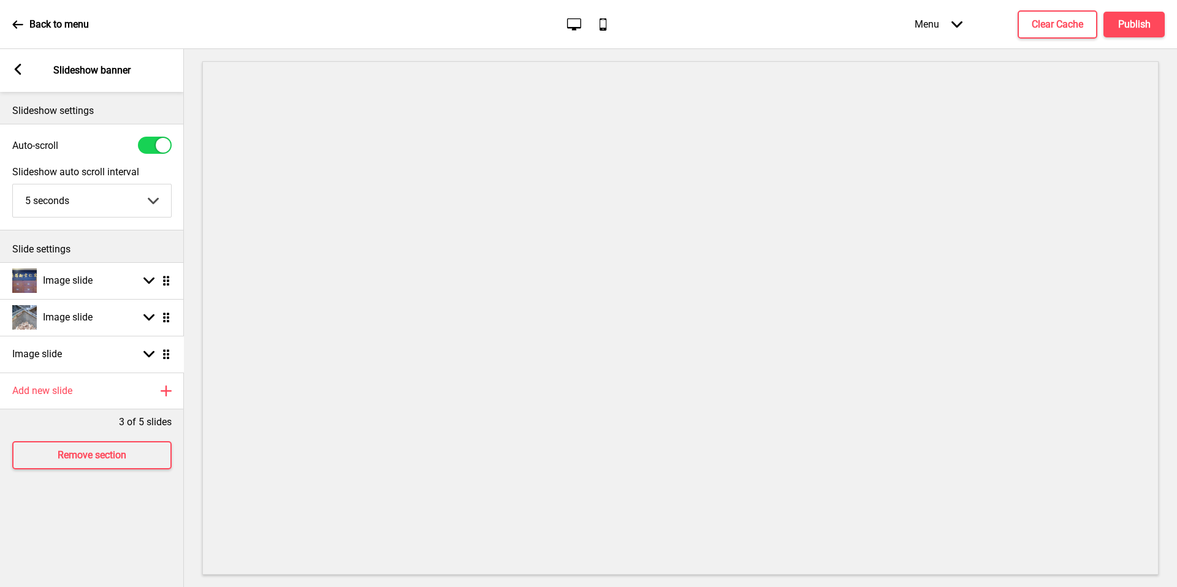
click at [162, 352] on ul "Image slide Arrow down Drag Image slide Arrow down Drag Image slide Arrow down …" at bounding box center [92, 317] width 184 height 110
click at [141, 352] on div "Arrow down Drag" at bounding box center [154, 354] width 34 height 11
select select "right"
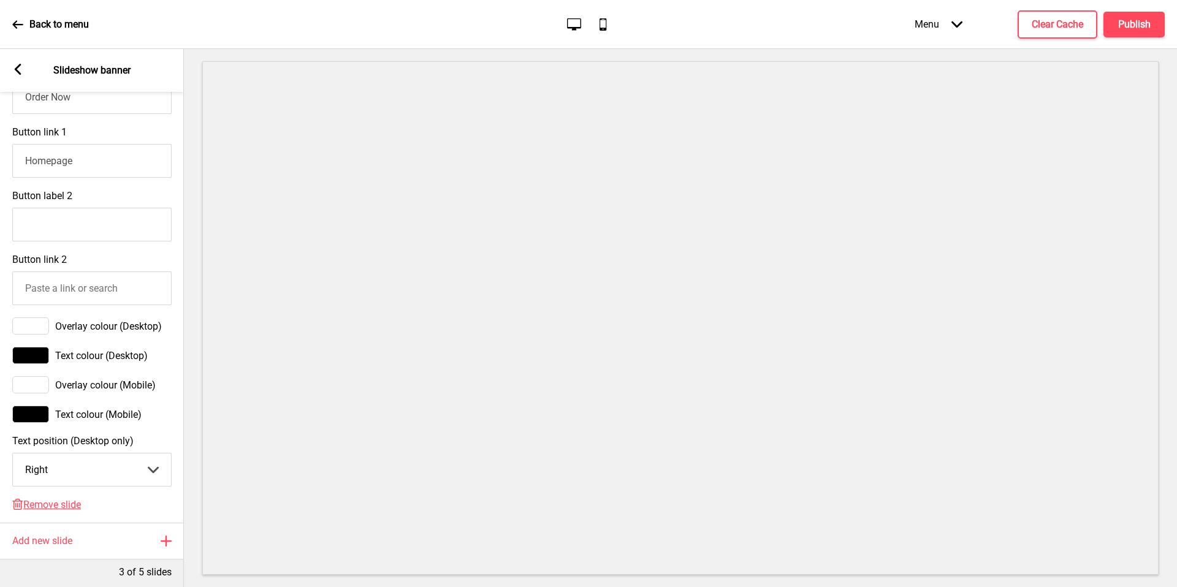
scroll to position [703, 0]
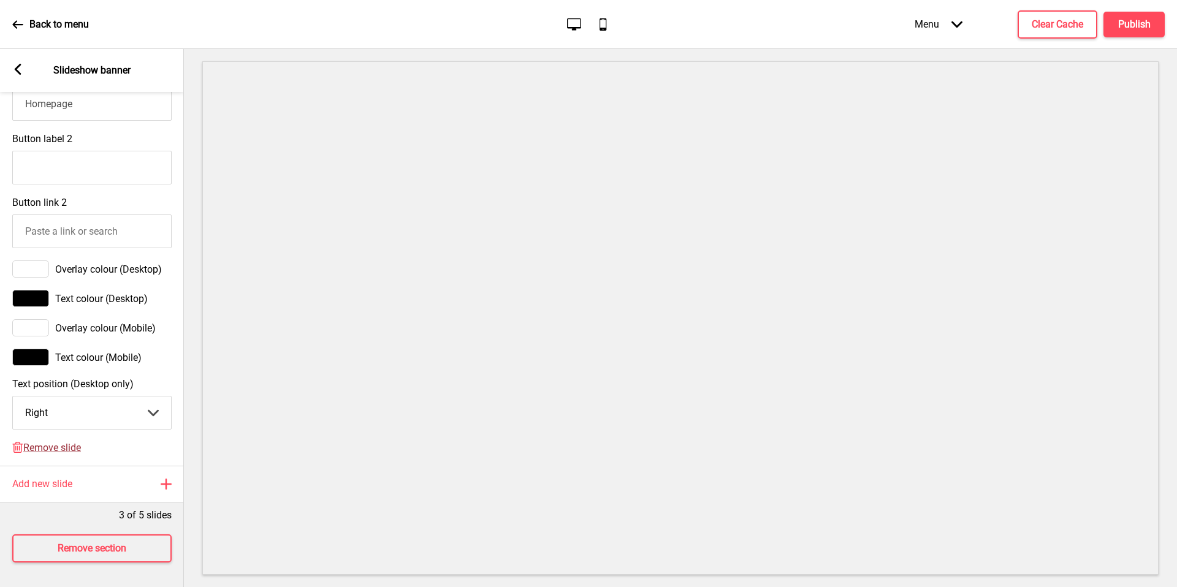
click at [63, 442] on span "Remove slide" at bounding box center [52, 448] width 58 height 12
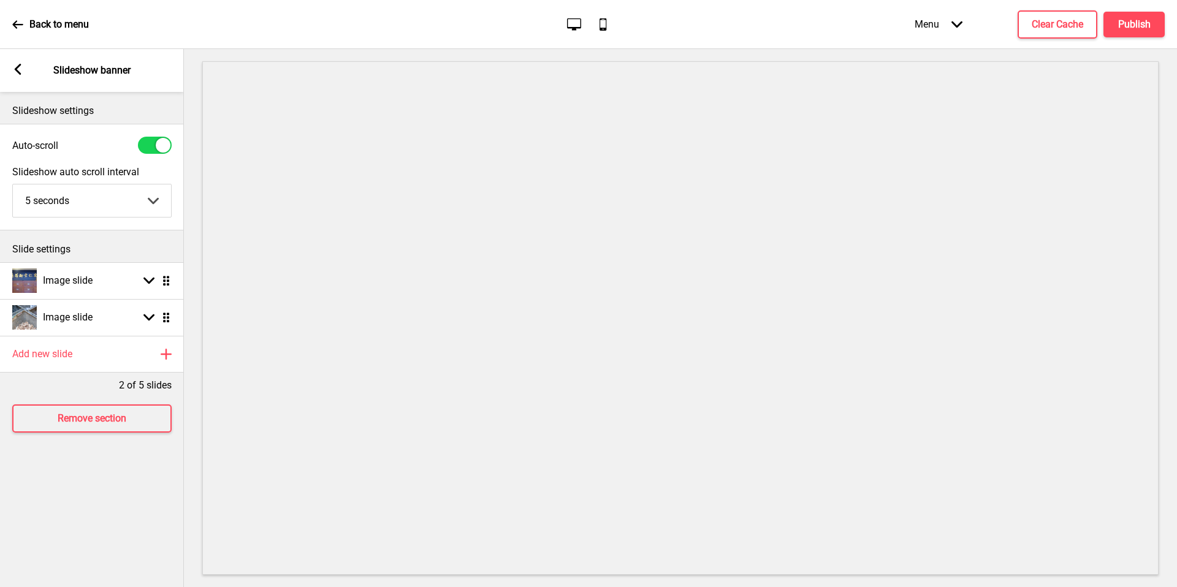
click at [20, 72] on icon at bounding box center [18, 69] width 7 height 11
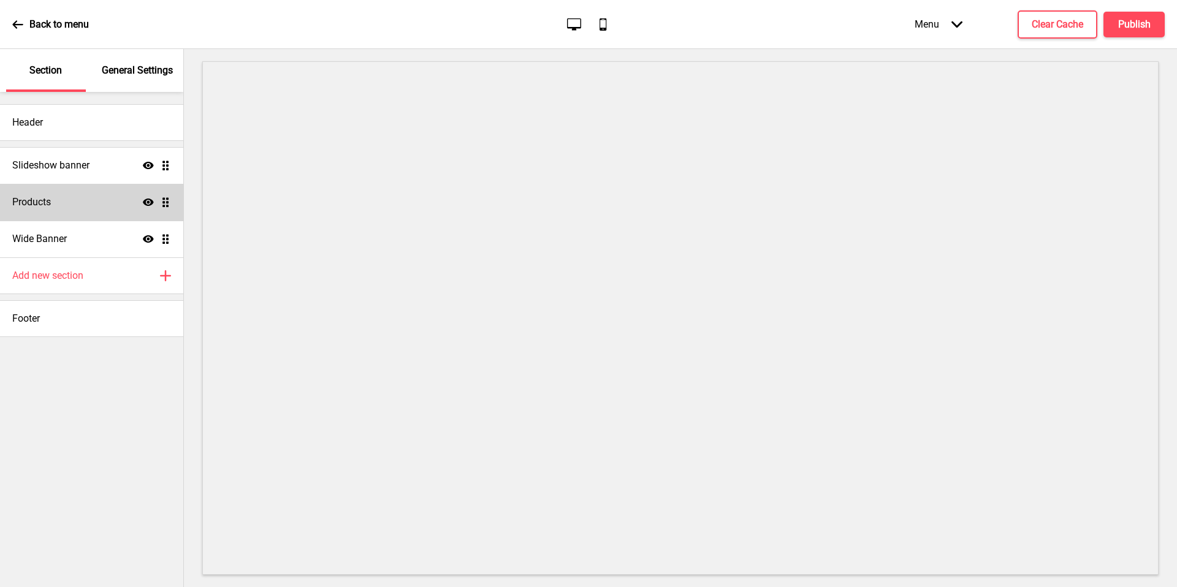
click at [12, 28] on icon at bounding box center [17, 24] width 11 height 11
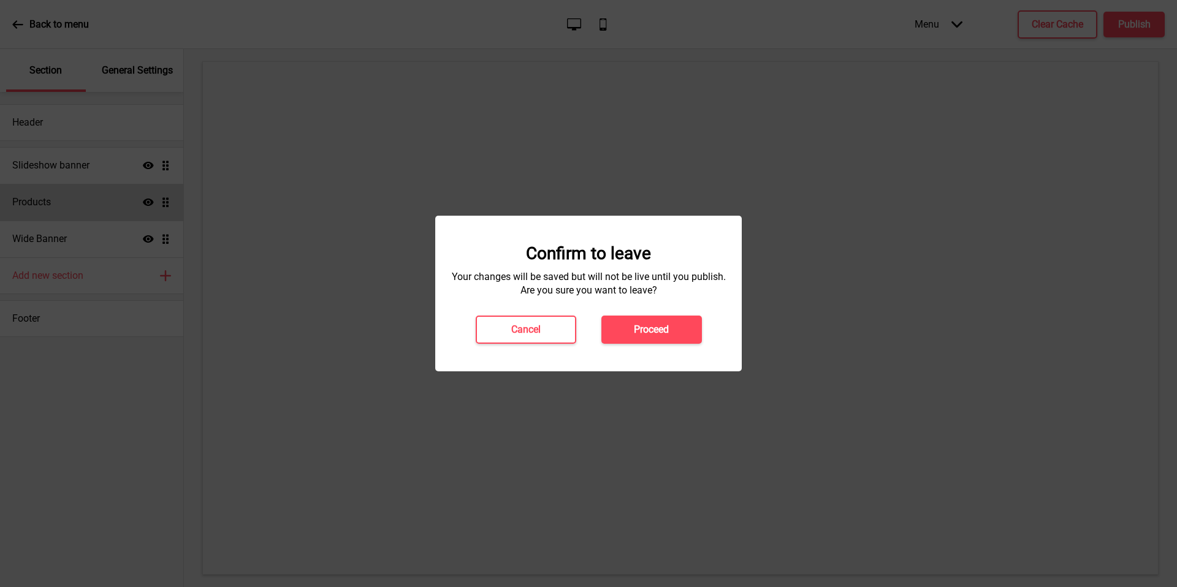
drag, startPoint x: 684, startPoint y: 332, endPoint x: 689, endPoint y: 228, distance: 103.7
click at [689, 228] on div "Confirm to leave Your changes will be saved but will not be live until you publ…" at bounding box center [588, 294] width 306 height 156
drag, startPoint x: 688, startPoint y: 332, endPoint x: 701, endPoint y: 254, distance: 79.5
click at [701, 254] on div "Confirm to leave Your changes will be saved but will not be live until you publ…" at bounding box center [588, 293] width 282 height 100
click at [670, 332] on button "Proceed" at bounding box center [651, 330] width 100 height 28
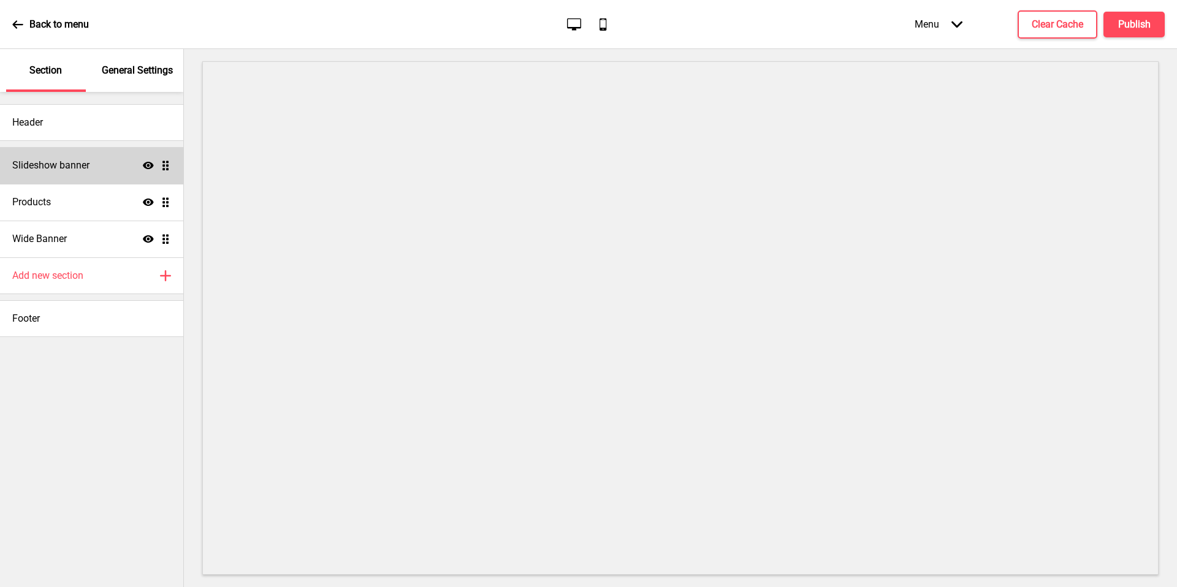
click at [108, 178] on div "Slideshow banner Show Drag" at bounding box center [91, 165] width 183 height 37
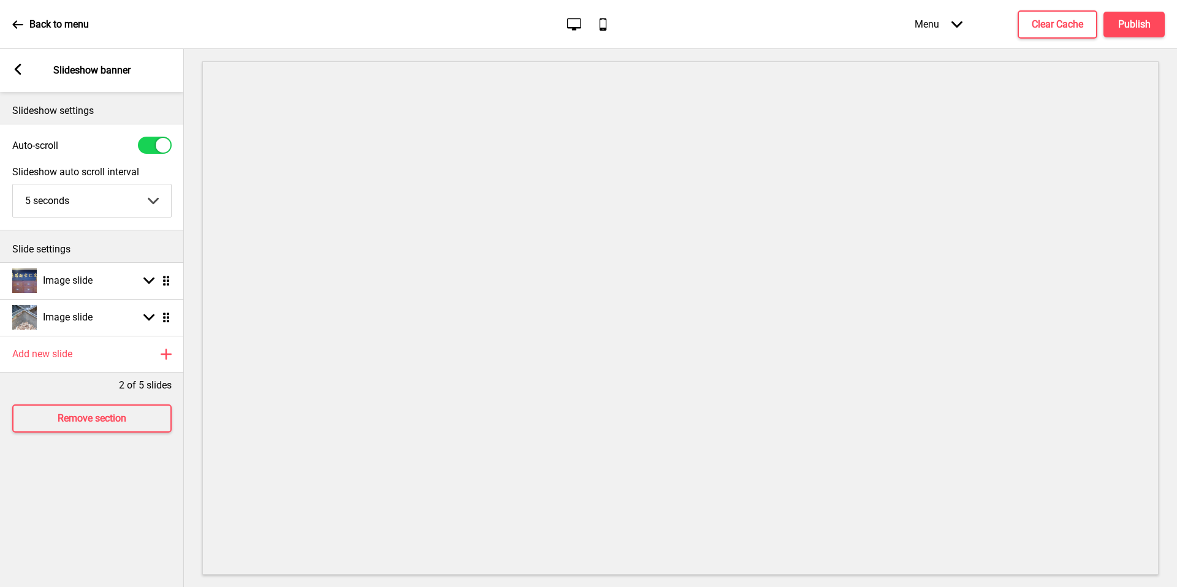
click at [7, 63] on div "Arrow left Slideshow banner" at bounding box center [92, 70] width 184 height 43
click at [18, 69] on g at bounding box center [17, 69] width 11 height 11
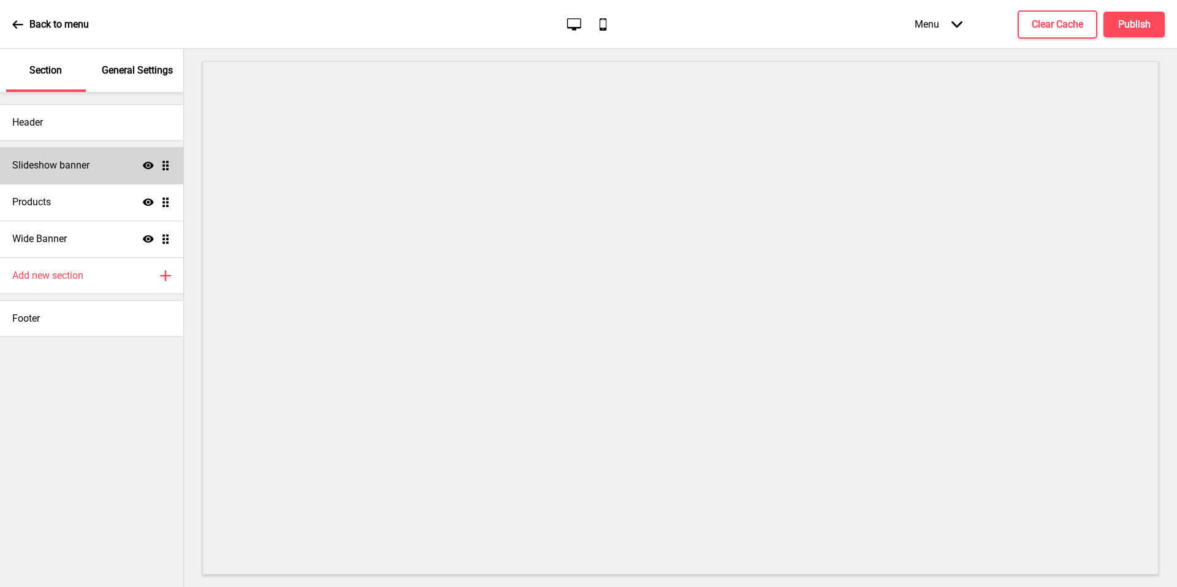
click at [112, 170] on div "Slideshow banner Show Drag" at bounding box center [91, 165] width 183 height 37
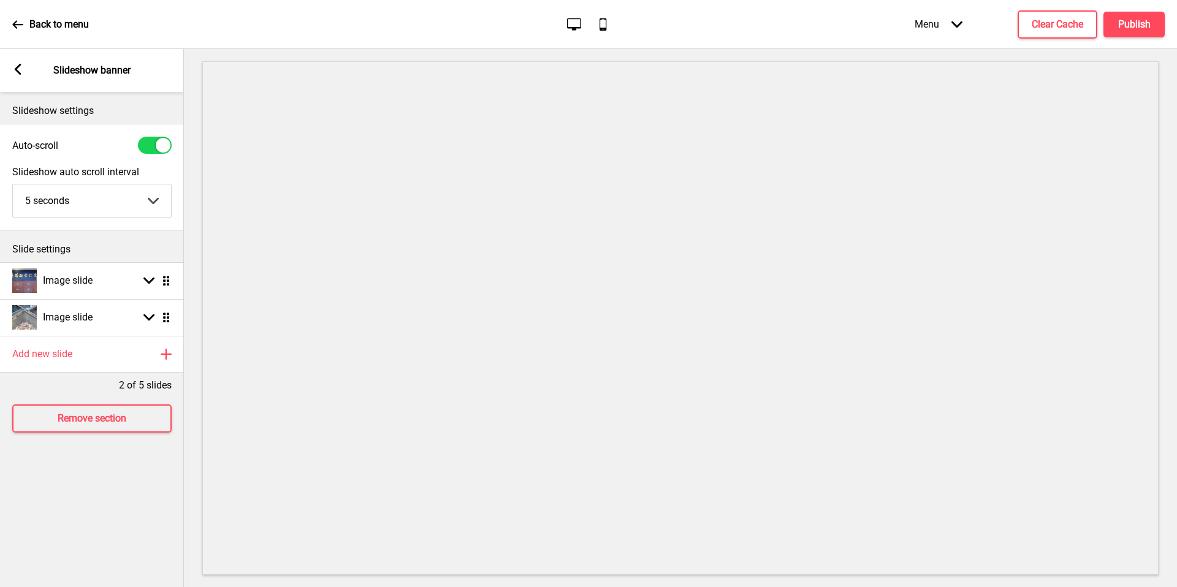
click at [21, 69] on rect at bounding box center [17, 69] width 11 height 11
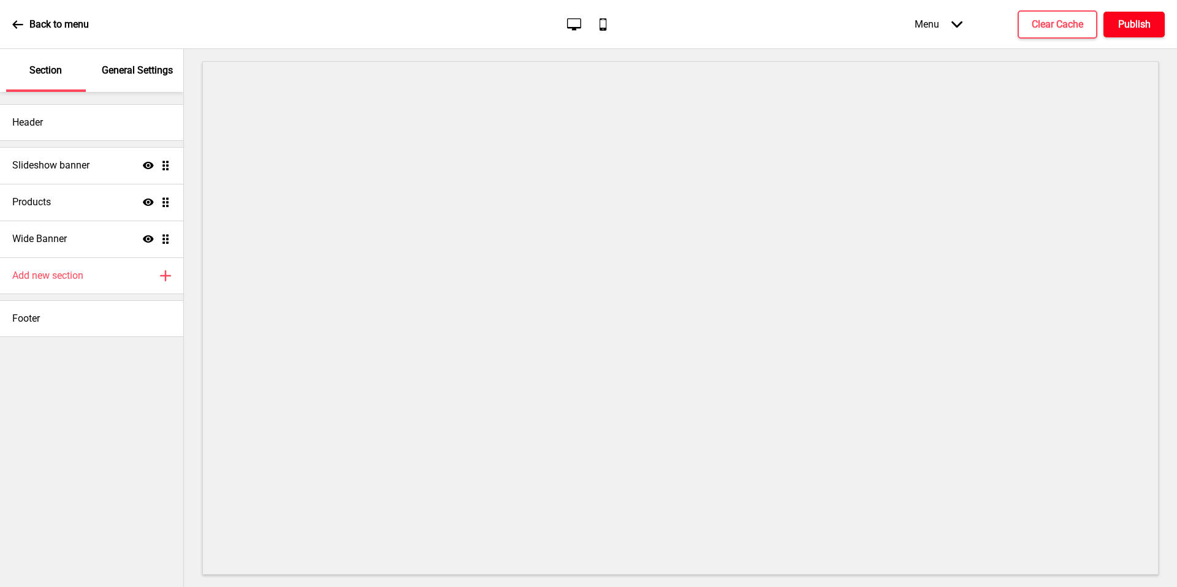
click at [1134, 19] on h4 "Publish" at bounding box center [1134, 24] width 32 height 13
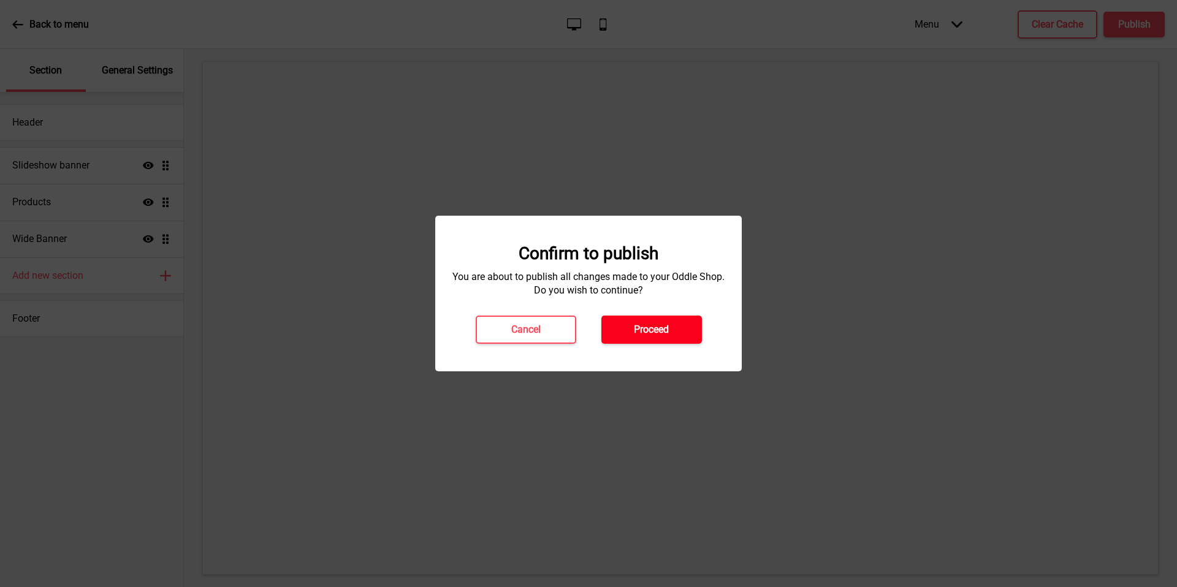
click at [613, 328] on button "Proceed" at bounding box center [651, 330] width 100 height 28
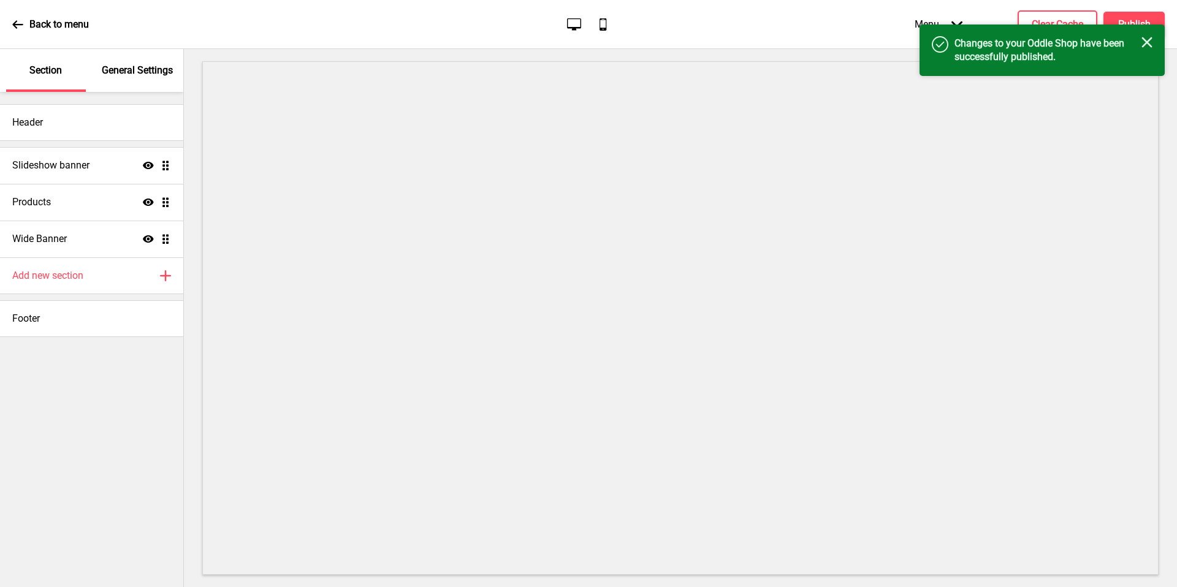
click at [1145, 40] on rect at bounding box center [1146, 42] width 11 height 11
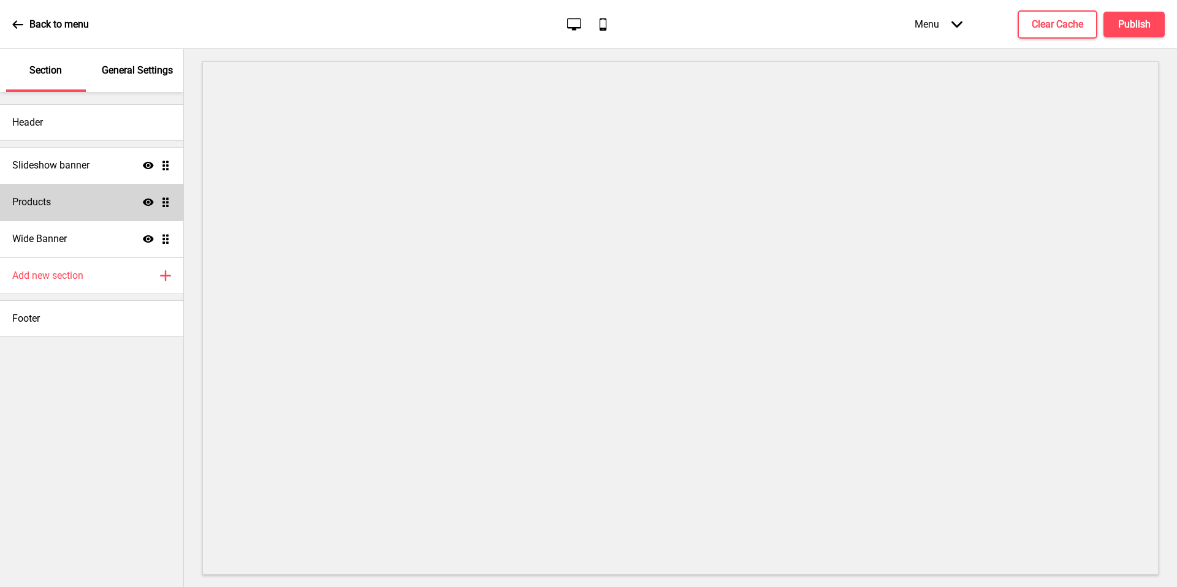
click at [150, 204] on icon at bounding box center [148, 202] width 11 height 7
click at [150, 204] on icon at bounding box center [148, 201] width 11 height 9
click at [151, 165] on icon at bounding box center [148, 165] width 11 height 7
click at [151, 165] on icon at bounding box center [148, 165] width 11 height 9
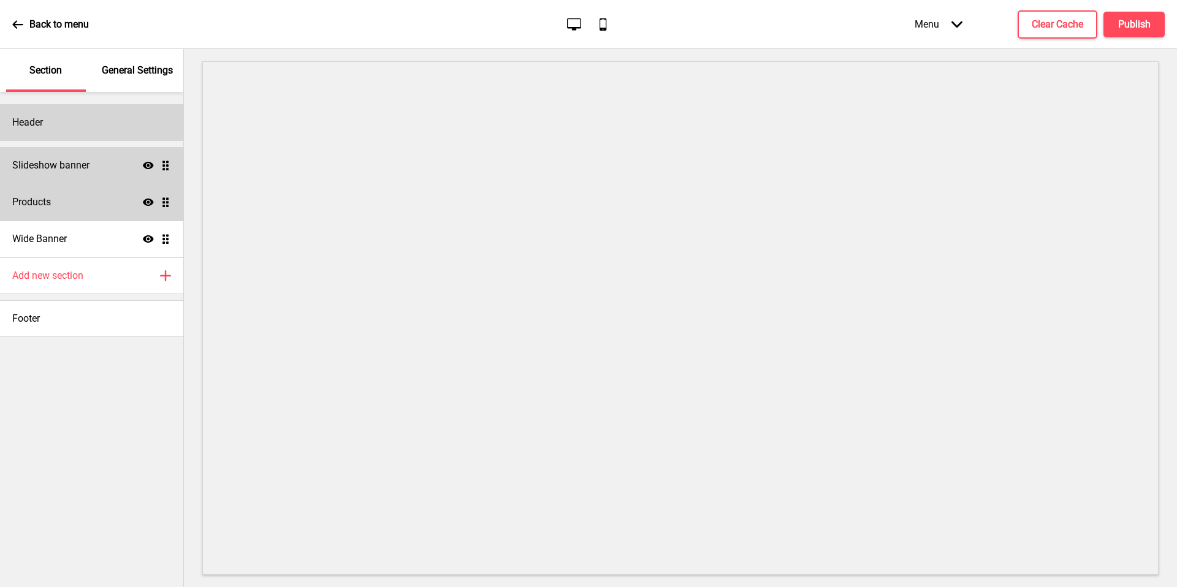
click at [105, 123] on div "Header" at bounding box center [91, 122] width 183 height 37
select select "Cabin"
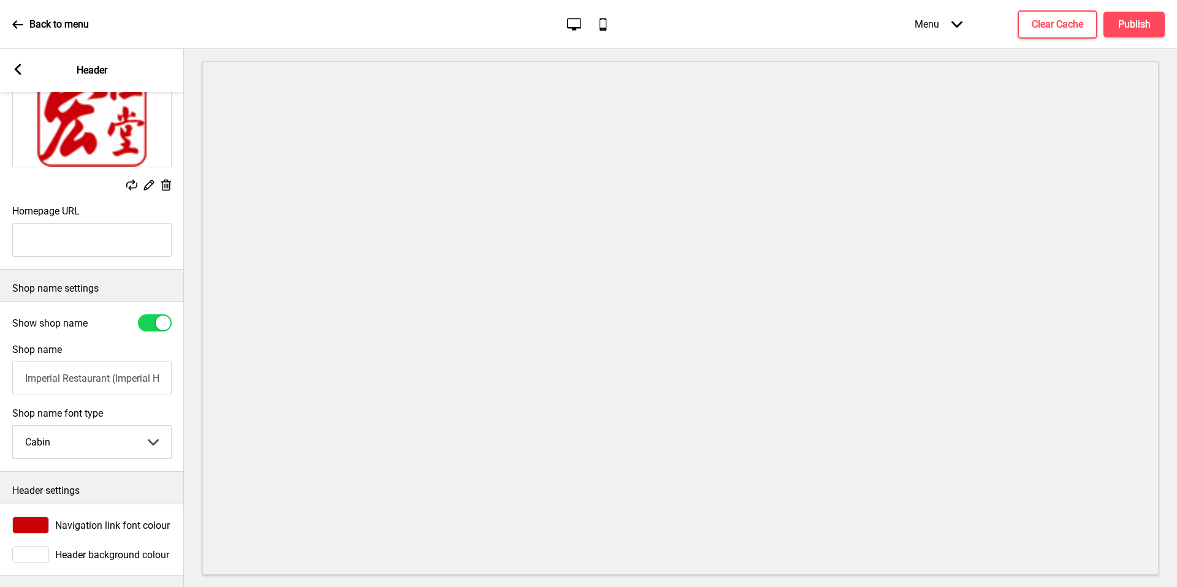
scroll to position [110, 0]
click at [116, 437] on select "Abhaya Libre Abril Fatface Adobe Garamond Pro Arimo Arsenal Arvo Berkshire Swas…" at bounding box center [92, 441] width 158 height 32
click at [15, 34] on div "Back to menu" at bounding box center [50, 24] width 77 height 33
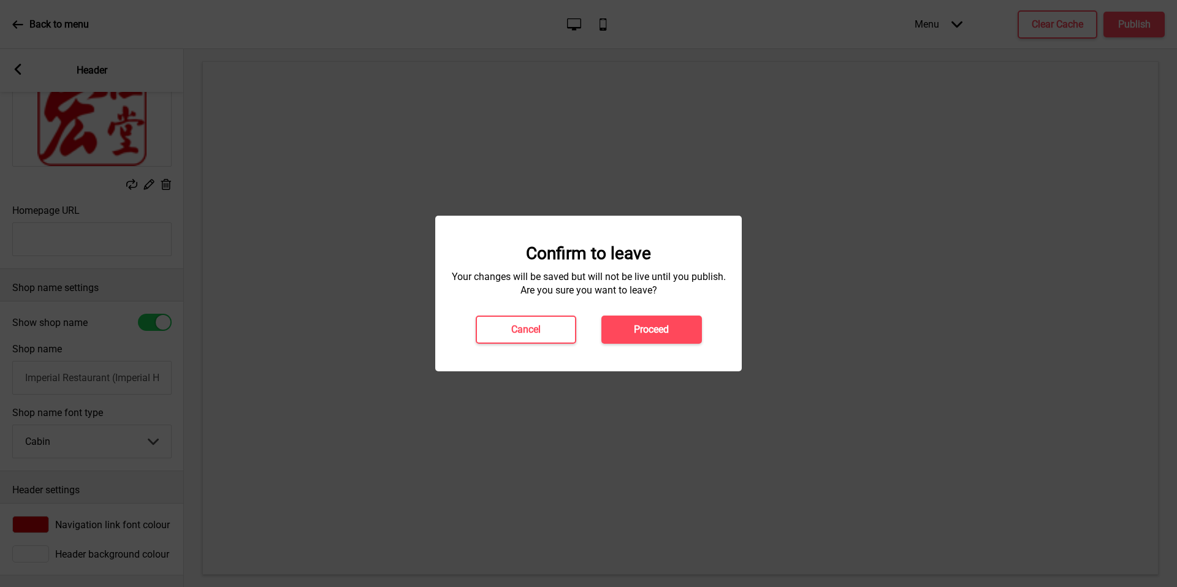
click at [18, 23] on div at bounding box center [588, 293] width 1177 height 587
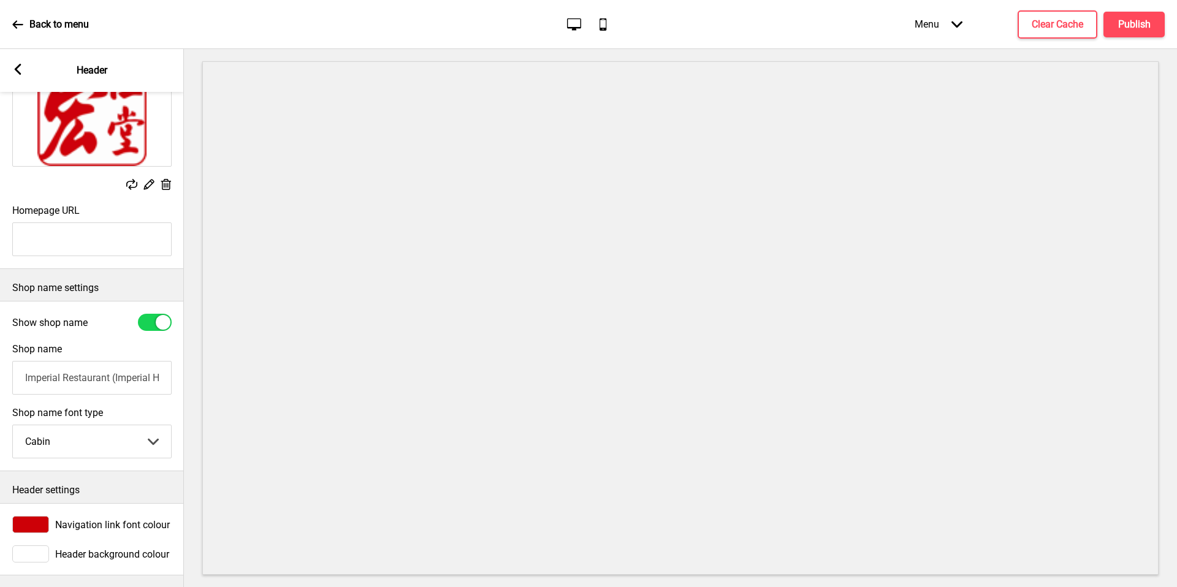
click at [15, 72] on rect at bounding box center [17, 69] width 11 height 11
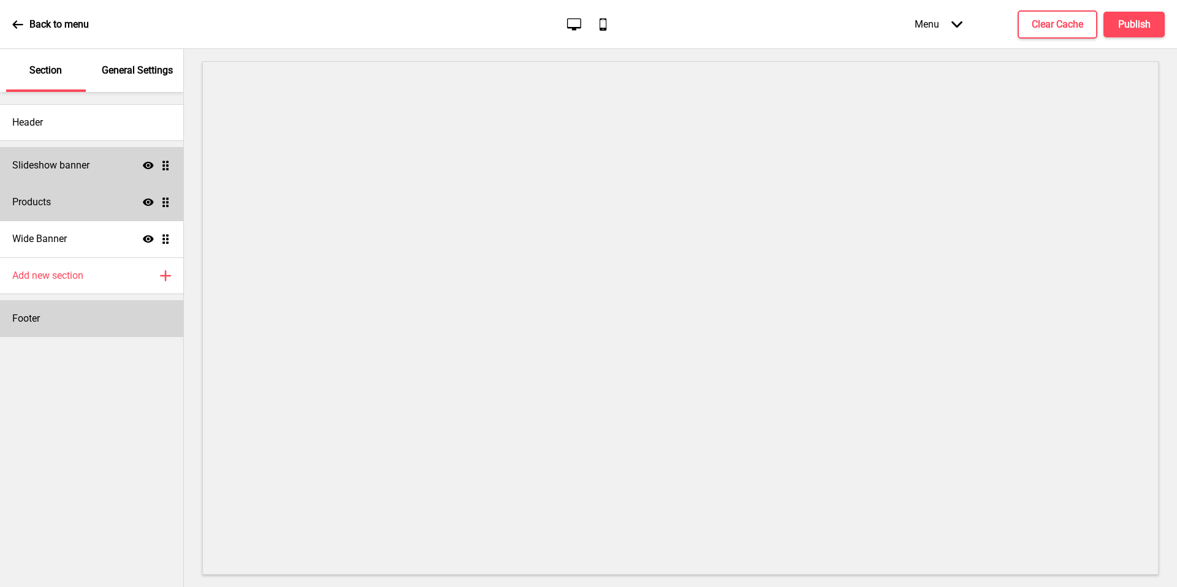
click at [78, 318] on div "Footer" at bounding box center [91, 318] width 183 height 37
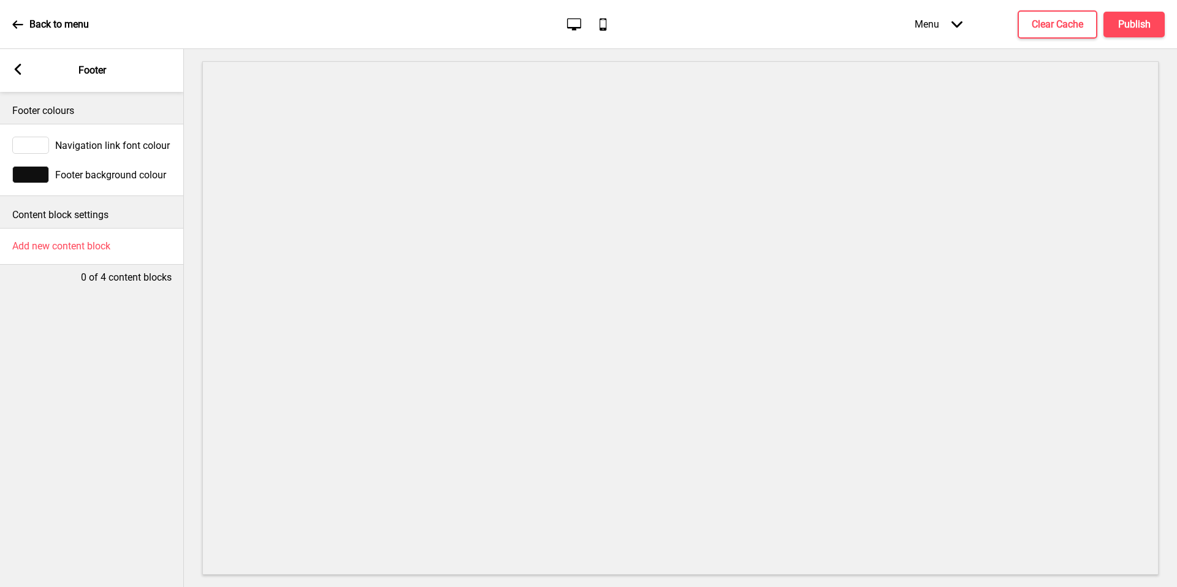
click at [19, 64] on icon at bounding box center [18, 69] width 7 height 11
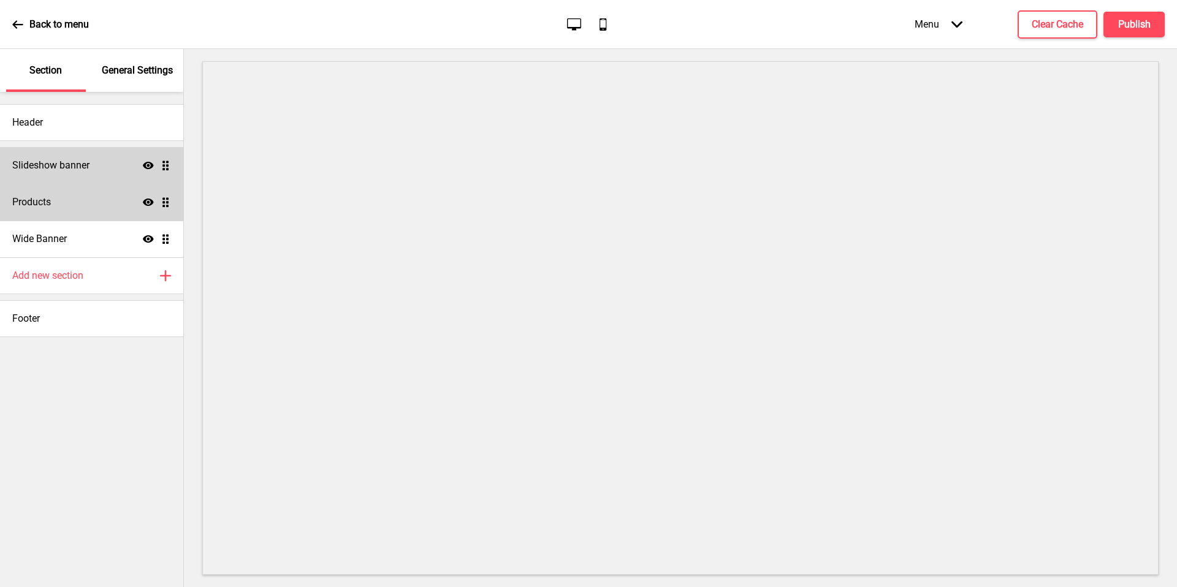
click at [119, 62] on div "General Settings" at bounding box center [138, 70] width 80 height 43
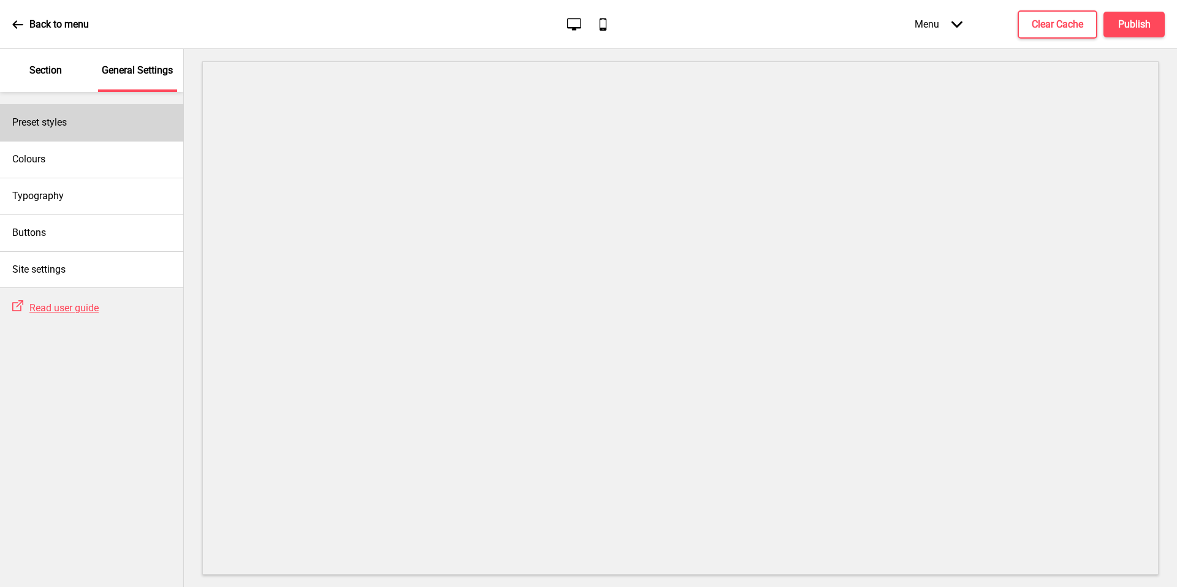
click at [111, 129] on div "Preset styles" at bounding box center [91, 122] width 183 height 37
select select "Custom"
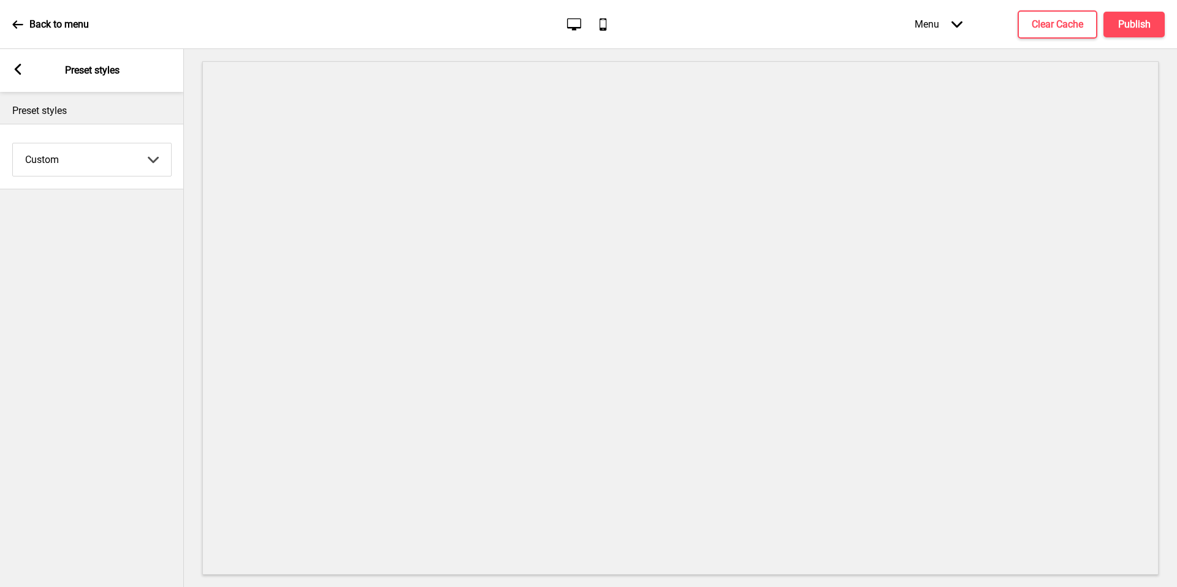
click at [19, 77] on div "Arrow left Preset styles" at bounding box center [92, 70] width 184 height 43
click at [12, 68] on rect at bounding box center [17, 69] width 11 height 11
